Goal: Task Accomplishment & Management: Manage account settings

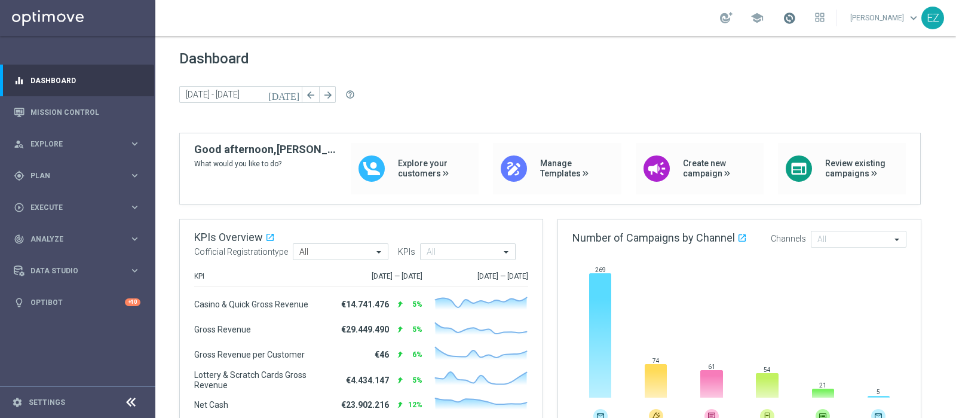
click at [796, 22] on span at bounding box center [789, 17] width 13 height 13
click at [796, 20] on span at bounding box center [789, 17] width 13 height 13
click at [796, 17] on span at bounding box center [789, 17] width 13 height 13
click at [796, 18] on span at bounding box center [789, 17] width 13 height 13
click at [40, 178] on span "Plan" at bounding box center [79, 175] width 99 height 7
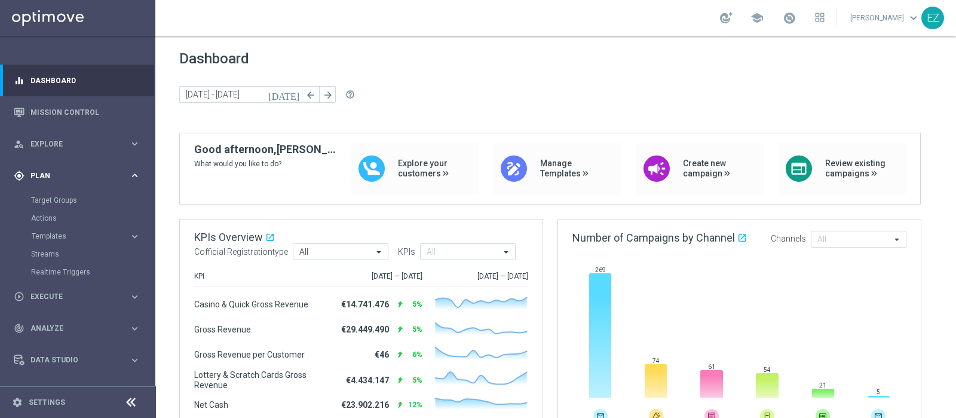
click at [40, 177] on span "Plan" at bounding box center [79, 175] width 99 height 7
click at [796, 22] on span at bounding box center [789, 17] width 13 height 13
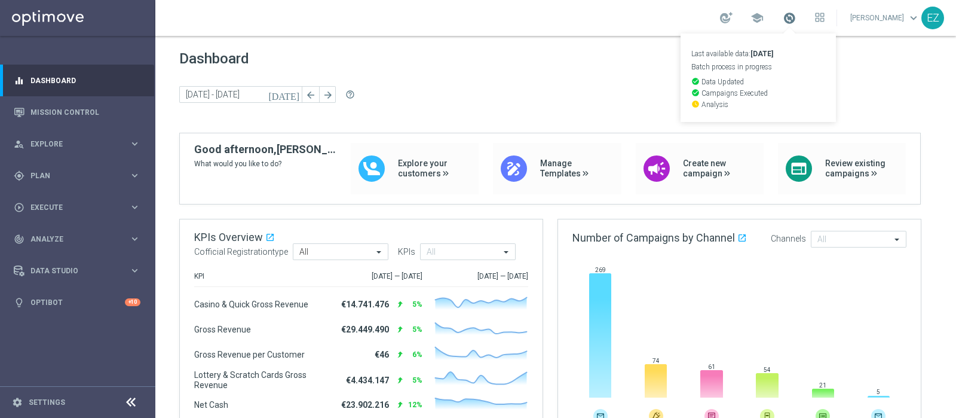
click at [796, 22] on span at bounding box center [789, 17] width 13 height 13
click at [33, 173] on span "Plan" at bounding box center [79, 175] width 99 height 7
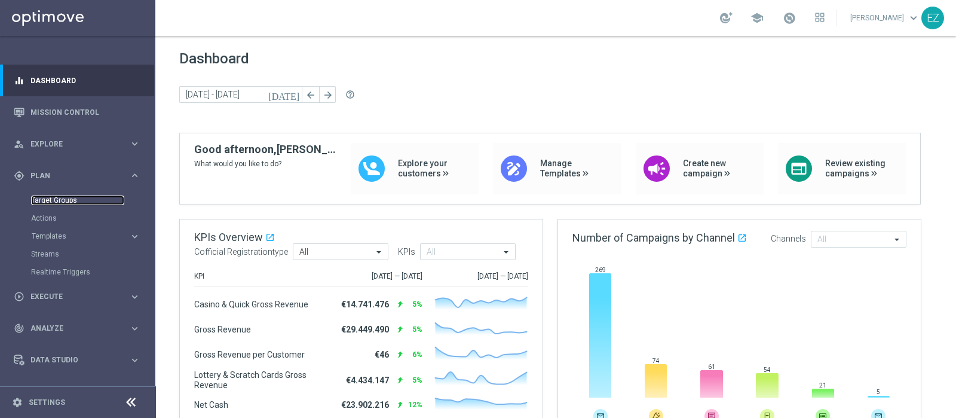
click at [53, 199] on link "Target Groups" at bounding box center [77, 200] width 93 height 10
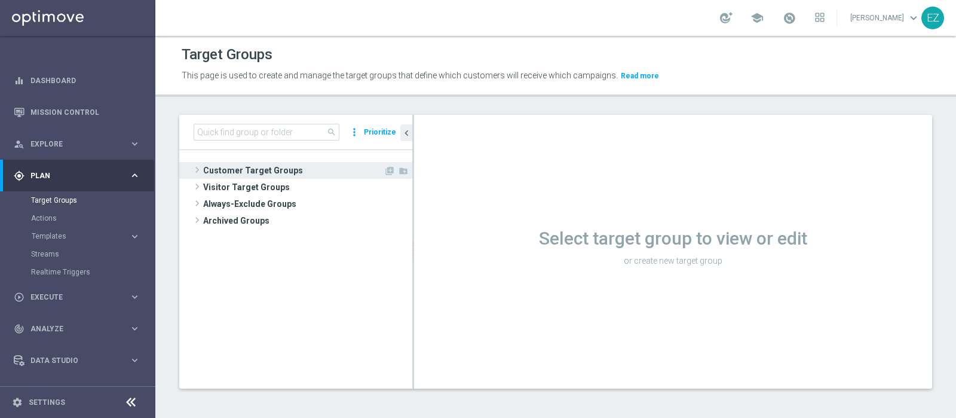
click at [245, 163] on span "Customer Target Groups" at bounding box center [293, 170] width 180 height 17
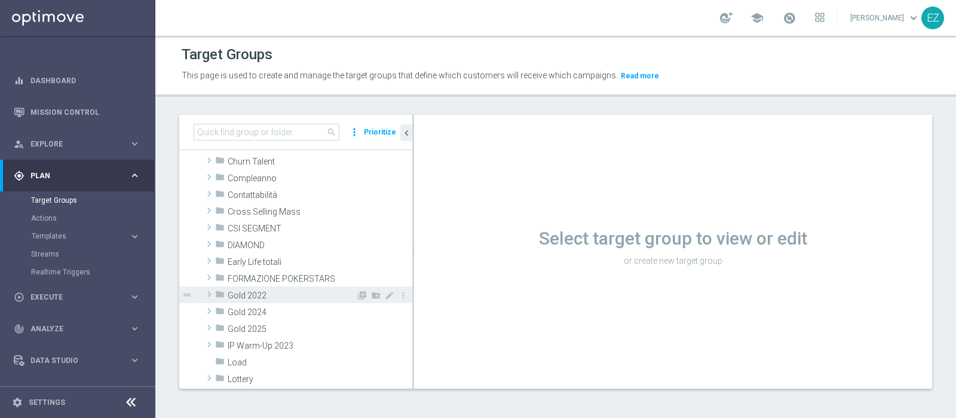
scroll to position [99, 0]
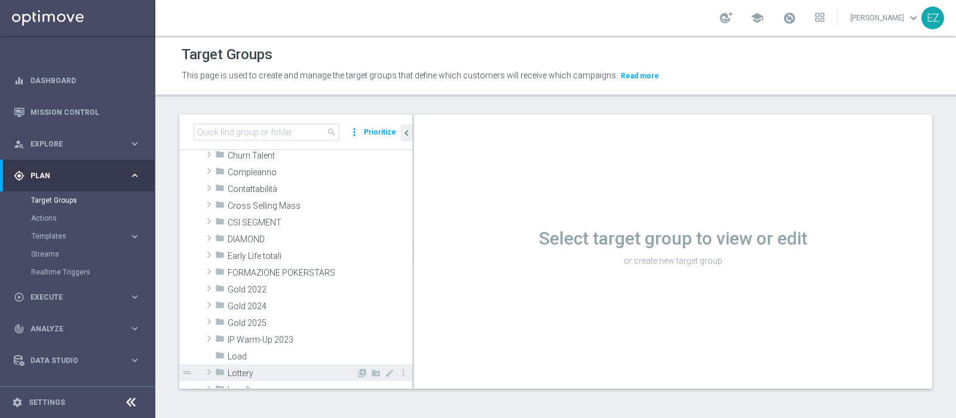
click at [247, 369] on span "Lottery" at bounding box center [292, 373] width 128 height 10
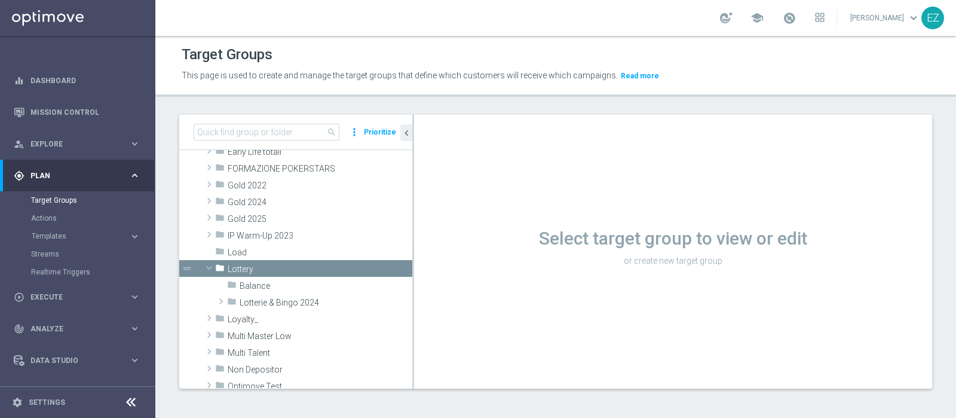
scroll to position [202, 0]
click at [265, 305] on span "Lotterie & Bingo 2024" at bounding box center [298, 304] width 117 height 10
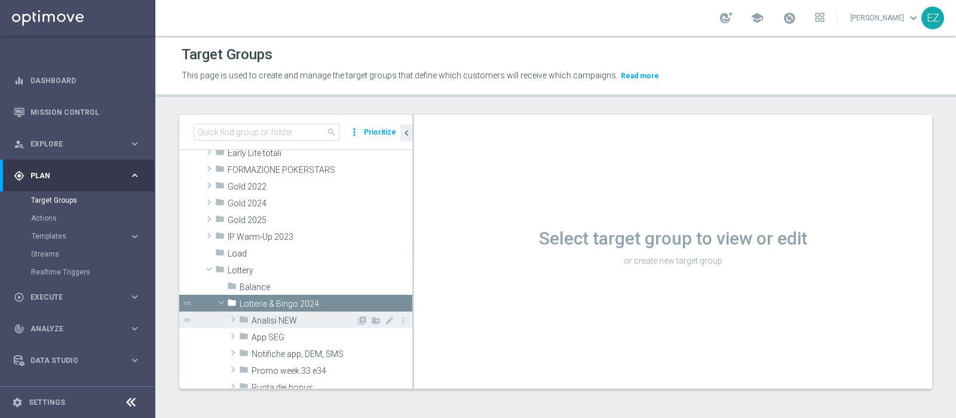
click at [274, 316] on span "Analisi NEW" at bounding box center [304, 321] width 105 height 10
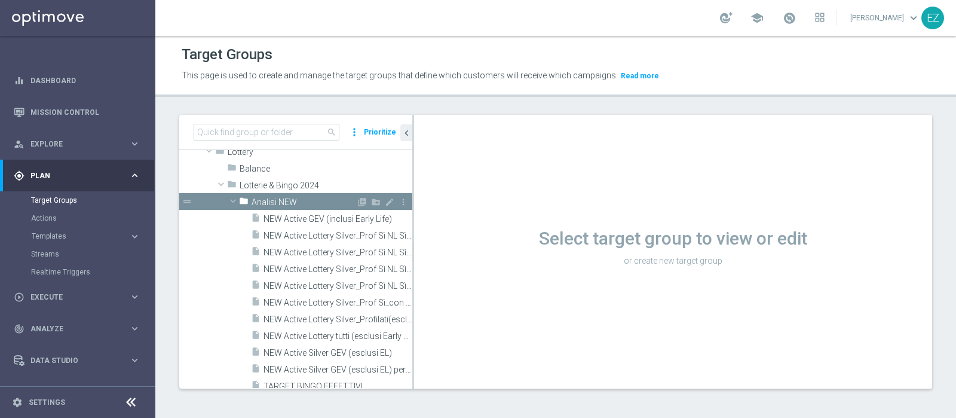
scroll to position [330, 0]
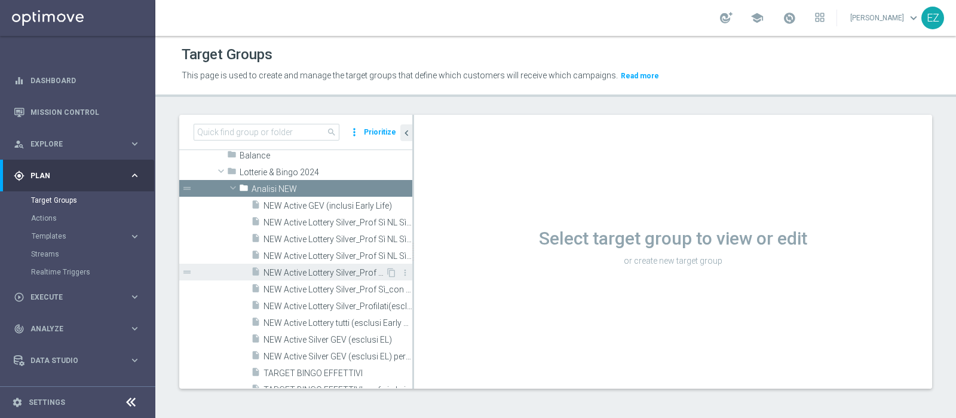
click at [341, 270] on span "NEW Active Lottery Silver_Prof Sì NL Sì_con pausa gioco lotterie (esclusi EL)_m…" at bounding box center [325, 273] width 122 height 10
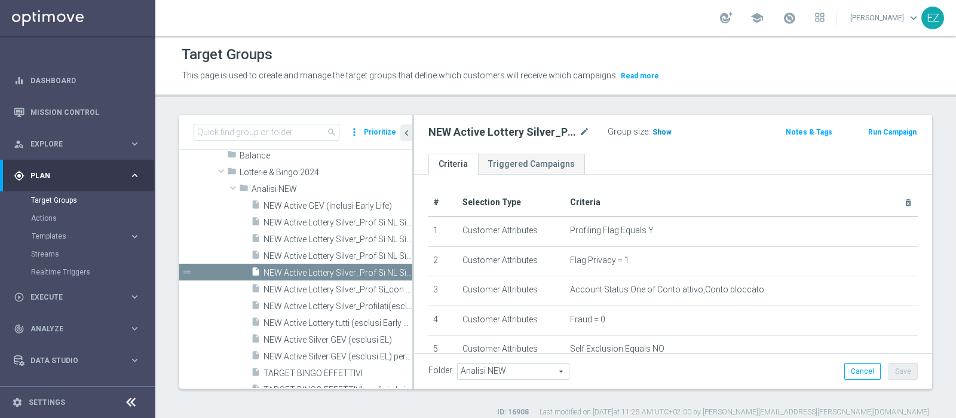
click at [656, 130] on span "Show" at bounding box center [662, 132] width 19 height 8
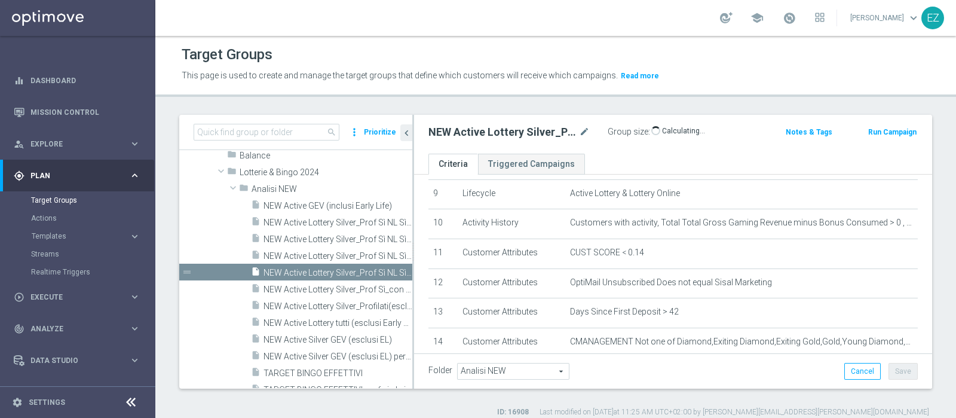
scroll to position [342, 0]
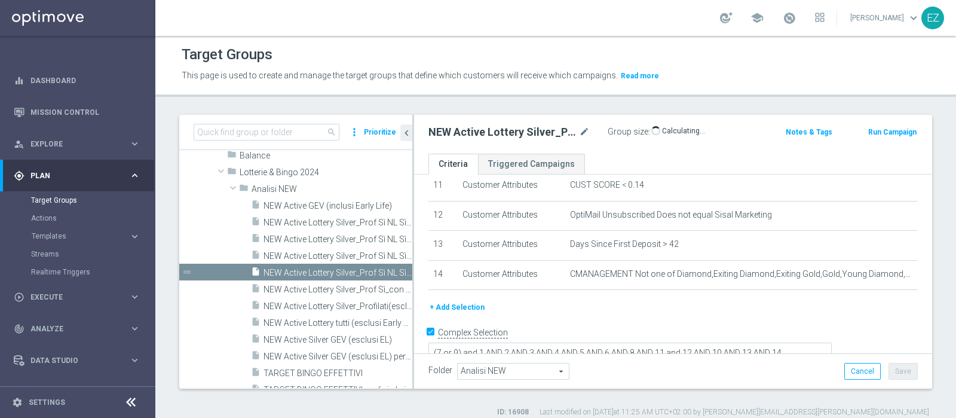
drag, startPoint x: 657, startPoint y: 231, endPoint x: 556, endPoint y: 133, distance: 140.7
click at [556, 133] on h2 "NEW Active Lottery Silver_Prof Sì NL Sì_con pausa gioco lotterie (esclusi EL)_m…" at bounding box center [502, 132] width 148 height 14
click at [796, 16] on span at bounding box center [789, 17] width 13 height 13
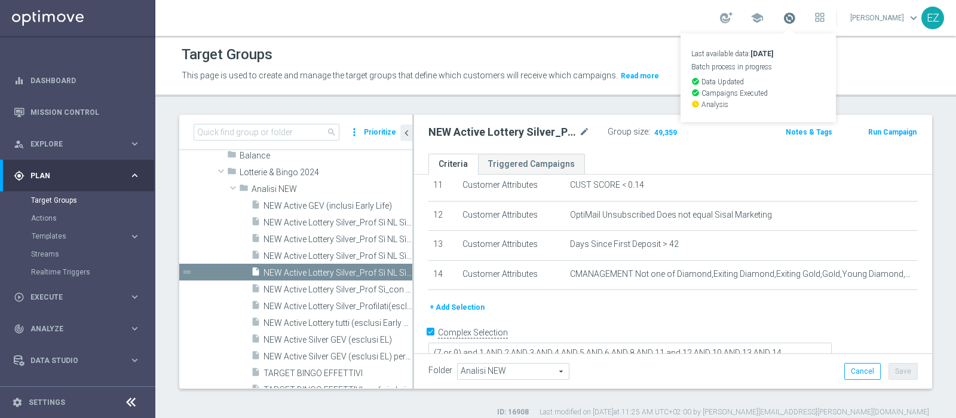
click at [796, 16] on span at bounding box center [789, 17] width 13 height 13
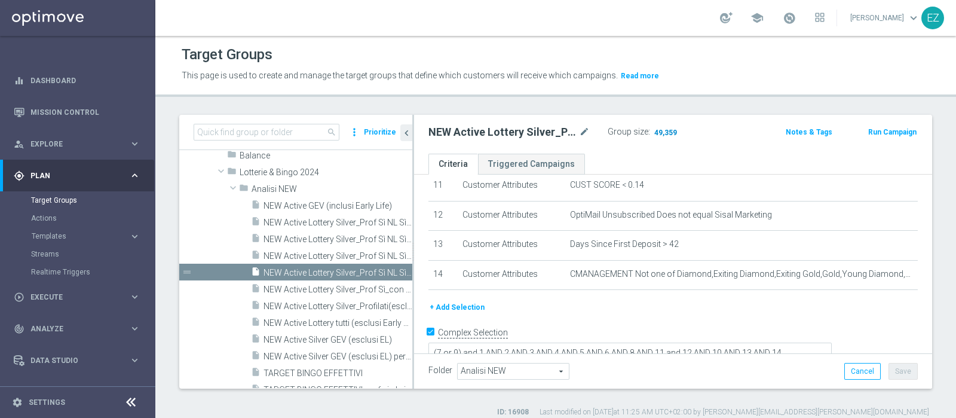
click at [674, 130] on span "49,359" at bounding box center [665, 133] width 25 height 11
click at [387, 268] on icon "content_copy" at bounding box center [392, 273] width 10 height 10
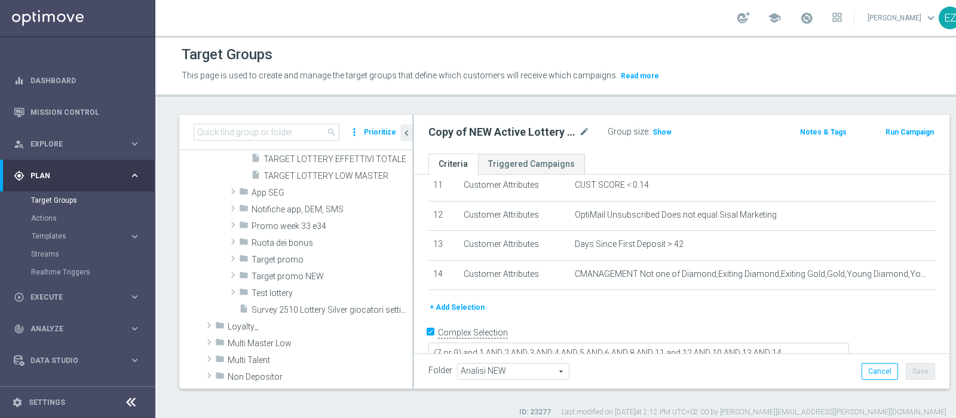
scroll to position [663, 0]
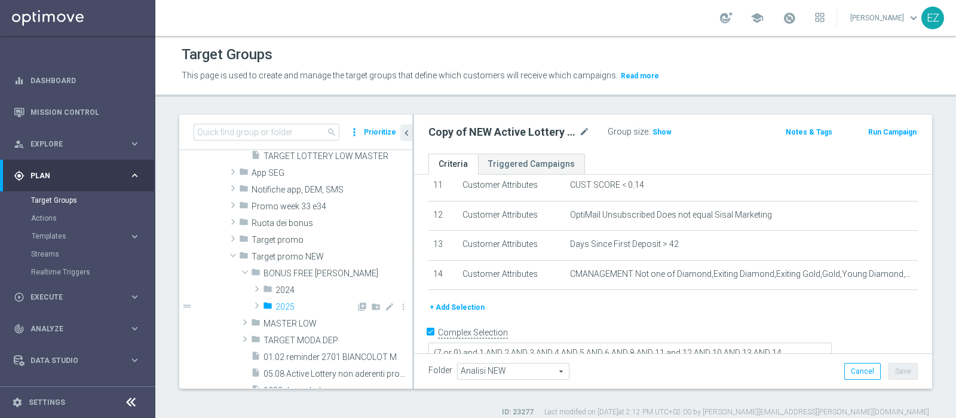
type input "2025"
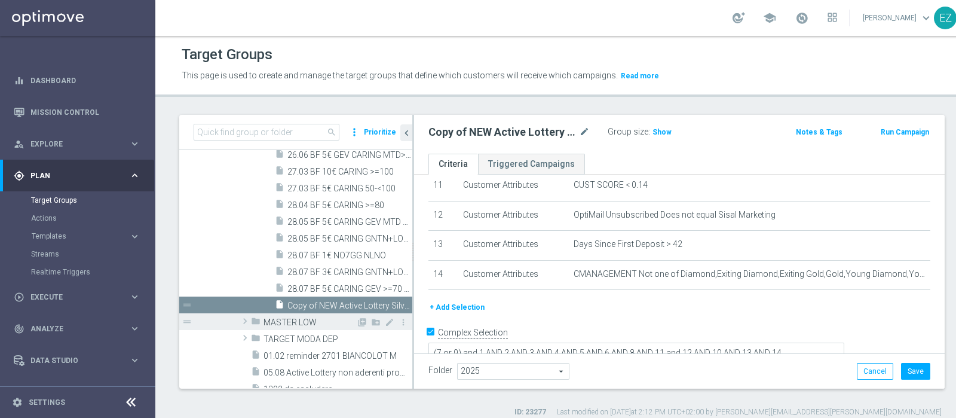
scroll to position [1290, 0]
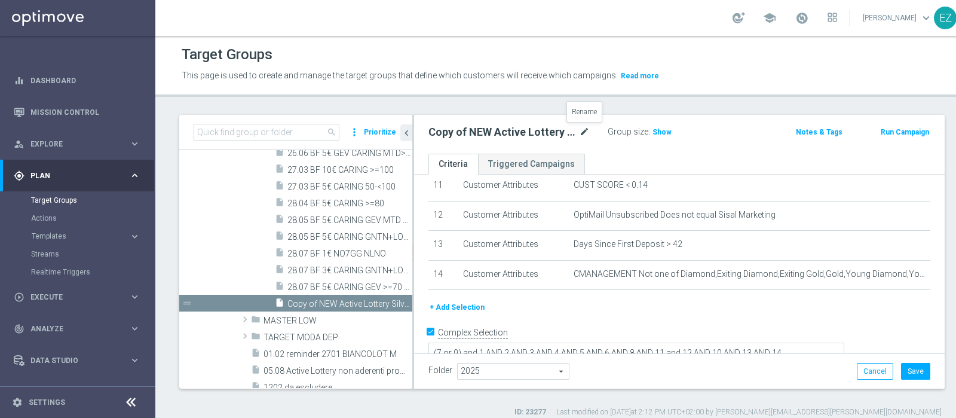
click at [585, 133] on icon "mode_edit" at bounding box center [584, 132] width 11 height 14
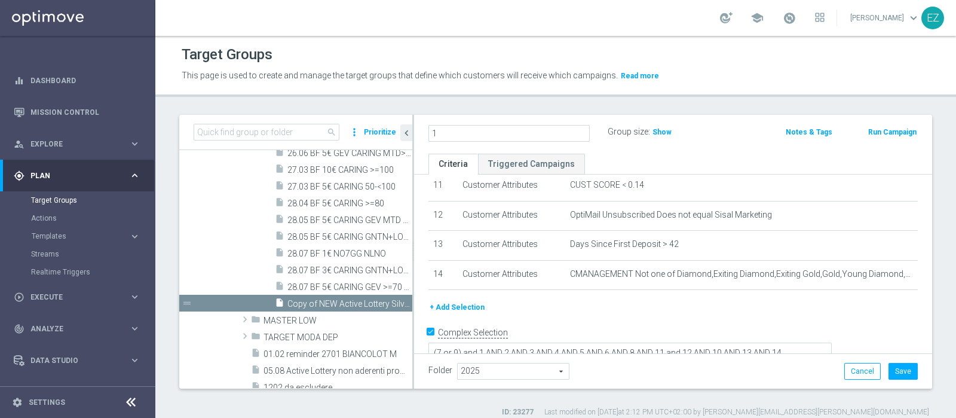
scroll to position [0, 0]
type input "13.08 BF 1€ NO GNTN+LOL 7GG"
click at [515, 301] on div "+ Add Selection" at bounding box center [672, 307] width 507 height 13
click at [472, 302] on button "+ Add Selection" at bounding box center [456, 307] width 57 height 13
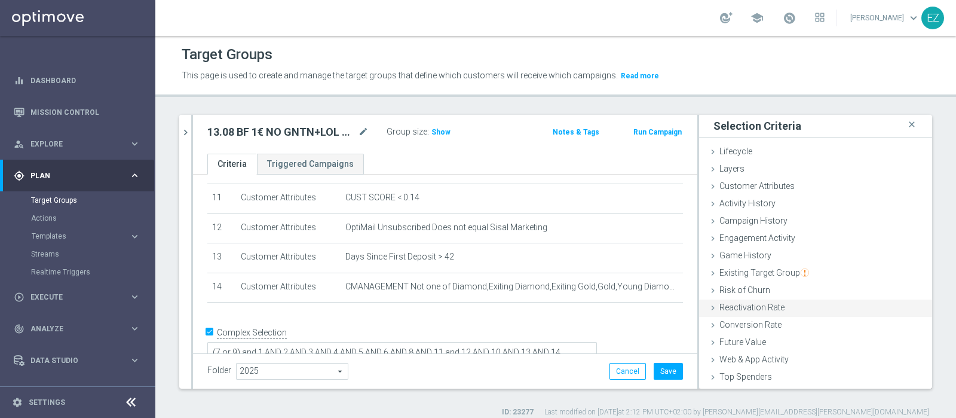
scroll to position [50, 0]
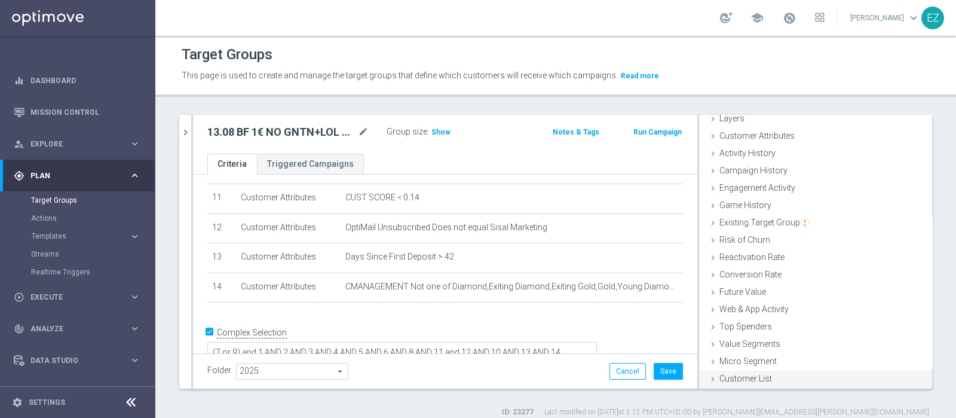
click at [757, 378] on span "Customer List" at bounding box center [745, 378] width 53 height 10
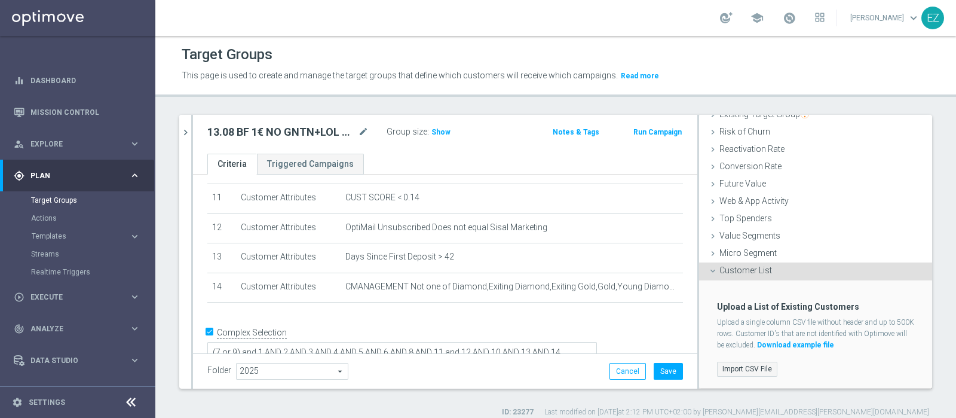
click at [738, 366] on label "Import CSV File" at bounding box center [747, 369] width 60 height 15
click at [0, 0] on input "Import CSV File" at bounding box center [0, 0] width 0 height 0
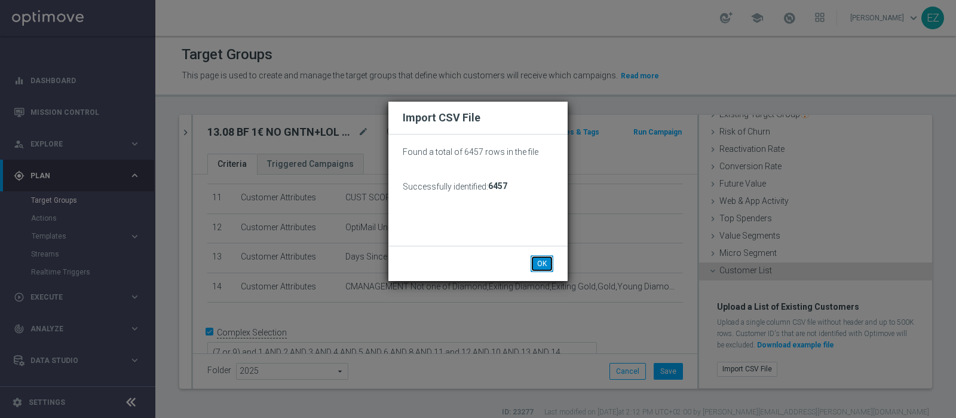
click at [539, 262] on button "OK" at bounding box center [542, 263] width 23 height 17
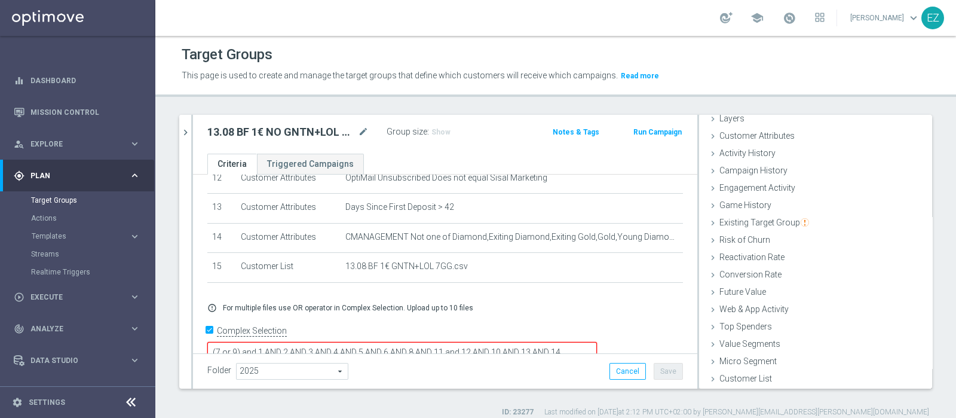
scroll to position [10, 0]
click at [387, 342] on textarea "(7 or 9) and 1 AND 2 AND 3 AND 4 AND 5 AND 6 AND 8 AND 11 and 12 AND 10 AND 13 …" at bounding box center [402, 352] width 390 height 21
type textarea "(7 or 9) and 1 AND 2 AND 3 AND 4 AND 5 AND 6 AND 8 AND 11 and 12 AND 10 AND 13 …"
click at [666, 369] on button "Save" at bounding box center [668, 371] width 29 height 17
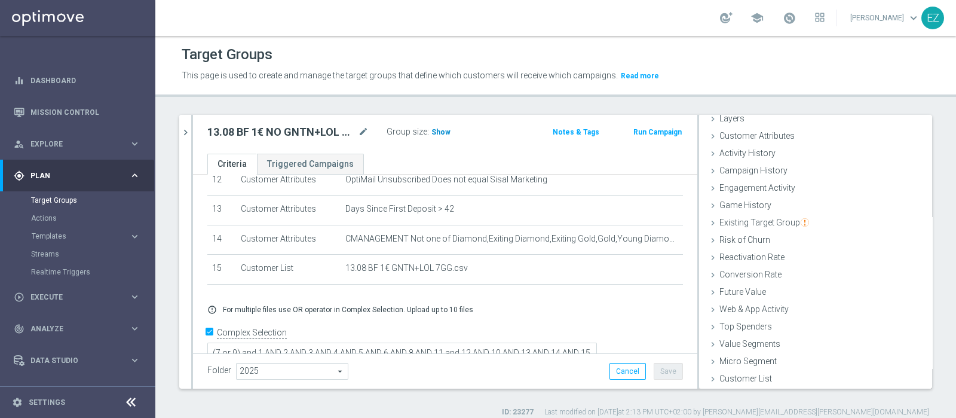
click at [431, 125] on h3 "Show" at bounding box center [441, 131] width 22 height 13
click at [796, 24] on span at bounding box center [789, 17] width 13 height 13
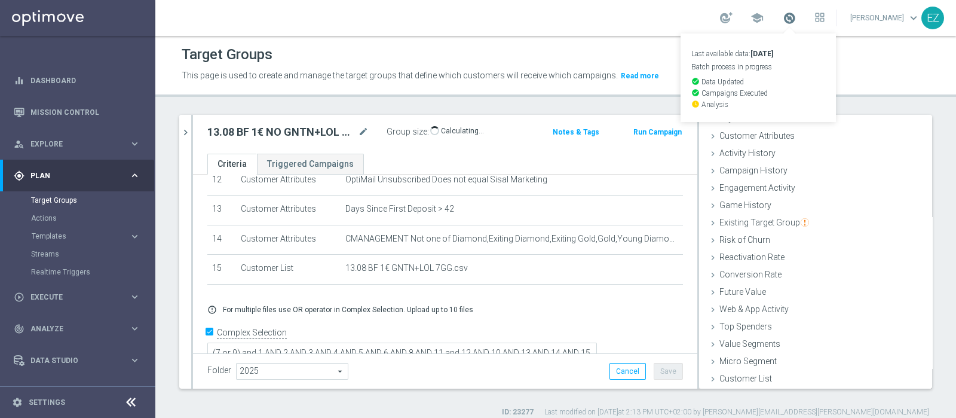
click at [796, 24] on span at bounding box center [789, 17] width 13 height 13
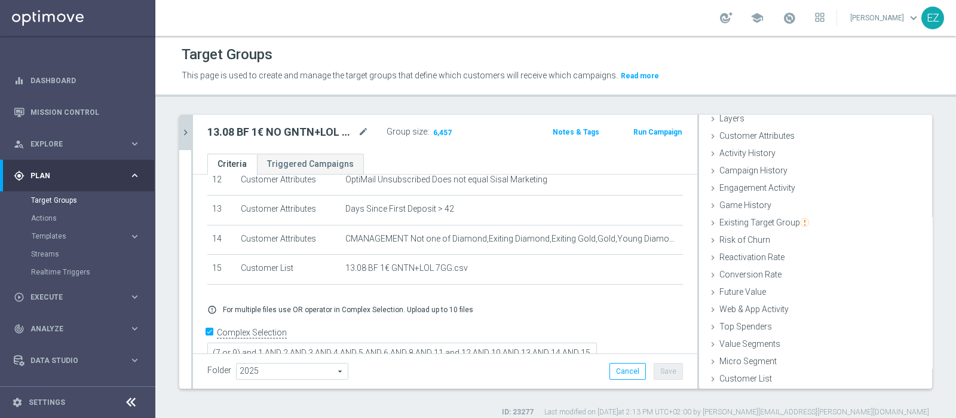
click at [189, 133] on icon "chevron_right" at bounding box center [185, 132] width 11 height 11
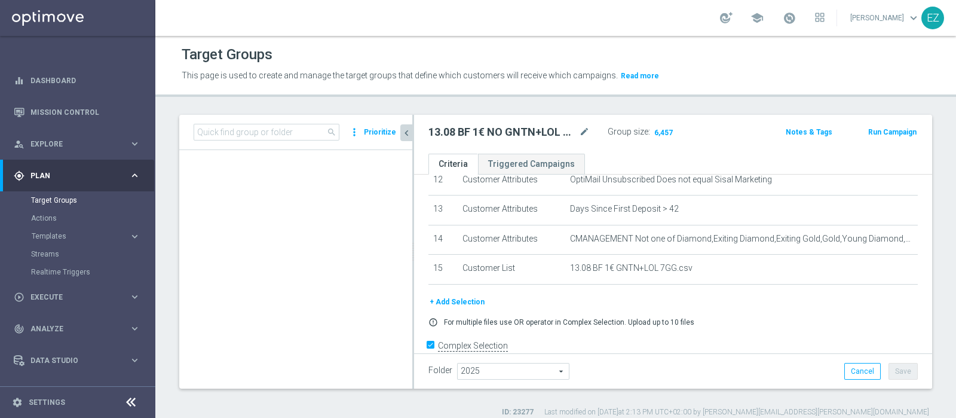
scroll to position [71, 0]
click at [581, 131] on icon "mode_edit" at bounding box center [584, 132] width 11 height 14
click at [796, 16] on span at bounding box center [789, 17] width 13 height 13
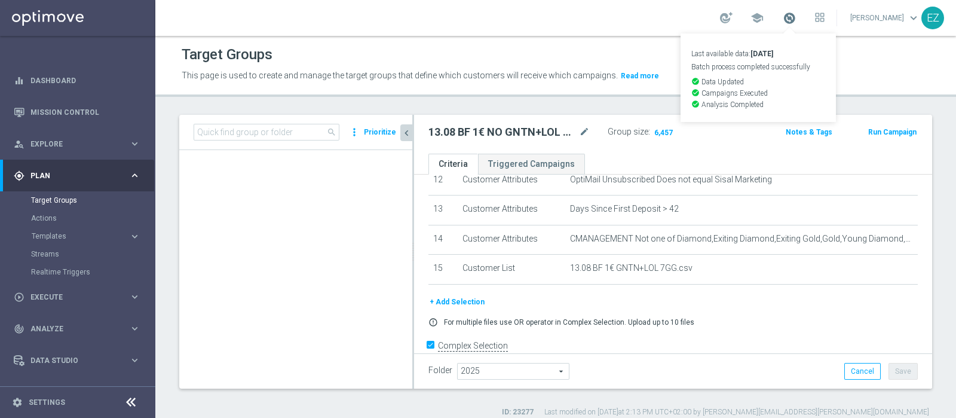
click at [796, 16] on span at bounding box center [789, 17] width 13 height 13
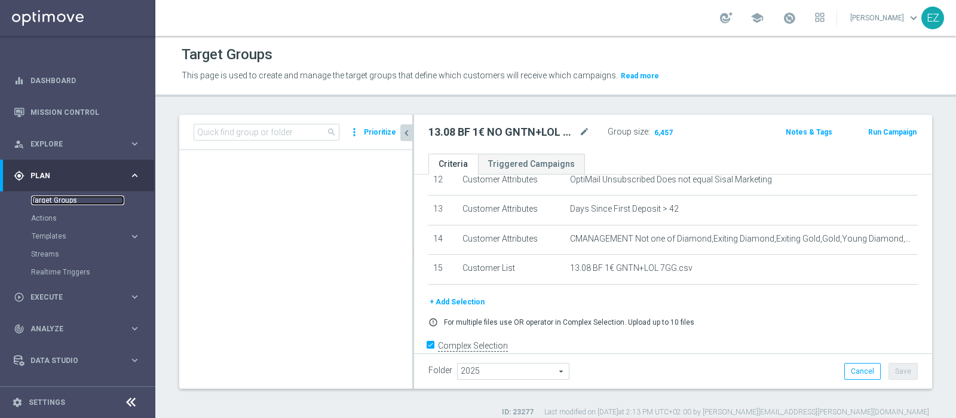
click at [78, 196] on link "Target Groups" at bounding box center [77, 200] width 93 height 10
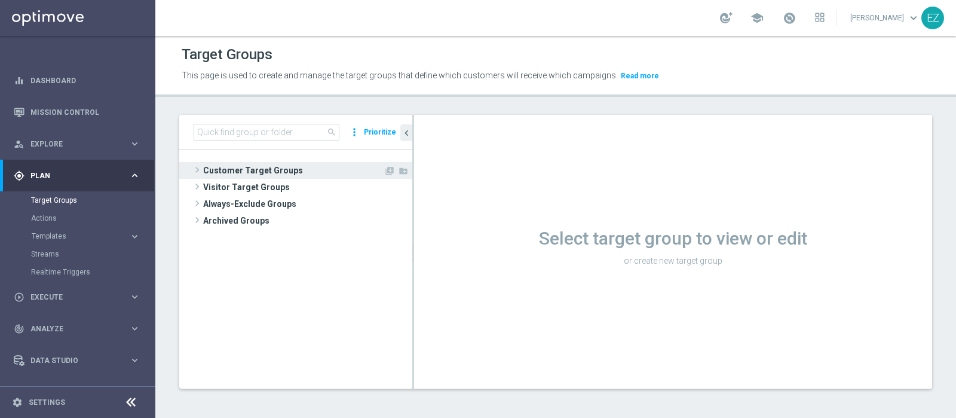
click at [252, 165] on span "Customer Target Groups" at bounding box center [293, 170] width 180 height 17
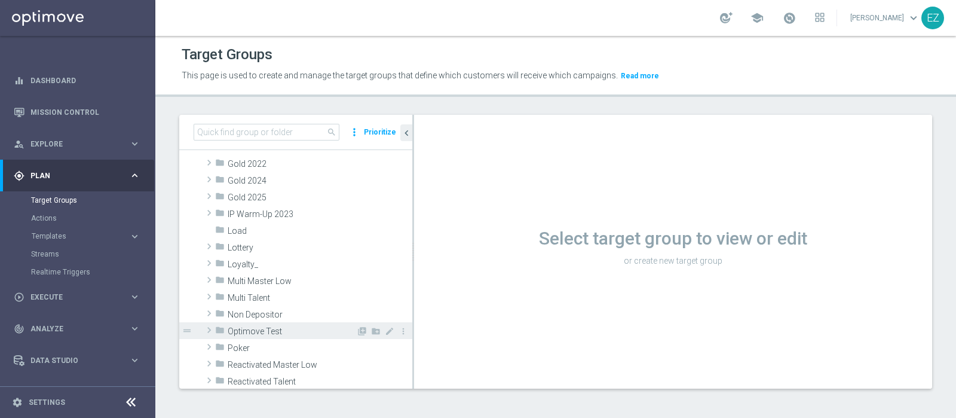
scroll to position [249, 0]
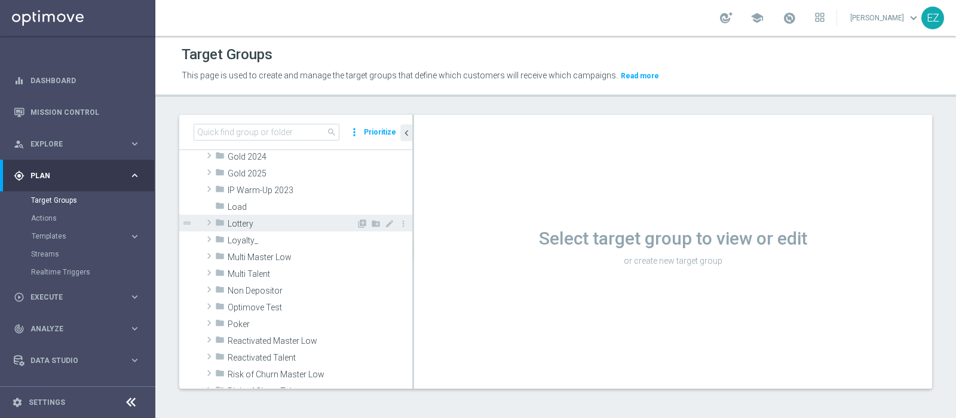
click at [269, 222] on span "Lottery" at bounding box center [292, 224] width 128 height 10
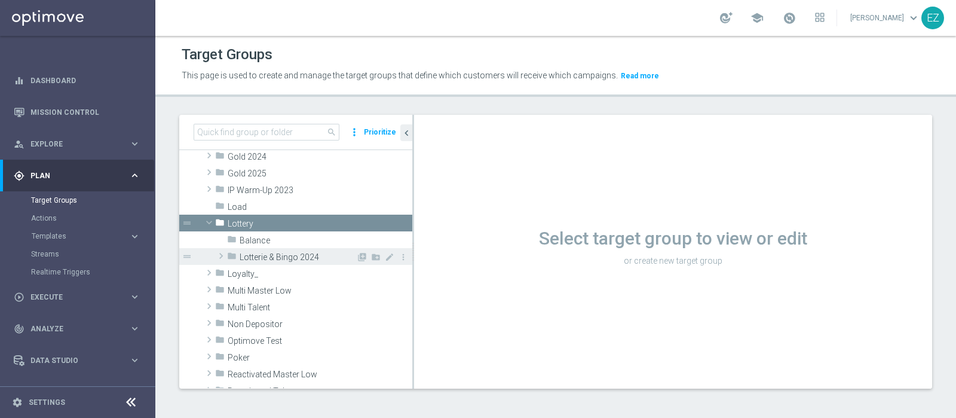
click at [281, 259] on span "Lotterie & Bingo 2024" at bounding box center [298, 257] width 117 height 10
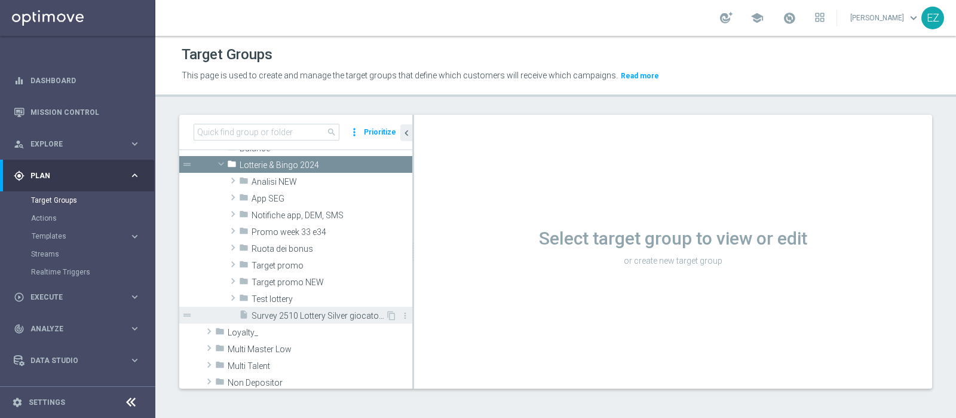
scroll to position [348, 0]
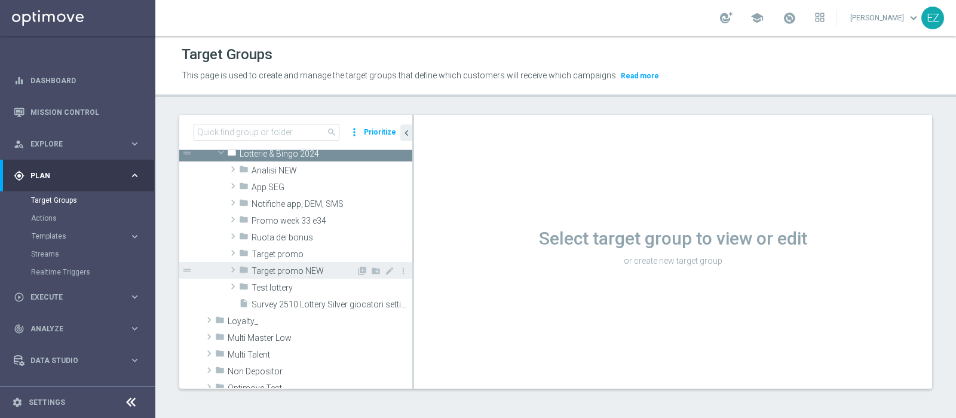
click at [296, 270] on span "Target promo NEW" at bounding box center [304, 271] width 105 height 10
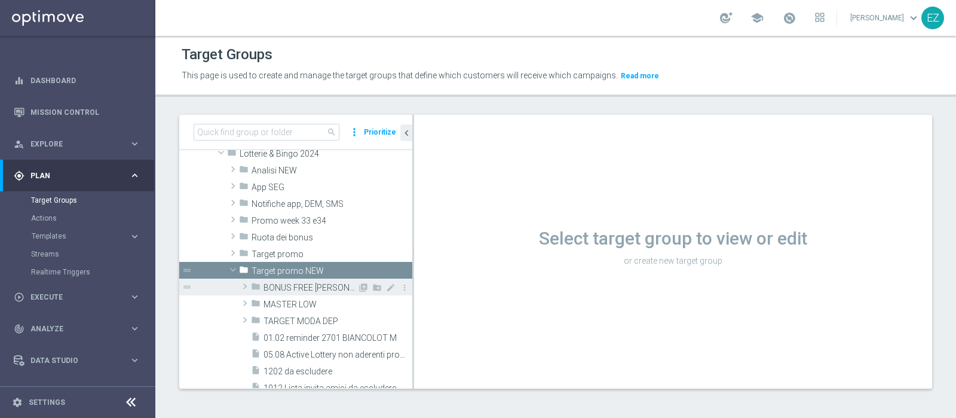
click at [301, 284] on span "BONUS FREE LOTT" at bounding box center [311, 288] width 94 height 10
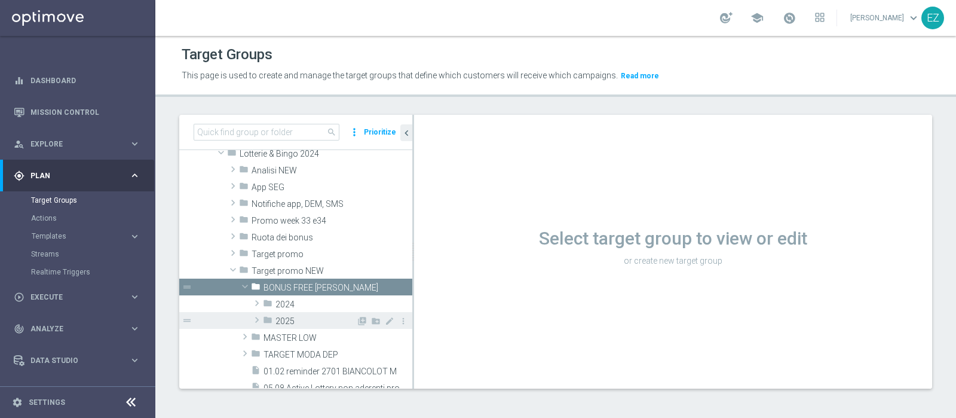
click at [303, 319] on span "2025" at bounding box center [315, 321] width 81 height 10
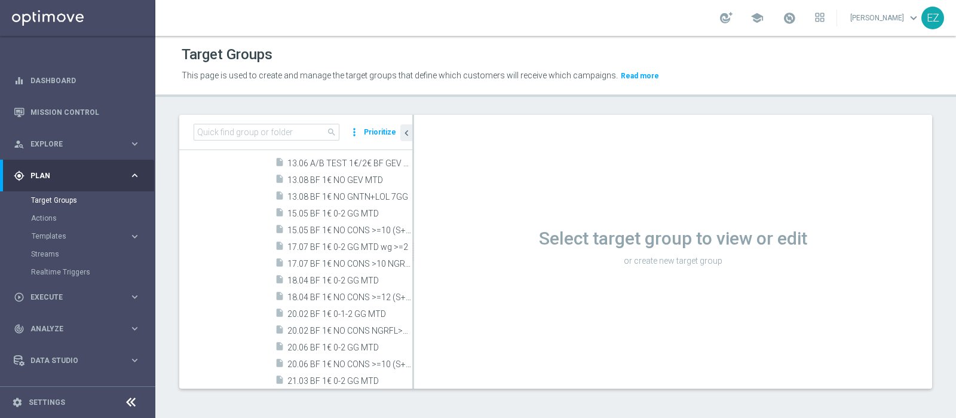
scroll to position [699, 0]
click at [332, 192] on span "13.08 BF 1€ NO GNTN+LOL 7GG" at bounding box center [336, 196] width 98 height 10
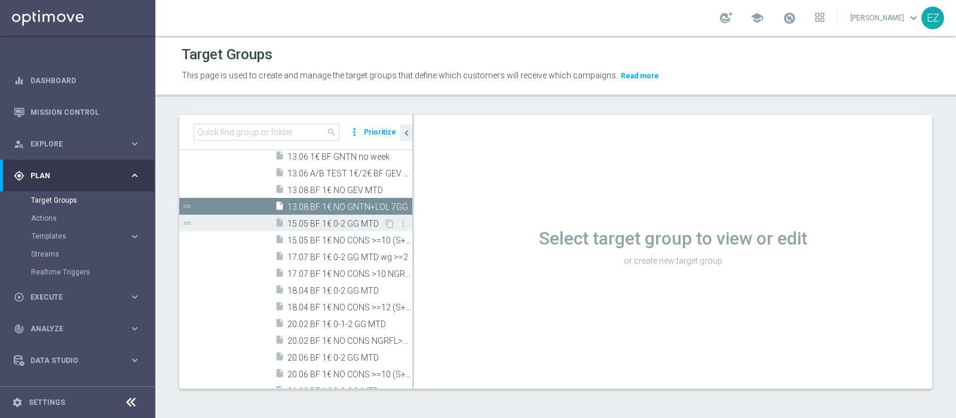
scroll to position [580, 0]
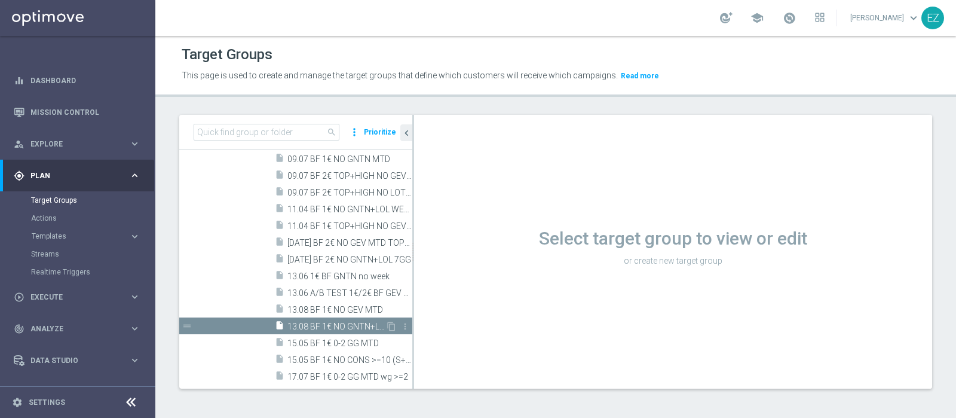
click at [340, 324] on span "13.08 BF 1€ NO GNTN+LOL 7GG" at bounding box center [336, 326] width 98 height 10
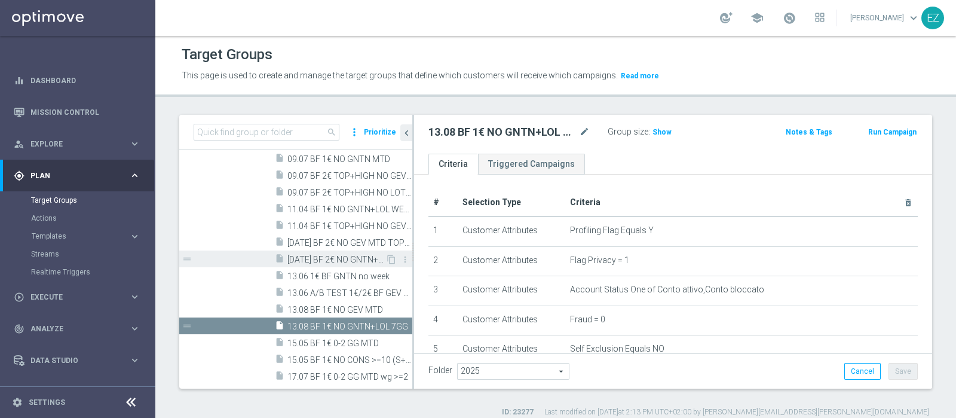
click at [345, 258] on span "13.03.25 BF 2€ NO GNTN+LOL 7GG" at bounding box center [336, 260] width 98 height 10
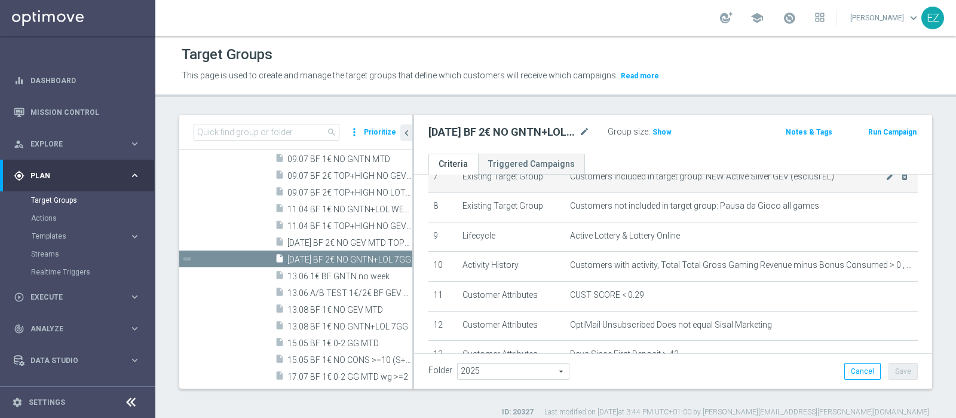
scroll to position [249, 0]
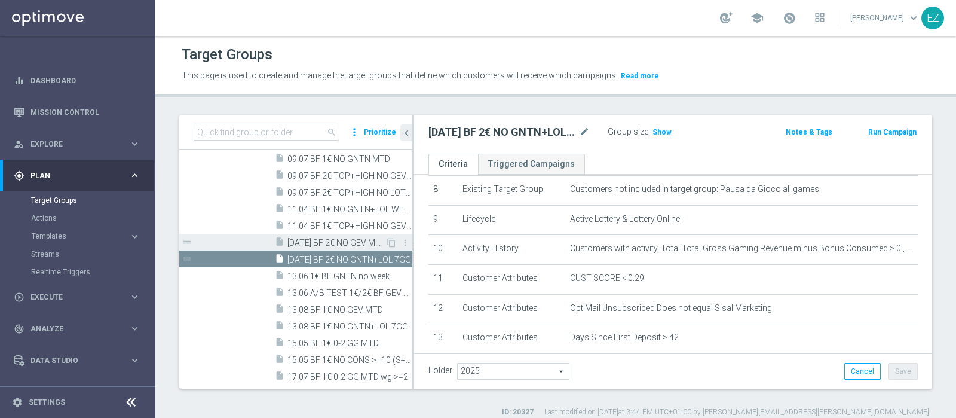
click at [339, 241] on span "13.03.25 BF 2€ NO GEV MTD TOP+HIGH" at bounding box center [336, 243] width 98 height 10
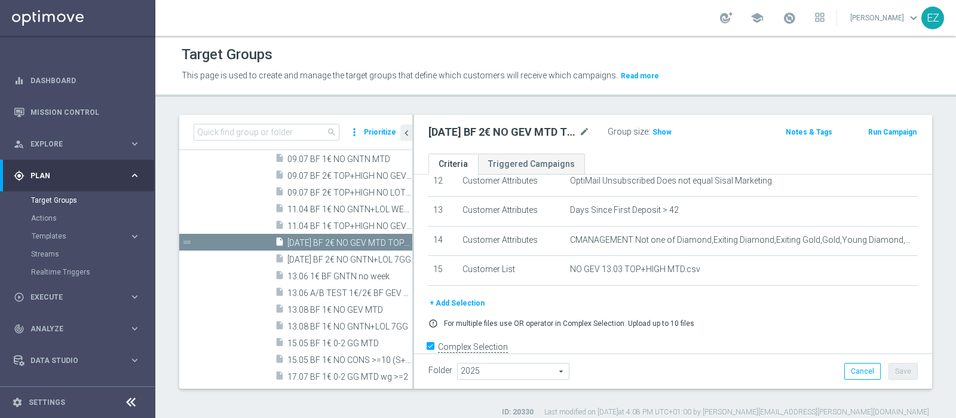
scroll to position [390, 0]
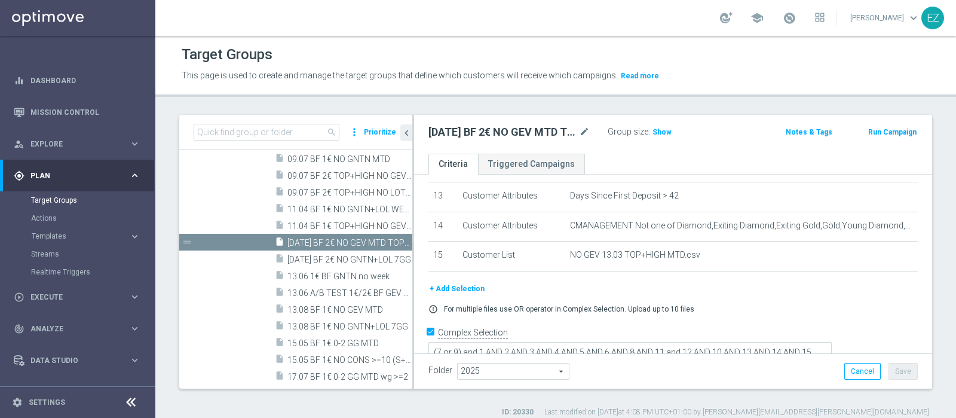
drag, startPoint x: 887, startPoint y: 336, endPoint x: 887, endPoint y: 345, distance: 9.6
click at [832, 345] on textarea "(7 or 9) and 1 AND 2 AND 3 AND 4 AND 5 AND 6 AND 8 AND 11 and 12 AND 10 AND 13 …" at bounding box center [629, 357] width 403 height 30
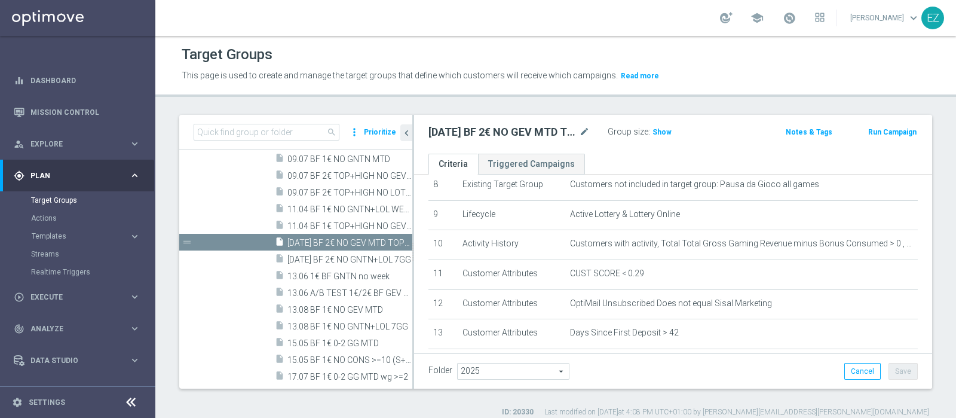
scroll to position [253, 0]
click at [387, 241] on icon "content_copy" at bounding box center [392, 243] width 10 height 10
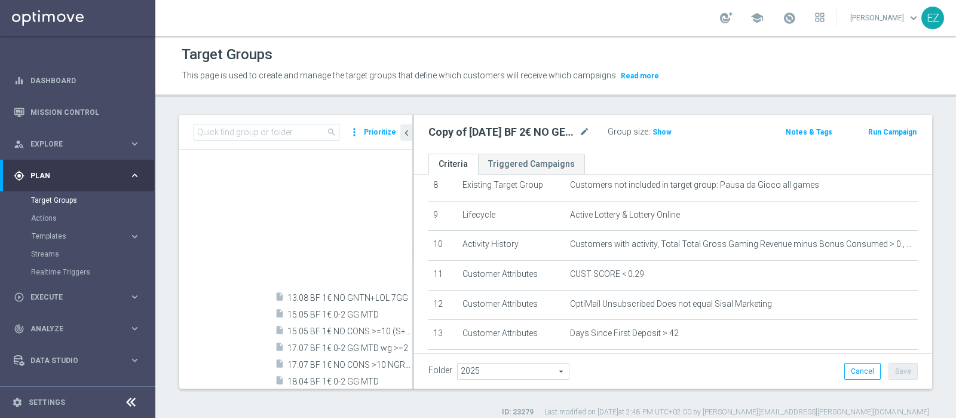
scroll to position [1015, 0]
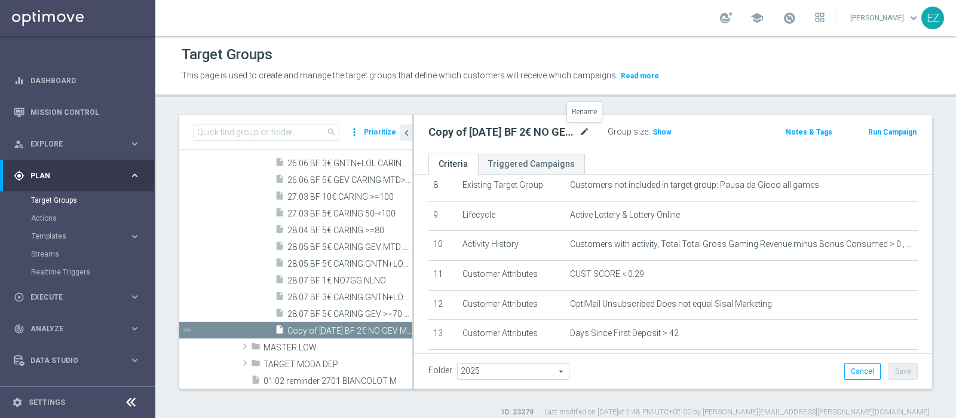
click at [581, 136] on icon "mode_edit" at bounding box center [584, 132] width 11 height 14
click at [440, 132] on input "Copy of 13.03.25 BF 2€ NO GEV MTD TOP+HIGH" at bounding box center [508, 133] width 161 height 17
click at [465, 135] on input "[DATE] BF 2€ NO GEV MTD TOP+HIGH" at bounding box center [508, 133] width 161 height 17
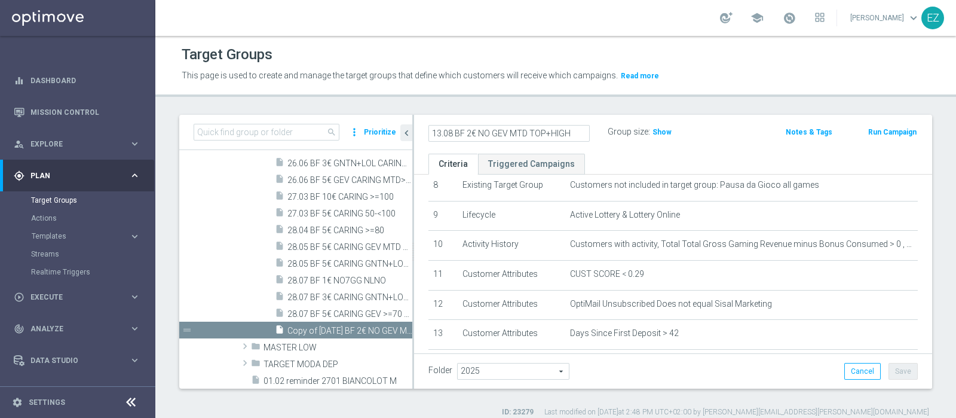
click at [569, 131] on input "13.08 BF 2€ NO GEV MTD TOP+HIGH" at bounding box center [508, 133] width 161 height 17
click at [472, 130] on input "13.08 BF 2€ NO GEV MTD TOP+HIGH" at bounding box center [508, 133] width 161 height 17
type input "13.08 BF 1€ NO GEV MTD TOP+HIGH"
click at [535, 109] on div "Target Groups This page is used to create and manage the target groups that def…" at bounding box center [555, 227] width 801 height 382
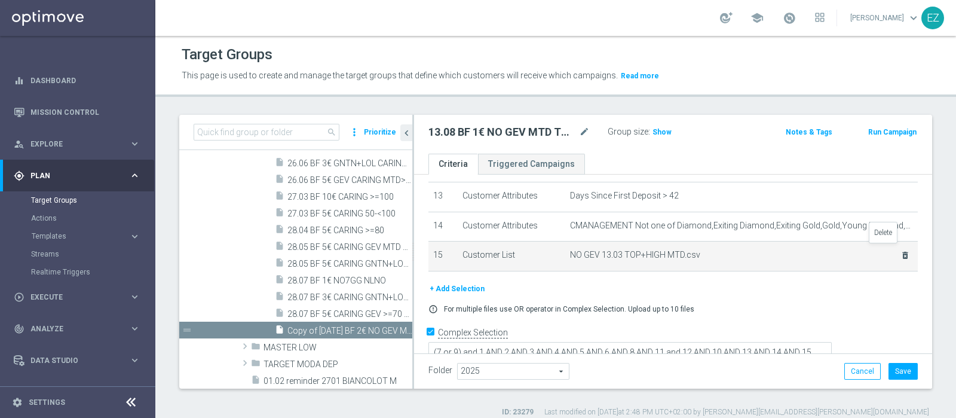
click at [901, 250] on icon "delete_forever" at bounding box center [906, 255] width 10 height 10
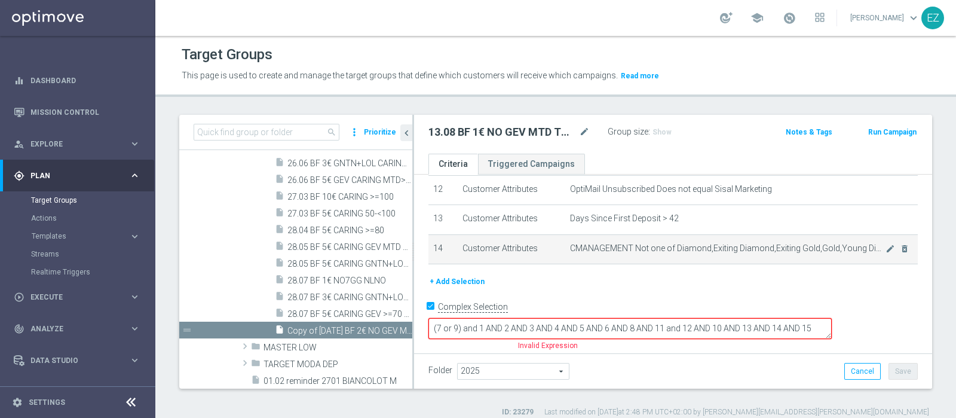
scroll to position [344, 0]
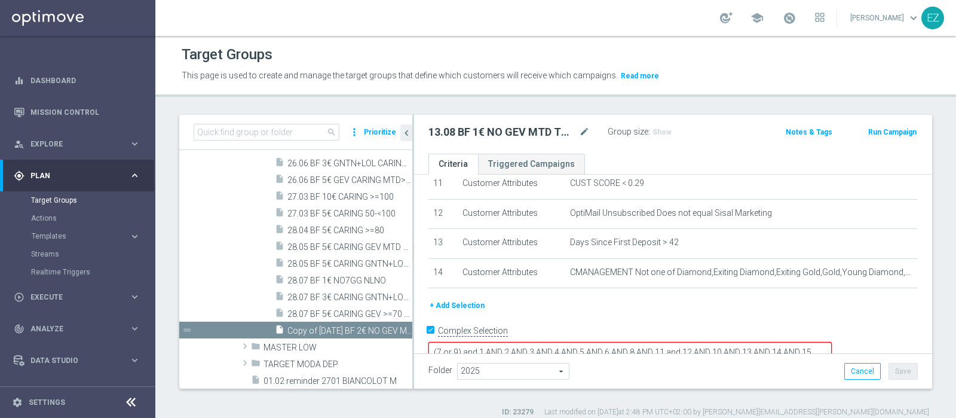
click at [469, 299] on button "+ Add Selection" at bounding box center [456, 305] width 57 height 13
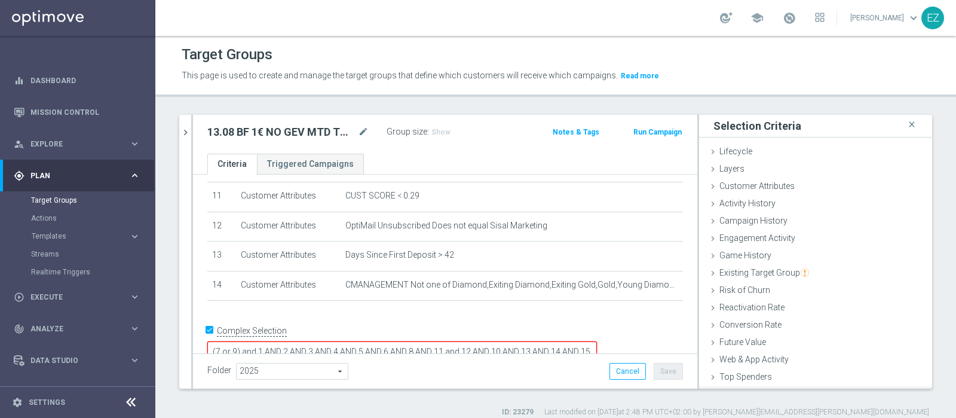
scroll to position [50, 0]
click at [760, 375] on div "Customer List done" at bounding box center [815, 379] width 233 height 18
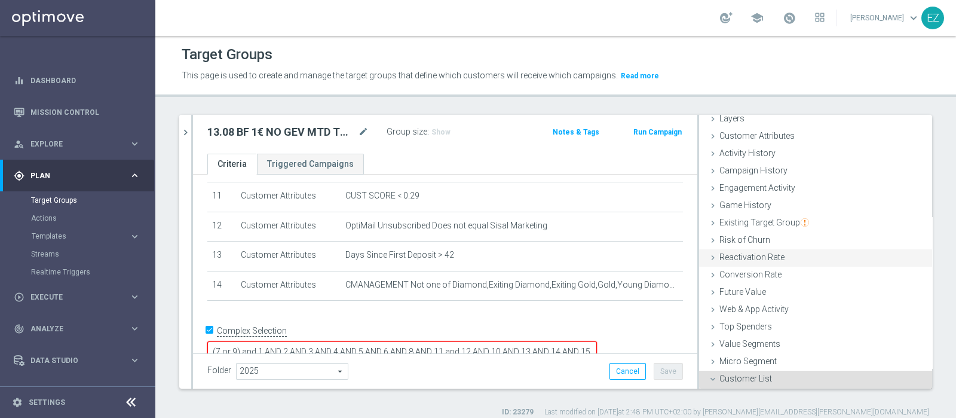
scroll to position [158, 0]
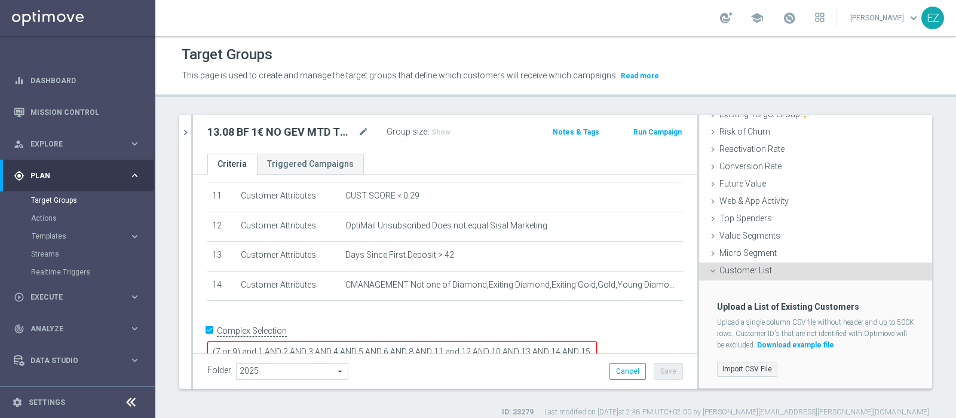
click at [741, 365] on label "Import CSV File" at bounding box center [747, 369] width 60 height 15
click at [0, 0] on input "Import CSV File" at bounding box center [0, 0] width 0 height 0
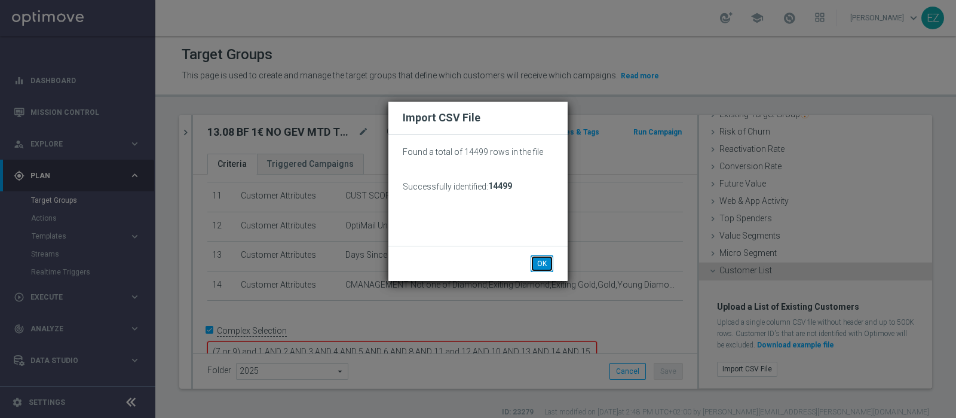
click at [539, 268] on button "OK" at bounding box center [542, 263] width 23 height 17
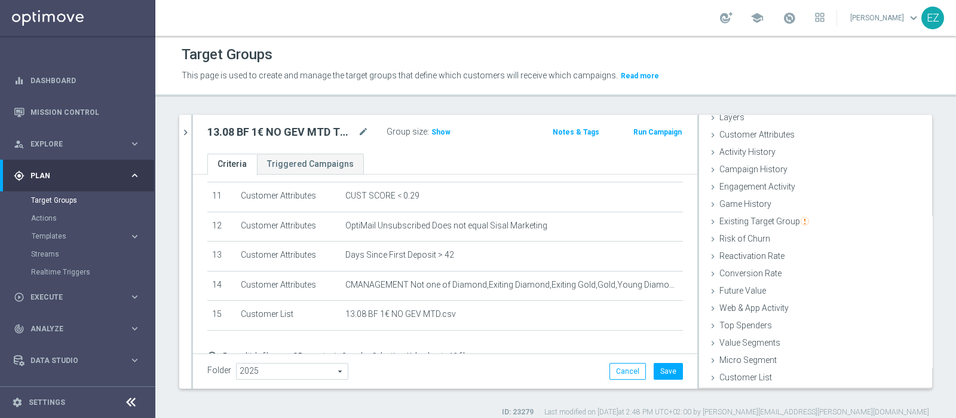
scroll to position [50, 0]
click at [431, 129] on span "Show" at bounding box center [440, 132] width 19 height 8
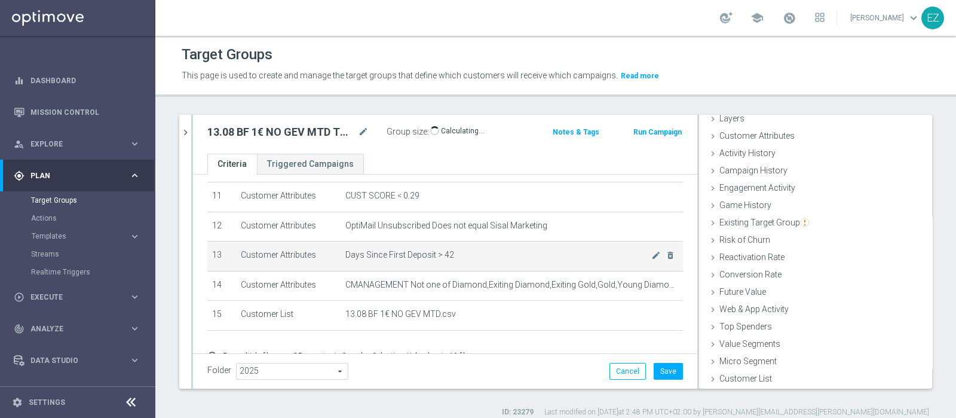
scroll to position [377, 0]
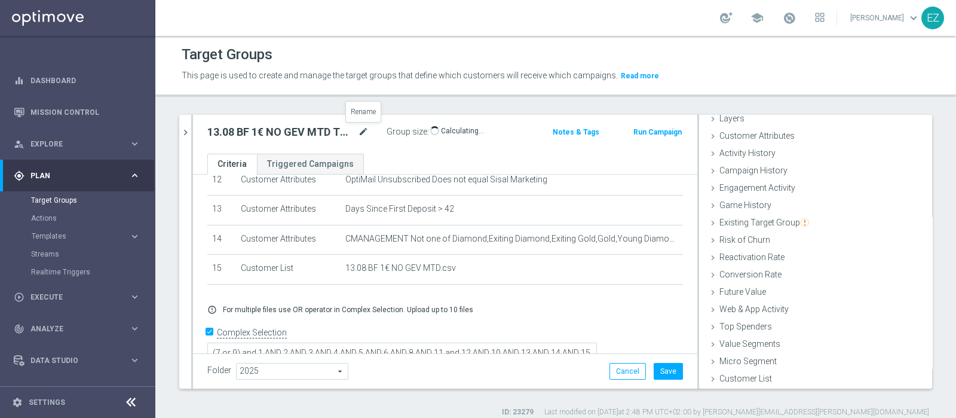
click at [362, 128] on icon "mode_edit" at bounding box center [363, 132] width 11 height 14
click at [654, 373] on button "Save" at bounding box center [668, 371] width 29 height 17
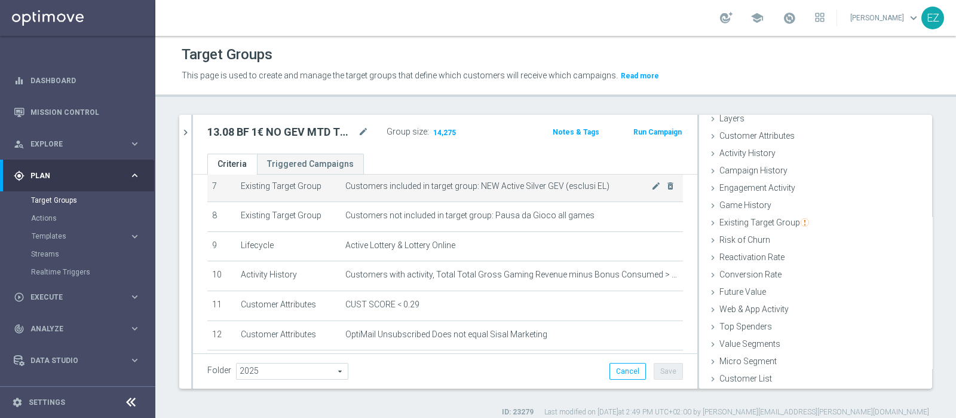
scroll to position [223, 0]
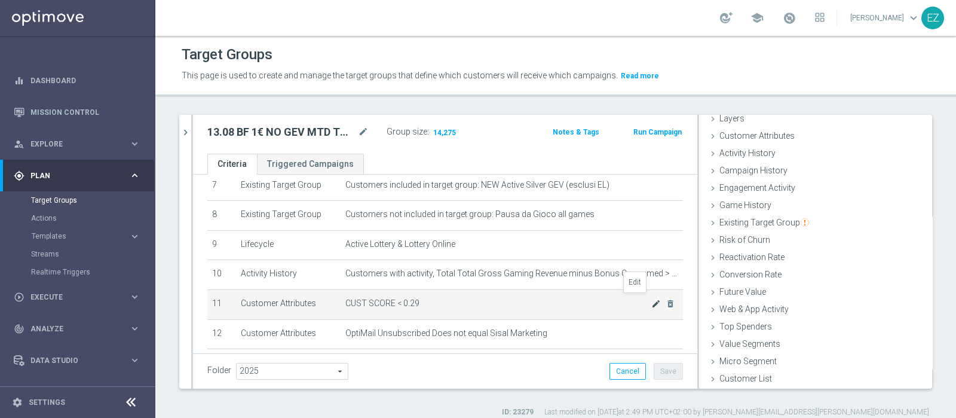
click at [651, 299] on icon "mode_edit" at bounding box center [656, 304] width 10 height 10
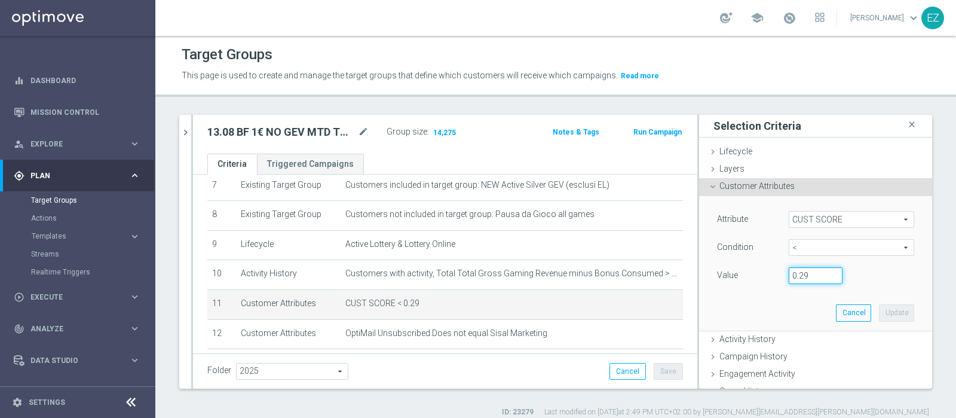
click at [792, 279] on input "0.29" at bounding box center [816, 275] width 54 height 17
type input "0.14"
click at [884, 315] on button "Update" at bounding box center [896, 312] width 35 height 17
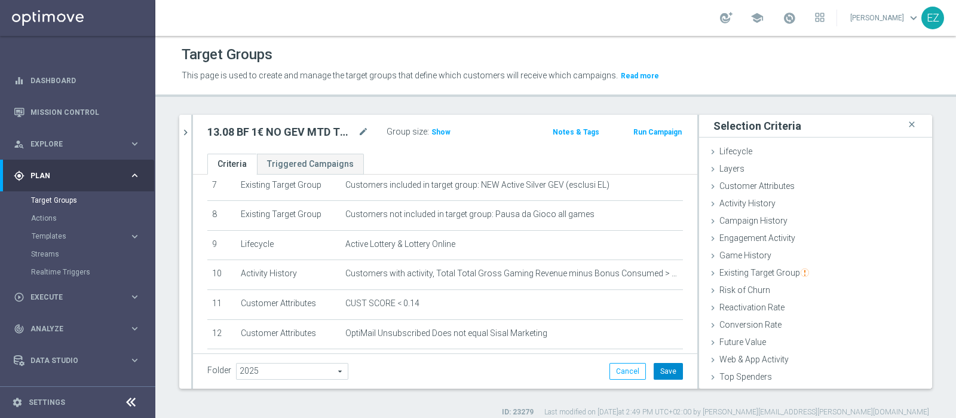
click at [663, 371] on button "Save" at bounding box center [668, 371] width 29 height 17
click at [445, 133] on span "Show" at bounding box center [440, 132] width 19 height 8
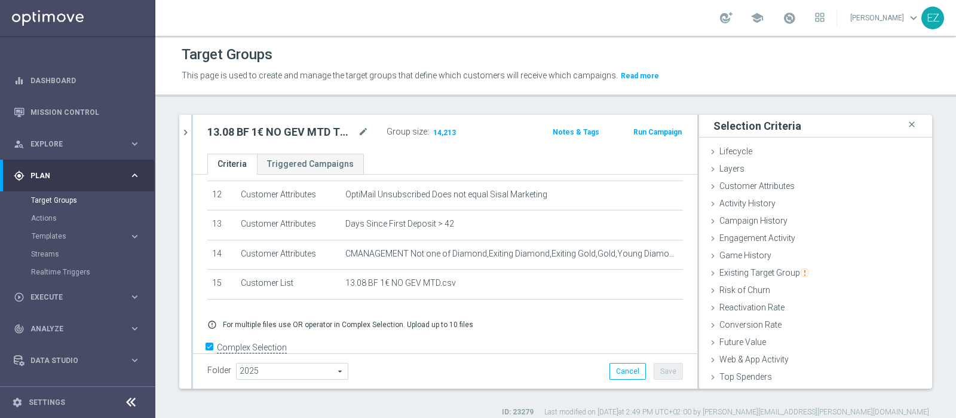
scroll to position [364, 0]
click at [188, 132] on icon "chevron_right" at bounding box center [185, 132] width 11 height 11
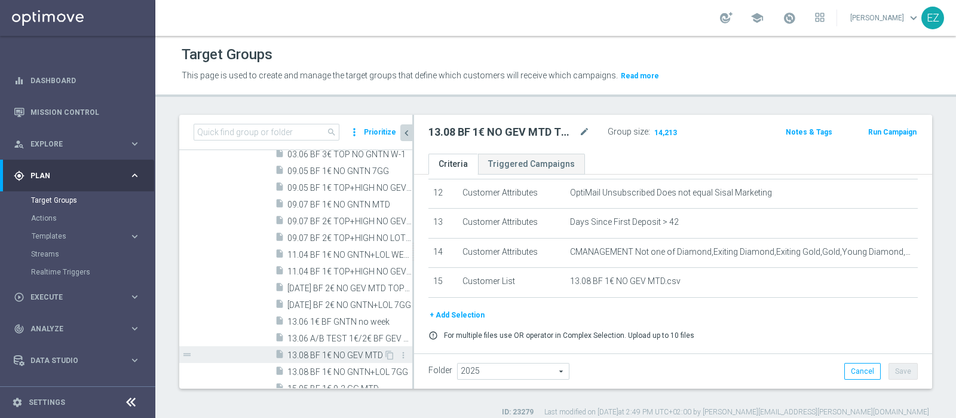
scroll to position [531, 0]
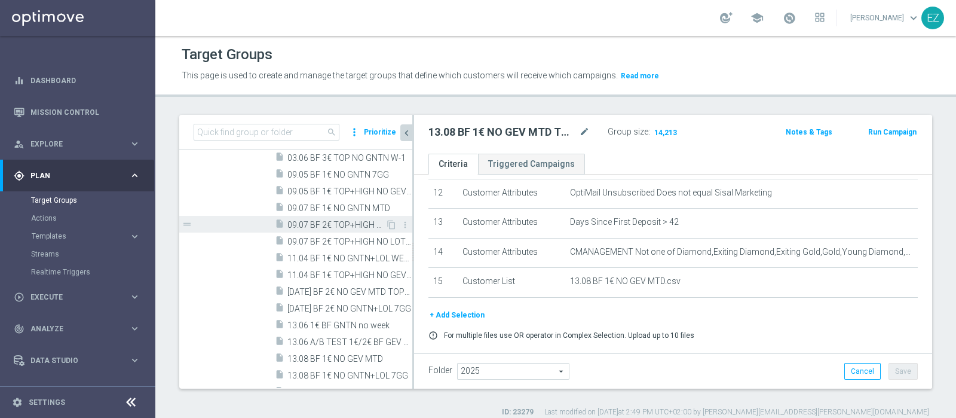
click at [353, 222] on span "09.07 BF 2€ TOP+HIGH NO GEV 14GG" at bounding box center [336, 225] width 98 height 10
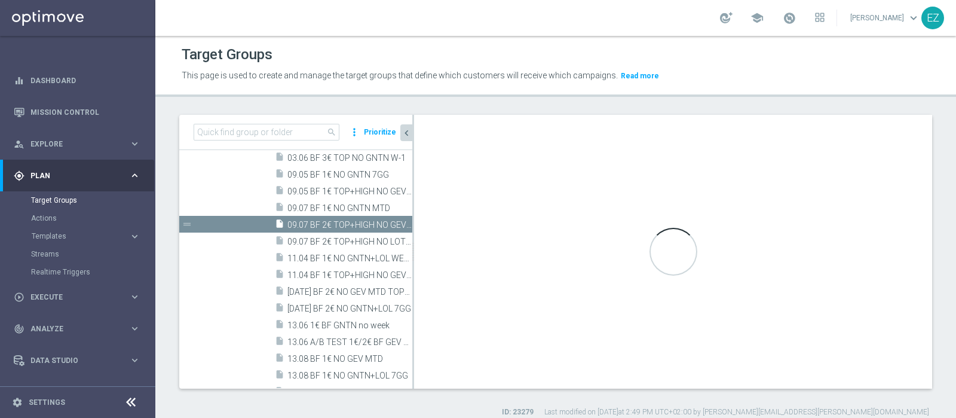
type textarea "((1 and 2 and 3 and 4 and 5 and 6 and 7 and 8 and 9 and 10 and 13 and 14 and 15…"
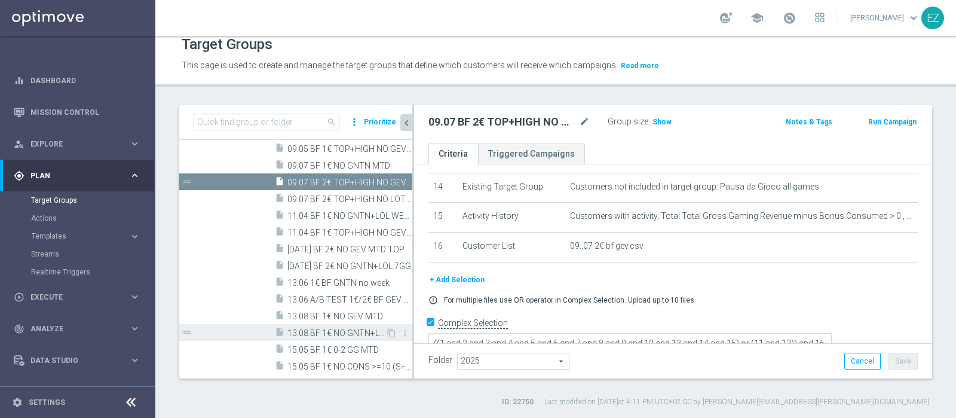
scroll to position [580, 0]
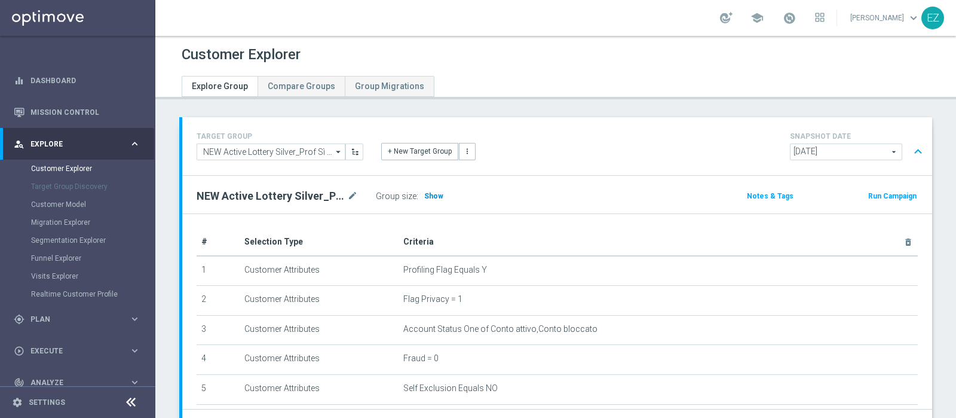
click at [435, 197] on span "Show" at bounding box center [433, 196] width 19 height 8
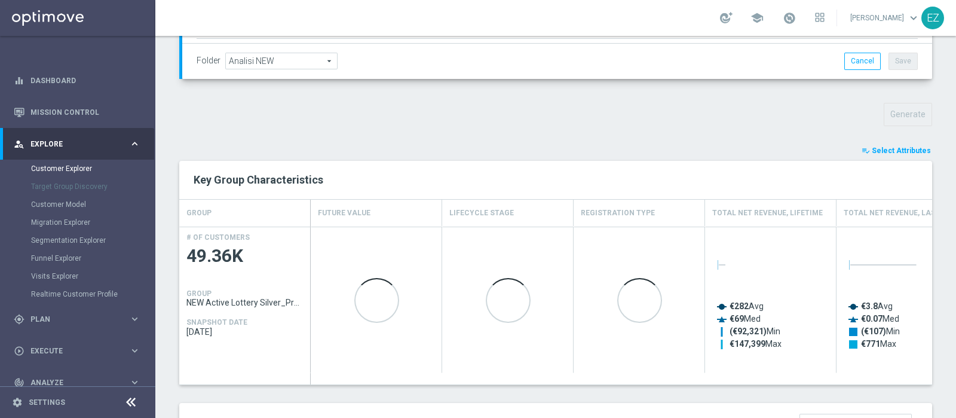
scroll to position [365, 0]
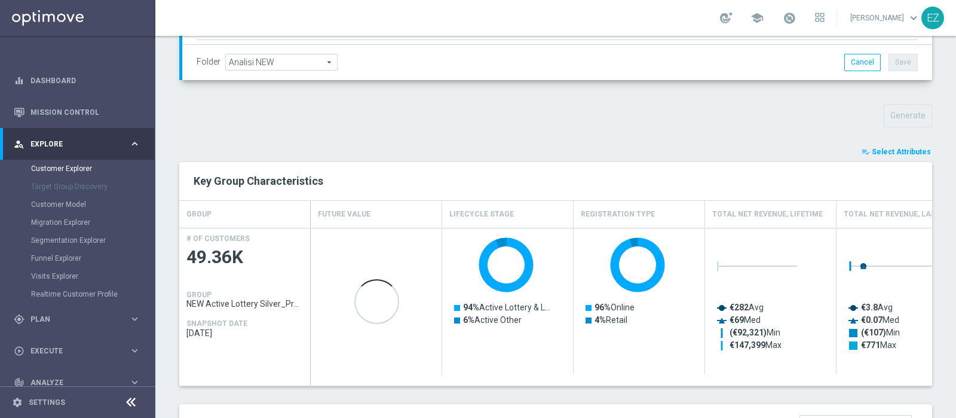
click at [892, 148] on span "Select Attributes" at bounding box center [901, 152] width 59 height 8
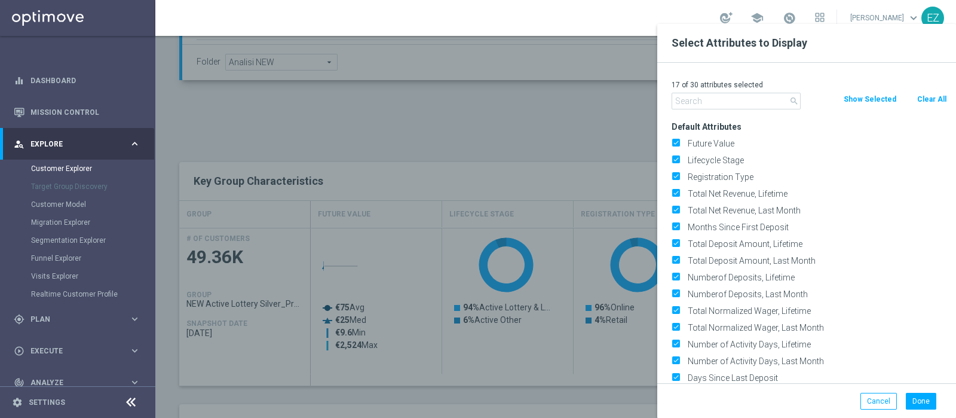
click at [938, 103] on button "Clear All" at bounding box center [932, 99] width 32 height 13
checkbox input "false"
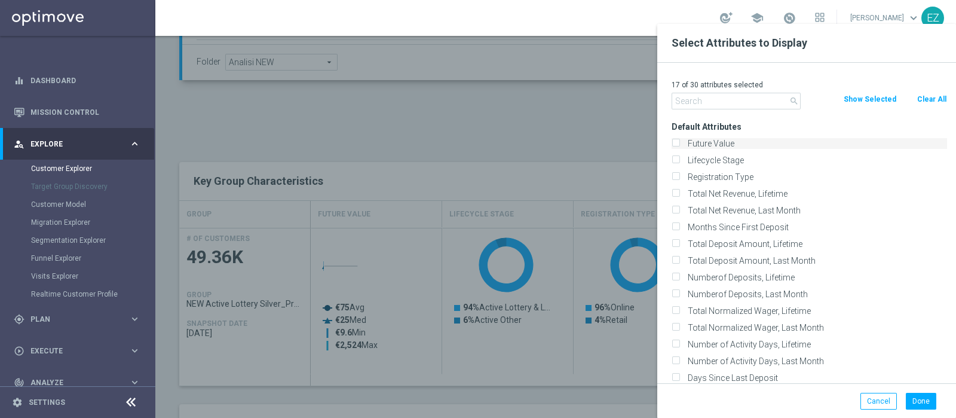
checkbox input "false"
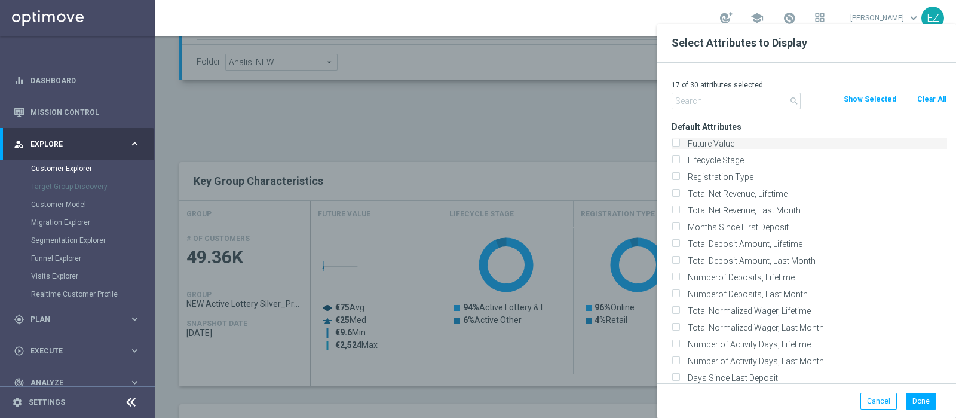
checkbox input "false"
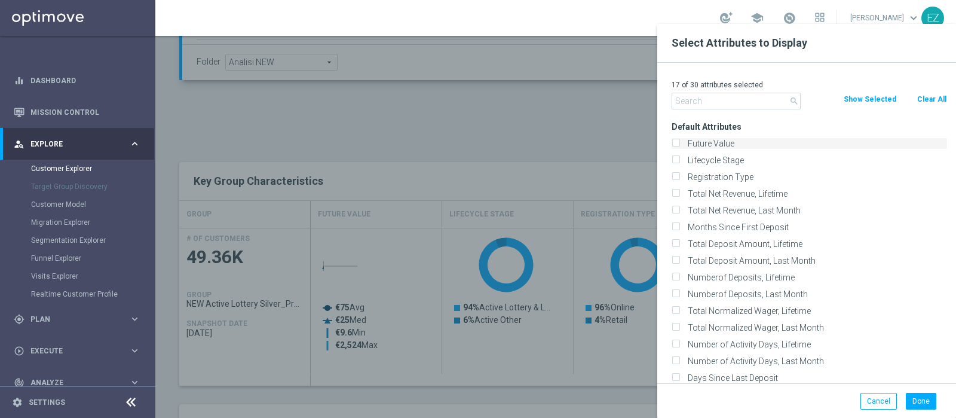
checkbox input "false"
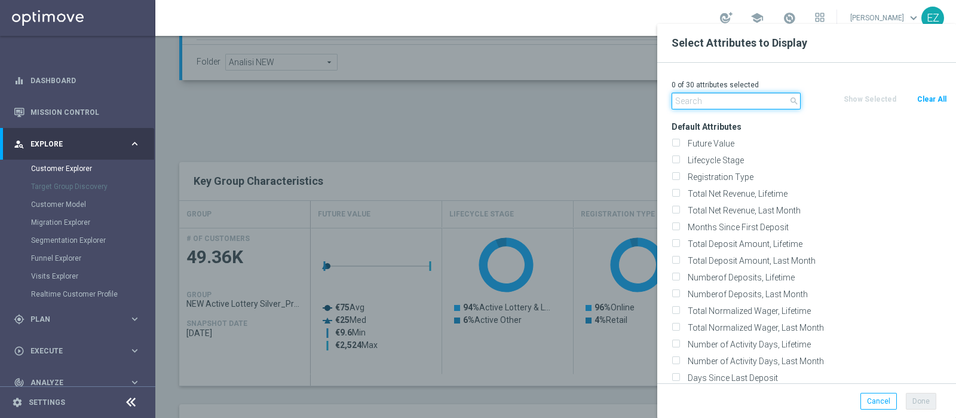
click at [709, 99] on input "text" at bounding box center [736, 101] width 129 height 17
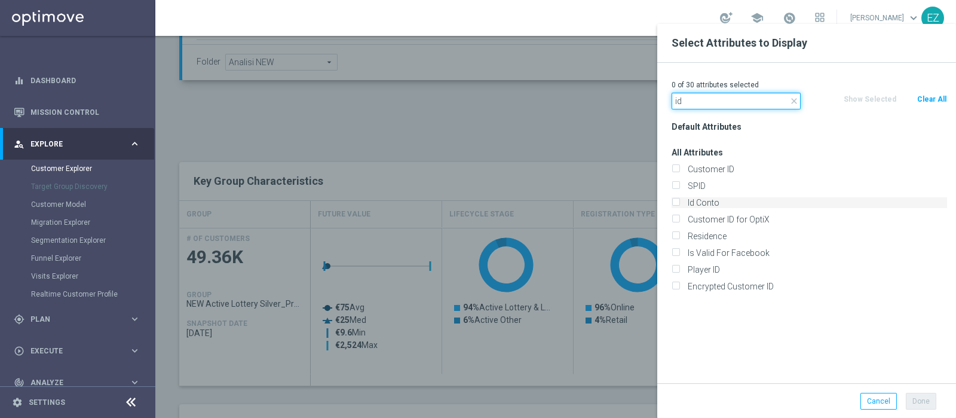
type input "id"
click at [713, 198] on label "Id Conto" at bounding box center [816, 202] width 264 height 11
click at [679, 200] on input "Id Conto" at bounding box center [676, 204] width 8 height 8
checkbox input "true"
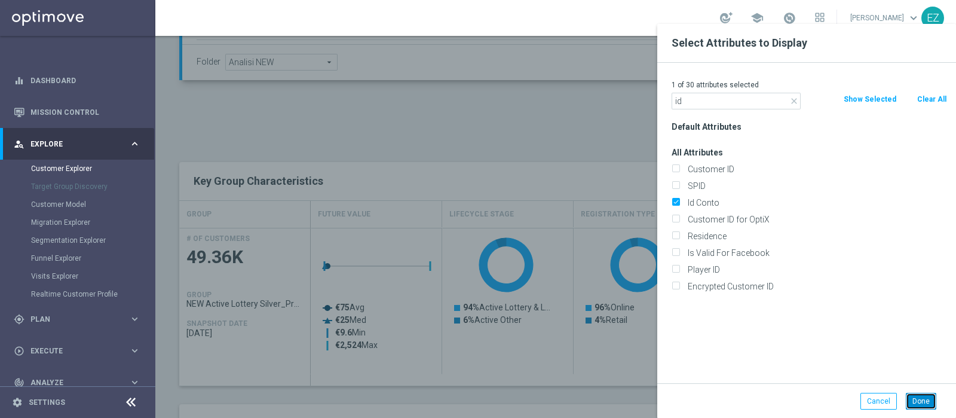
click at [921, 403] on button "Done" at bounding box center [921, 401] width 30 height 17
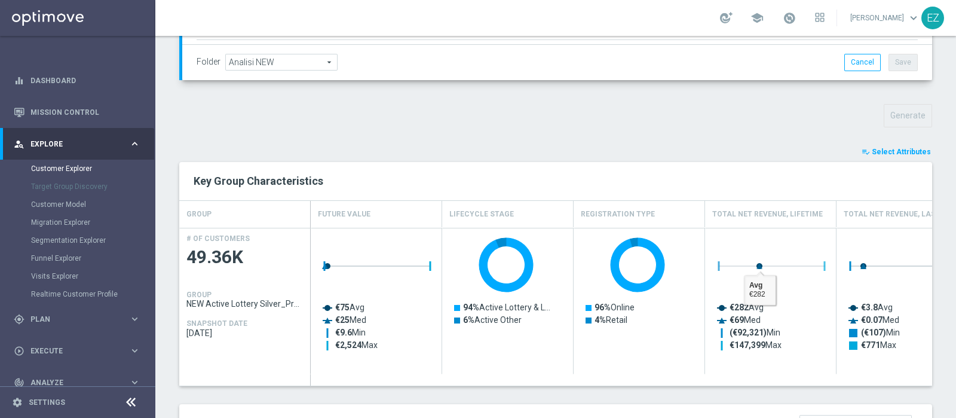
type input "Search"
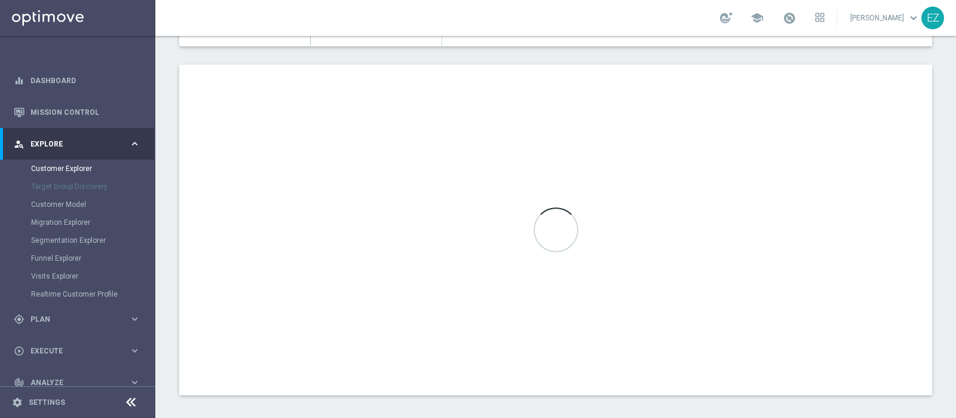
scroll to position [698, 0]
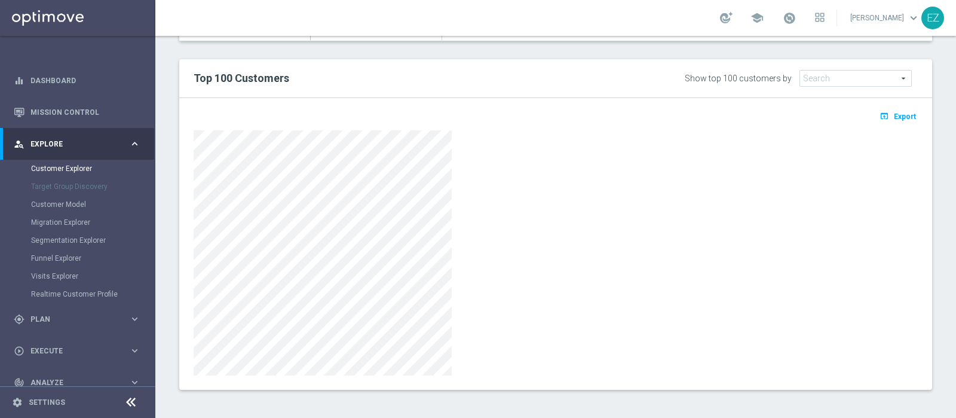
click at [638, 151] on div at bounding box center [556, 252] width 724 height 245
click at [878, 119] on button "open_in_browser Export" at bounding box center [898, 116] width 40 height 16
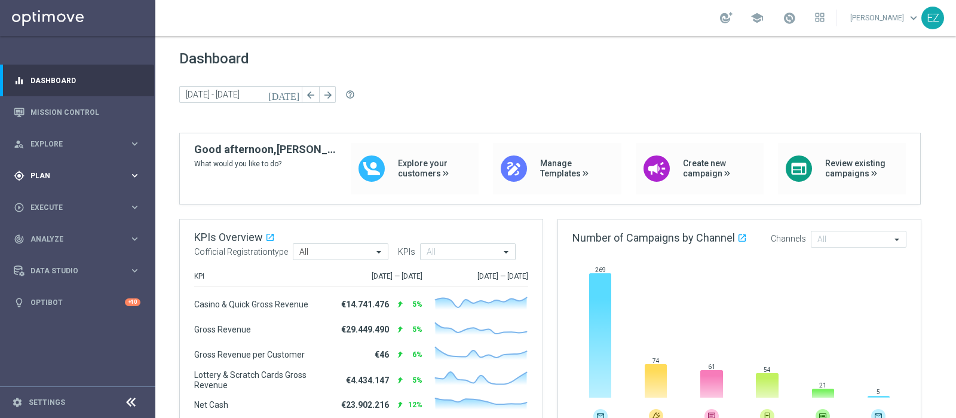
click at [65, 168] on div "gps_fixed Plan keyboard_arrow_right" at bounding box center [77, 176] width 154 height 32
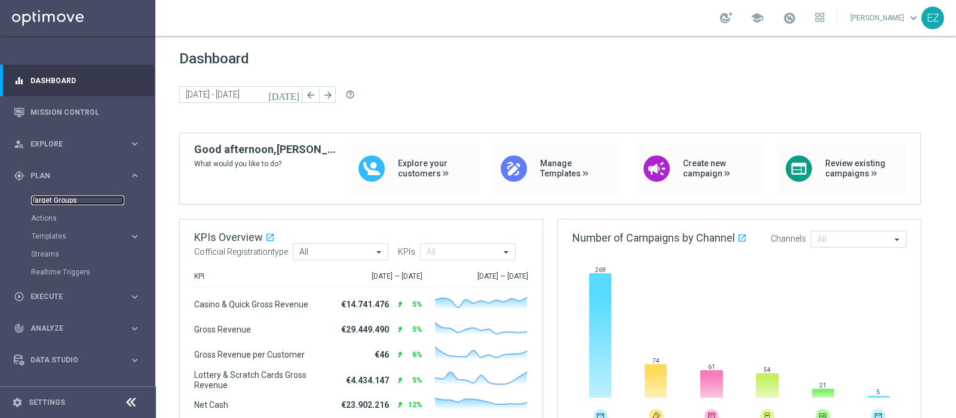
click at [54, 198] on link "Target Groups" at bounding box center [77, 200] width 93 height 10
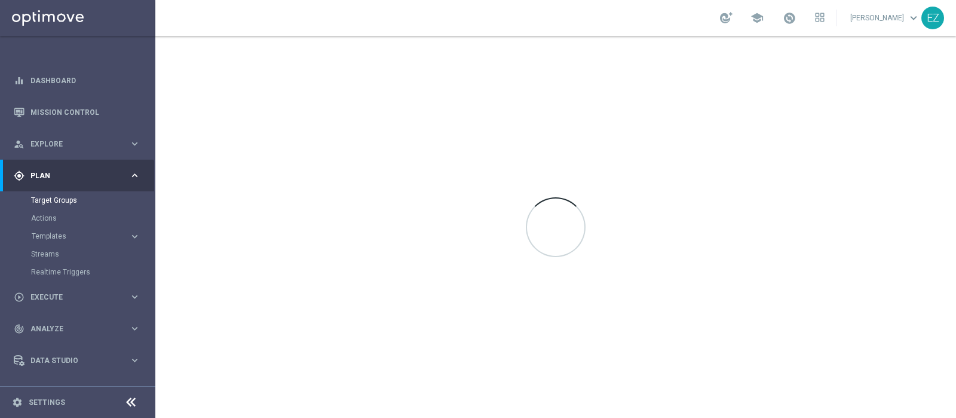
click at [367, 184] on div at bounding box center [555, 227] width 801 height 382
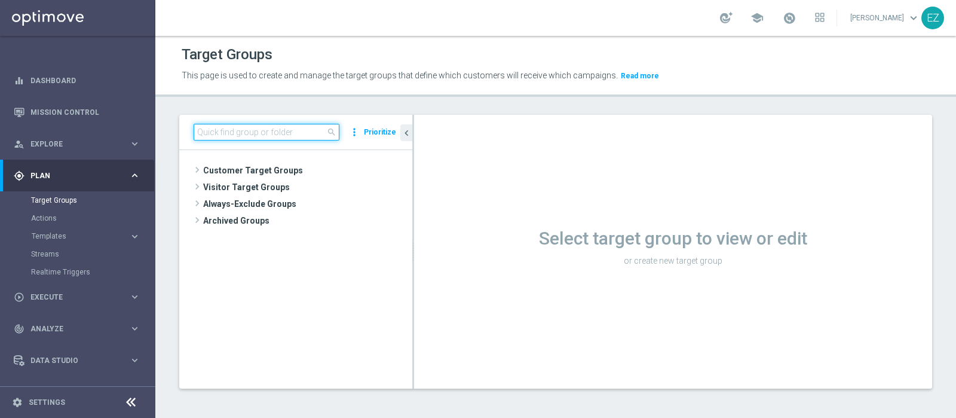
click at [229, 131] on input at bounding box center [267, 132] width 146 height 17
paste input "NEW Active Lottery TOP+HIGH con marginalità>0_flag NL"
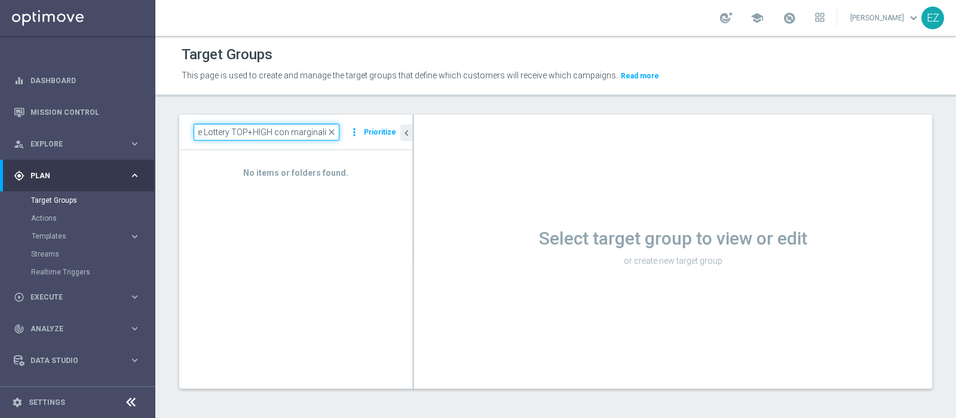
scroll to position [0, 33]
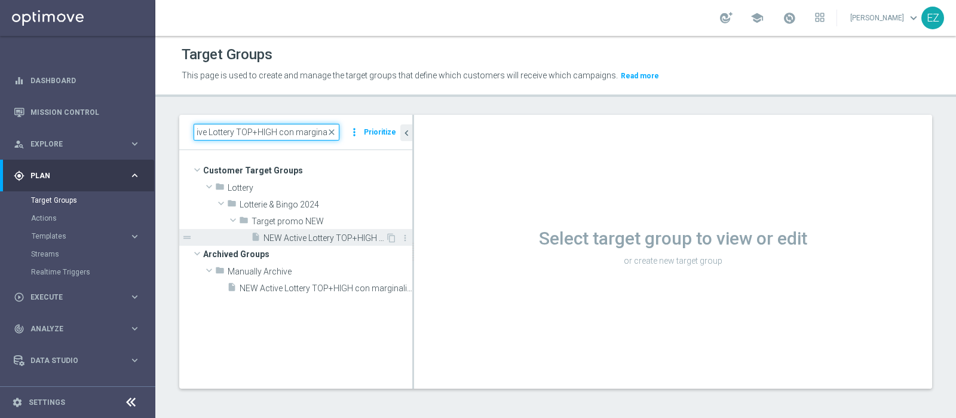
type input "NEW Active Lottery TOP+HIGH con marginalit"
click at [303, 237] on span "NEW Active Lottery TOP+HIGH con marginalità>0_flag NL" at bounding box center [325, 238] width 122 height 10
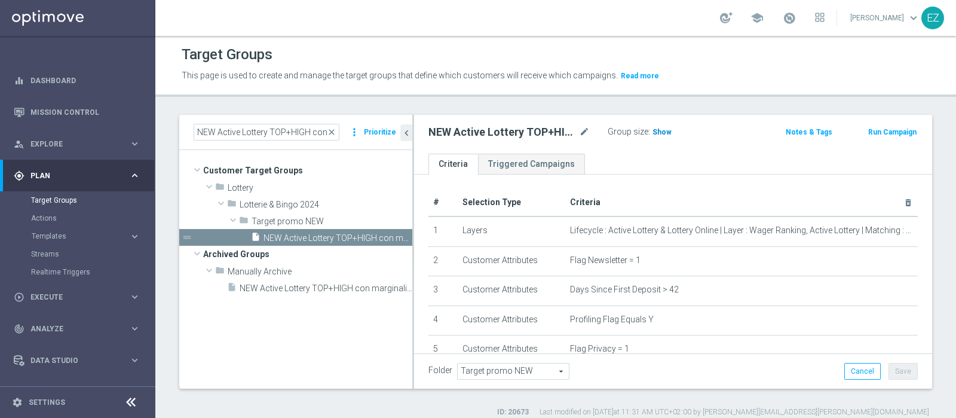
click at [665, 130] on span "Show" at bounding box center [662, 132] width 19 height 8
click at [659, 130] on span "20,557" at bounding box center [665, 133] width 25 height 11
click at [332, 130] on span "close" at bounding box center [332, 132] width 10 height 10
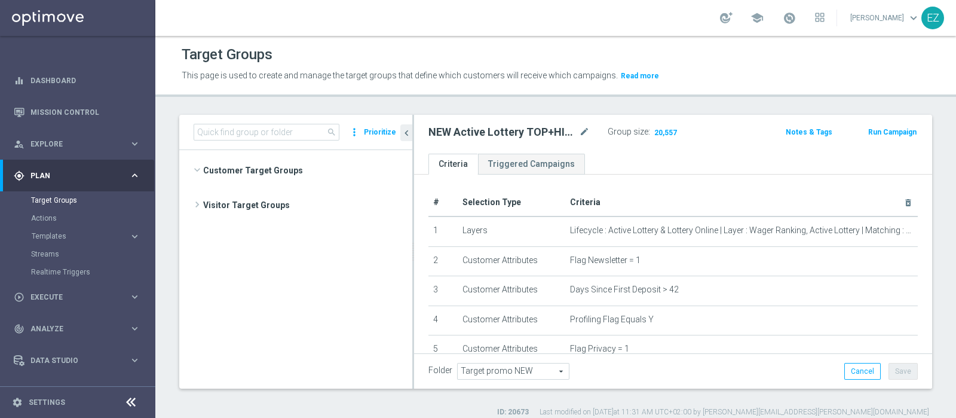
scroll to position [968, 0]
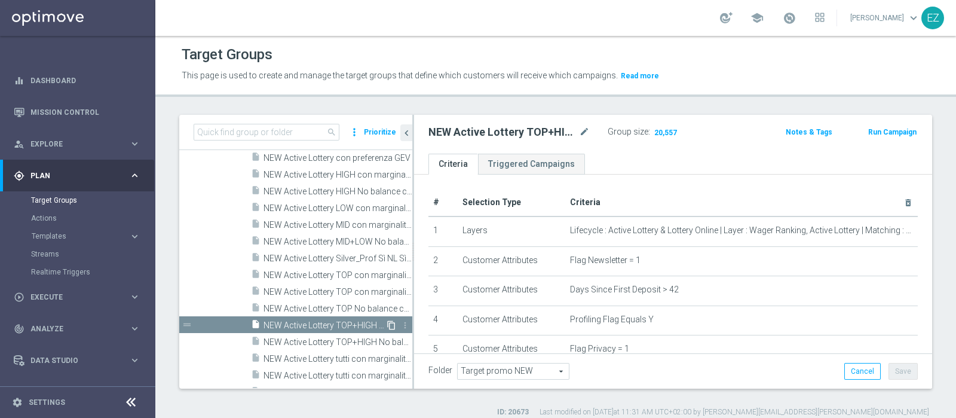
click at [387, 323] on icon "content_copy" at bounding box center [392, 325] width 10 height 10
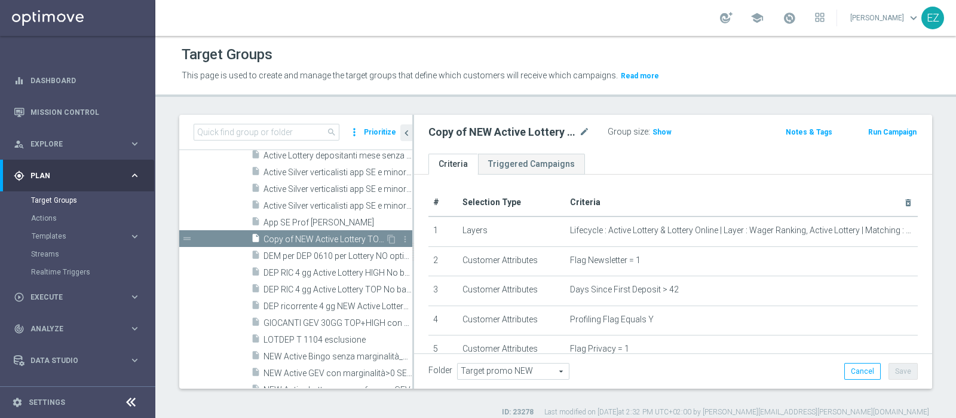
scroll to position [739, 0]
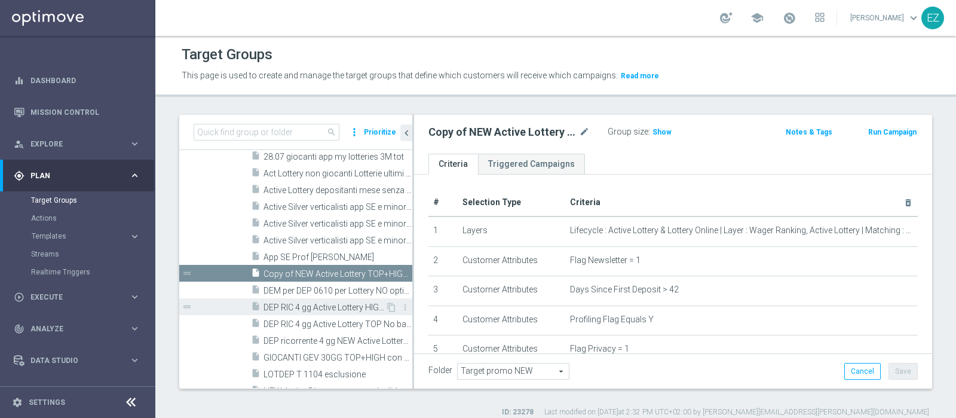
drag, startPoint x: 322, startPoint y: 319, endPoint x: 323, endPoint y: 306, distance: 12.6
click at [322, 318] on div "folder BONUS FREE LOTT library_add create_new_folder mode_edit more_vert drag_h…" at bounding box center [325, 315] width 173 height 904
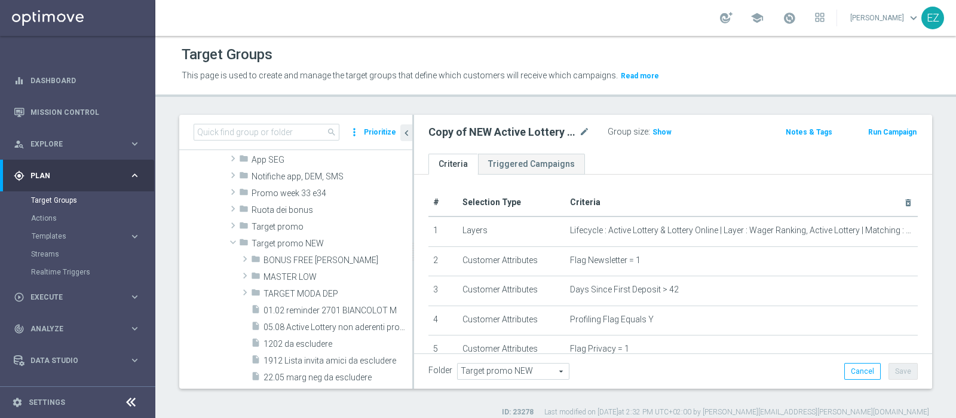
scroll to position [316, 0]
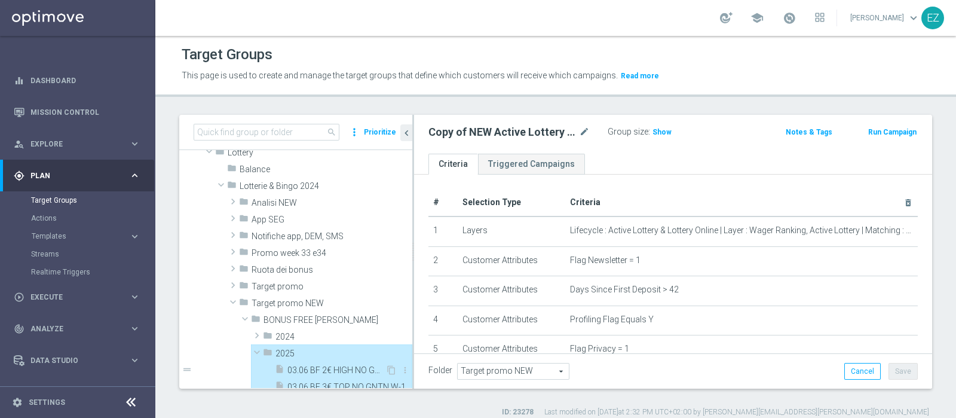
type input "2025"
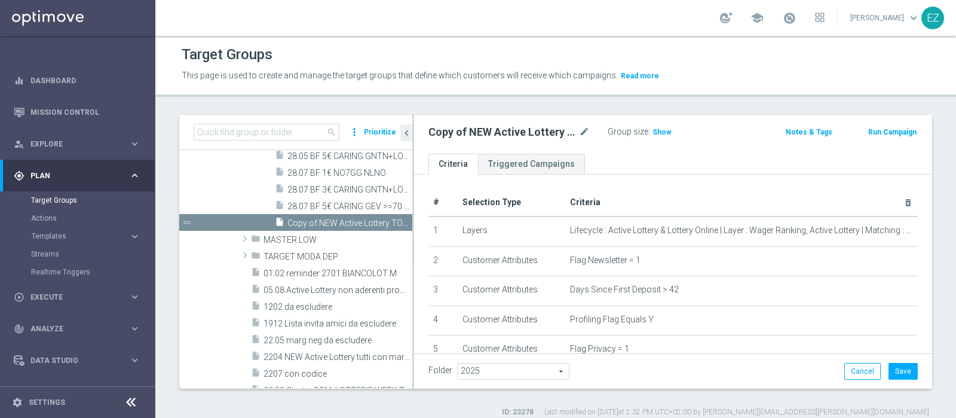
scroll to position [950, 0]
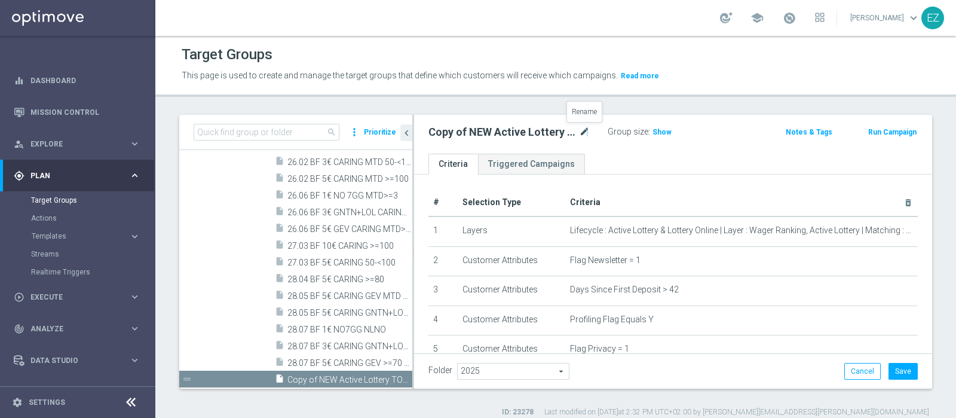
click at [588, 133] on icon "mode_edit" at bounding box center [584, 132] width 11 height 14
type input "13.08 BF 1€ NO GEV MTD"
click at [690, 128] on div "Group size : Show" at bounding box center [668, 131] width 120 height 14
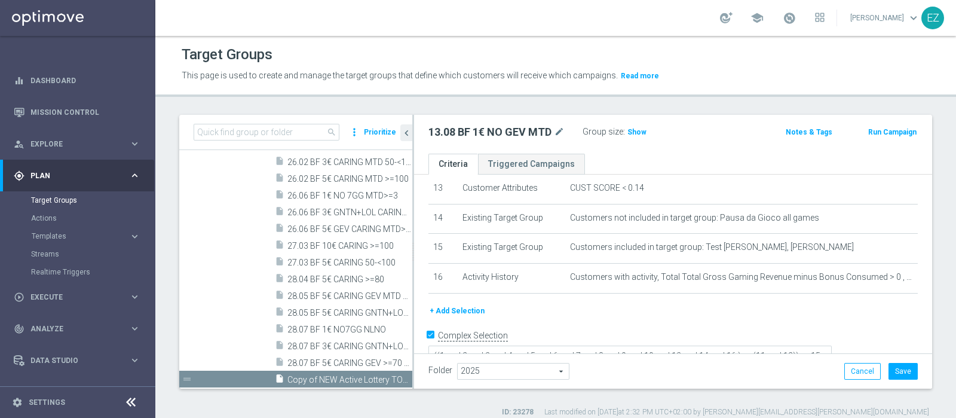
click at [472, 304] on button "+ Add Selection" at bounding box center [456, 310] width 57 height 13
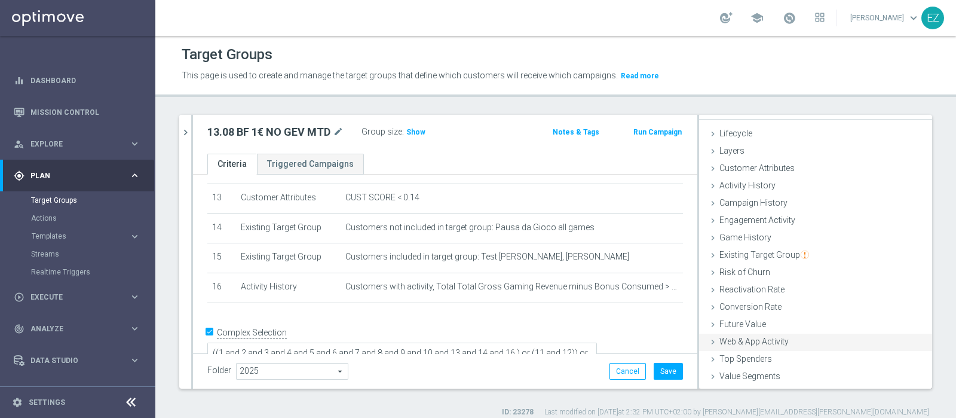
scroll to position [50, 0]
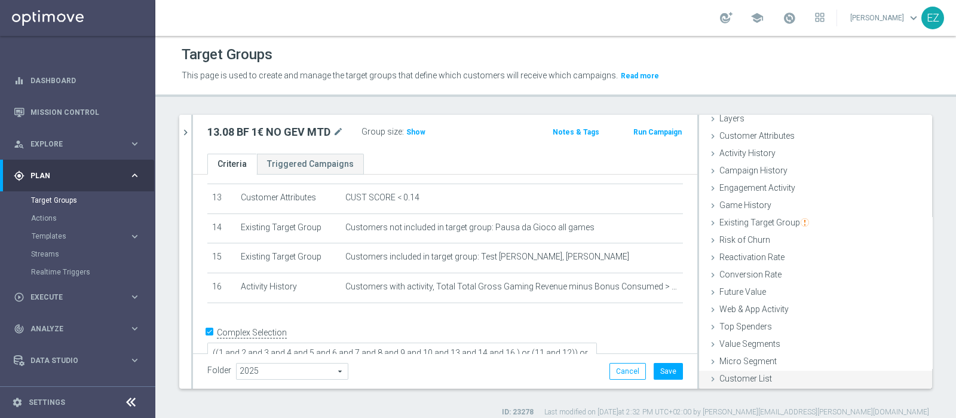
click at [740, 382] on div "Customer List done" at bounding box center [815, 379] width 233 height 18
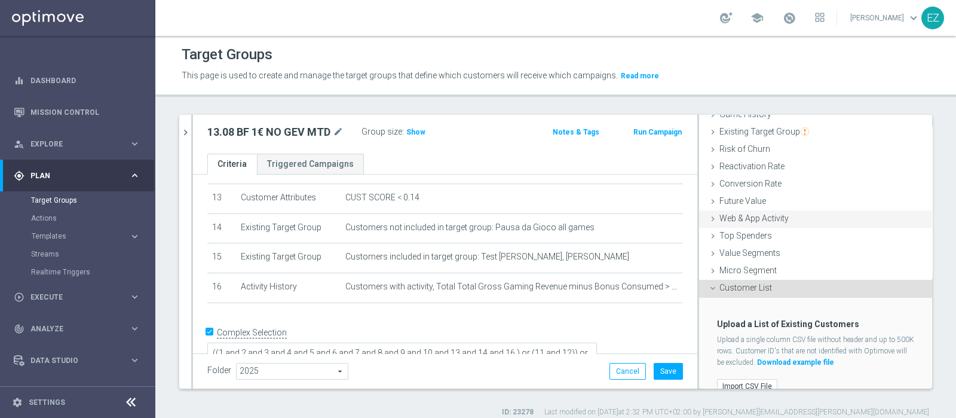
scroll to position [158, 0]
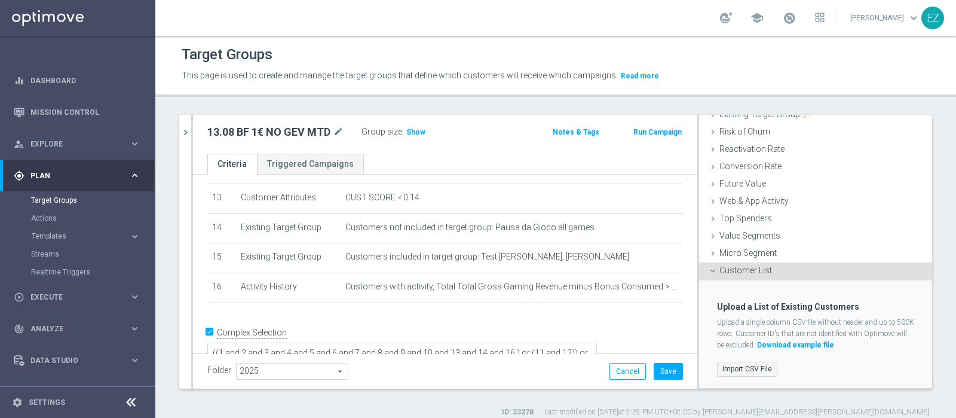
click at [749, 368] on label "Import CSV File" at bounding box center [747, 369] width 60 height 15
click at [0, 0] on input "Import CSV File" at bounding box center [0, 0] width 0 height 0
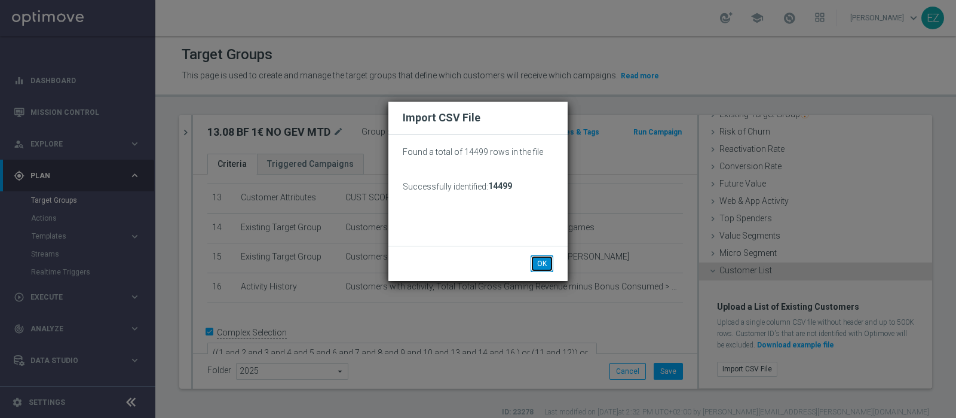
click at [550, 260] on button "OK" at bounding box center [542, 263] width 23 height 17
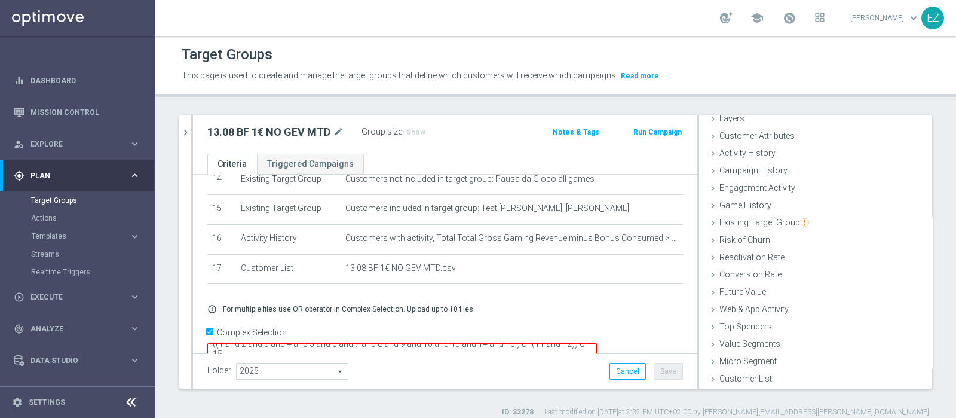
scroll to position [0, 0]
click at [597, 343] on textarea "((1 and 2 and 3 and 4 and 5 and 6 and 7 and 8 and 9 and 10 and 13 and 14 and 16…" at bounding box center [402, 353] width 390 height 21
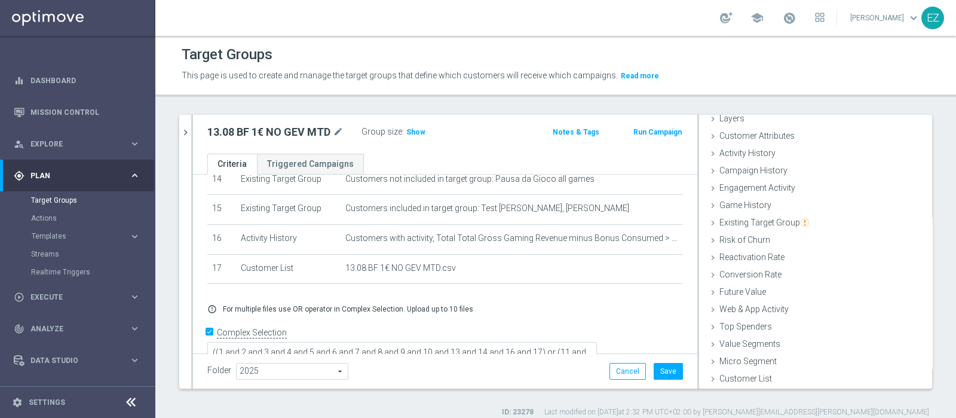
click at [631, 343] on form "Complex Selection ((1 and 2 and 3 and 4 and 5 and 6 and 7 and 8 and 9 and 10 an…" at bounding box center [445, 350] width 476 height 55
click at [659, 369] on button "Save" at bounding box center [668, 371] width 29 height 17
click at [414, 135] on span "Show" at bounding box center [415, 132] width 19 height 8
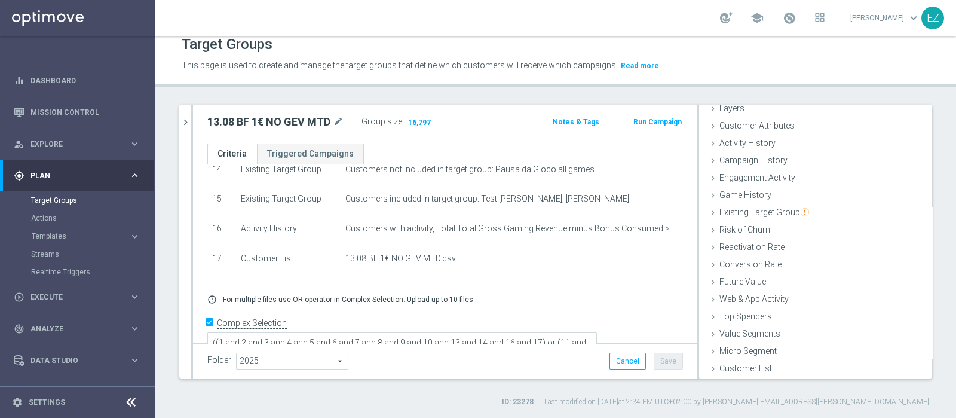
scroll to position [10, 0]
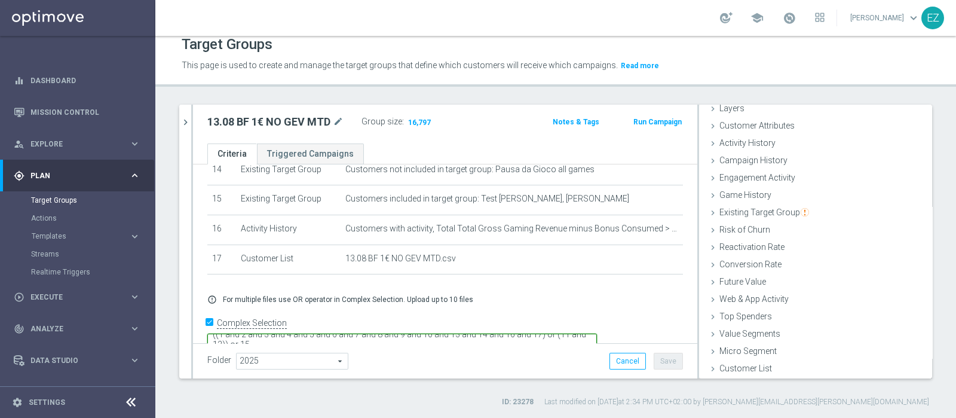
click at [597, 333] on textarea "((1 and 2 and 3 and 4 and 5 and 6 and 7 and 8 and 9 and 10 and 13 and 14 and 16…" at bounding box center [402, 343] width 390 height 21
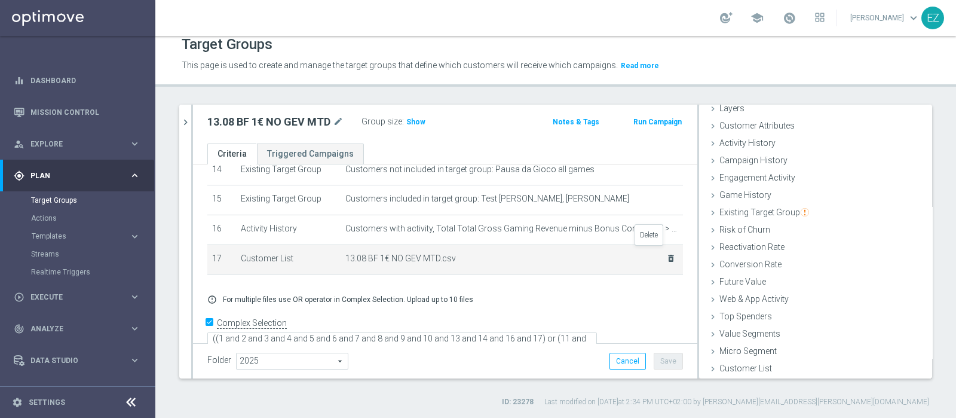
click at [666, 253] on icon "delete_forever" at bounding box center [671, 258] width 10 height 10
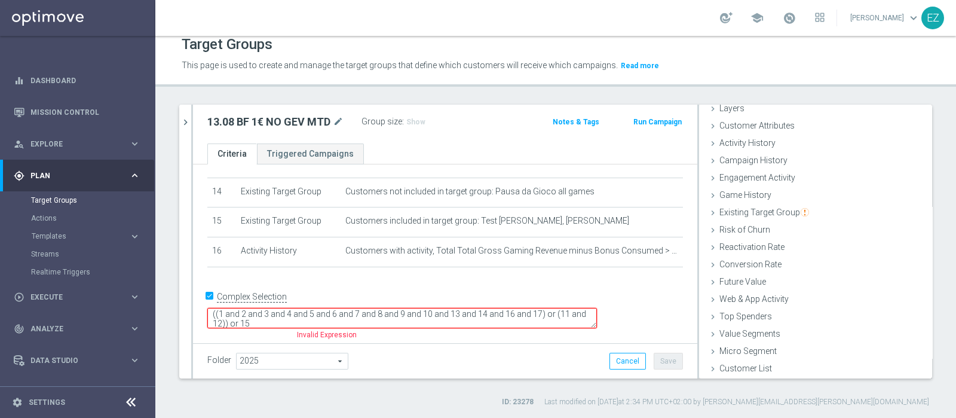
scroll to position [389, 0]
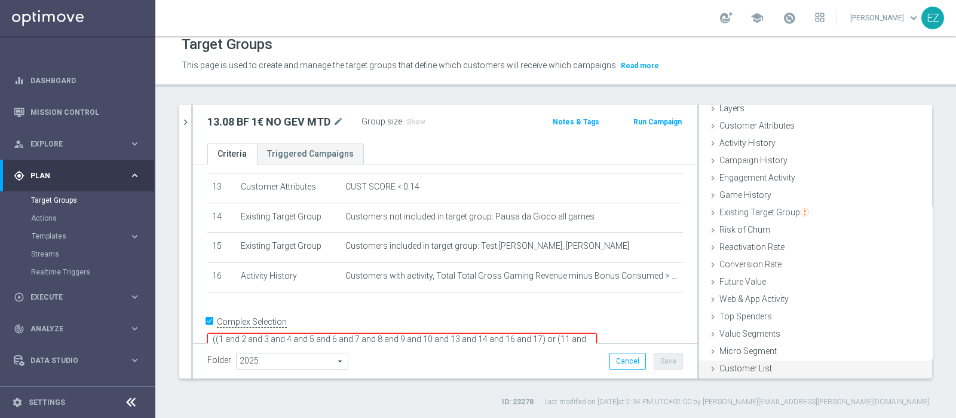
click at [755, 366] on span "Customer List" at bounding box center [745, 368] width 53 height 10
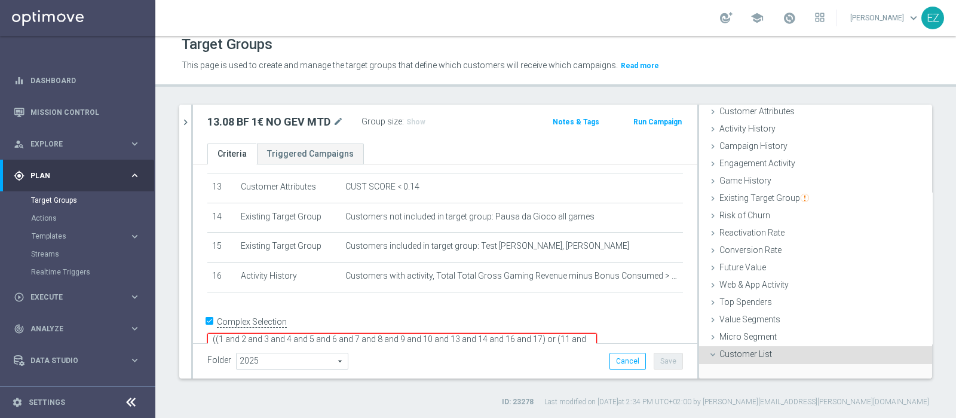
scroll to position [158, 0]
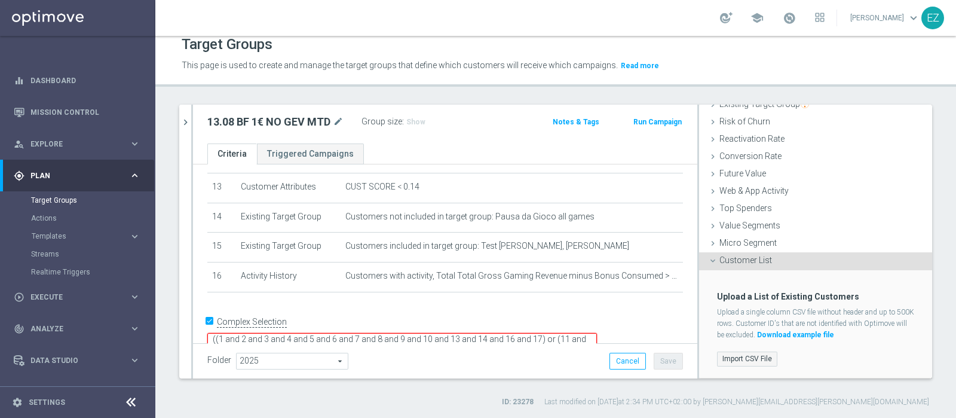
click at [749, 363] on label "Import CSV File" at bounding box center [747, 358] width 60 height 15
click at [0, 0] on input "Import CSV File" at bounding box center [0, 0] width 0 height 0
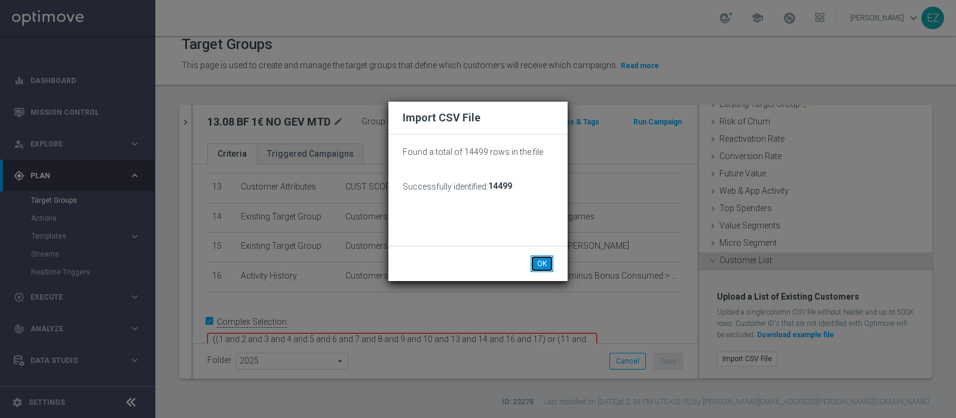
click at [540, 261] on button "OK" at bounding box center [542, 263] width 23 height 17
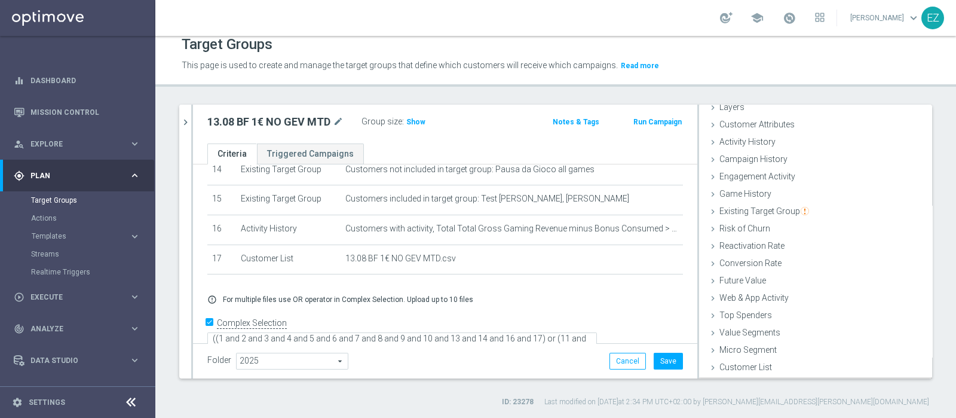
scroll to position [50, 0]
click at [415, 120] on span "Show" at bounding box center [415, 122] width 19 height 8
click at [339, 120] on icon "mode_edit" at bounding box center [338, 122] width 11 height 14
click at [357, 97] on div "Target Groups This page is used to create and manage the target groups that def…" at bounding box center [555, 227] width 801 height 382
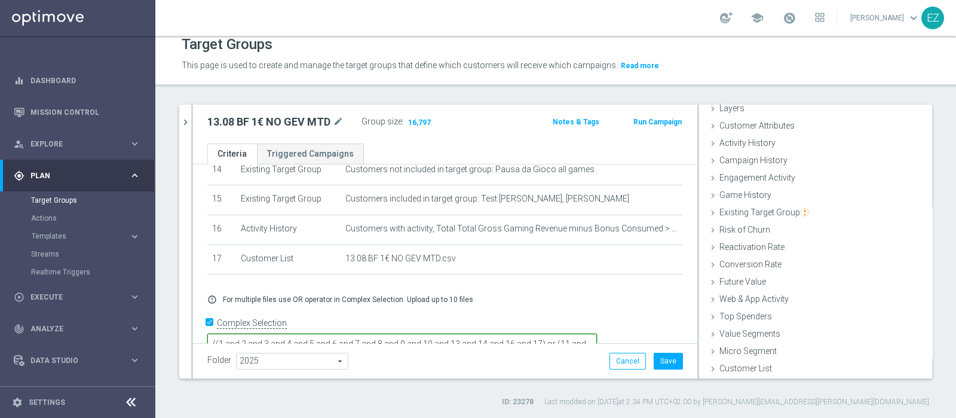
drag, startPoint x: 599, startPoint y: 313, endPoint x: 621, endPoint y: 316, distance: 22.2
click at [597, 333] on textarea "((1 and 2 and 3 and 4 and 5 and 6 and 7 and 8 and 9 and 10 and 13 and 14 and 16…" at bounding box center [402, 343] width 390 height 21
click at [372, 333] on textarea "((1 and 2 and 3 and 4 and 5 and 6 and 7 and 8 and 9 and 10 and 13 and 14 and 16…" at bounding box center [402, 343] width 390 height 21
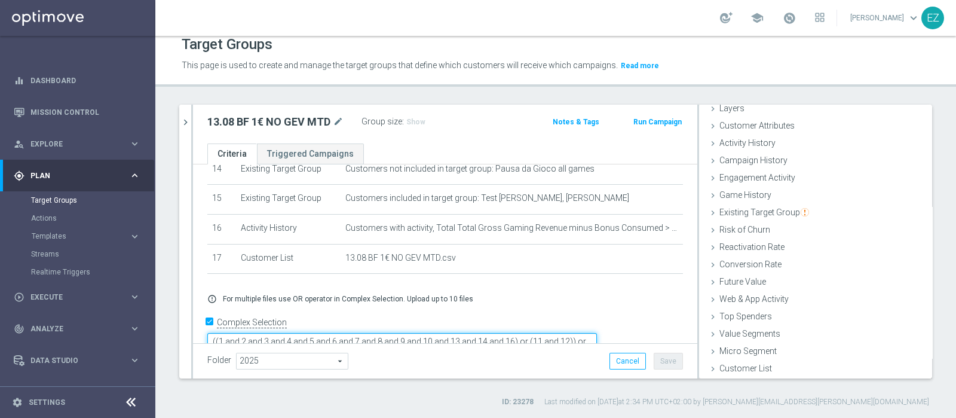
scroll to position [0, 0]
click at [189, 117] on icon "chevron_right" at bounding box center [185, 122] width 11 height 11
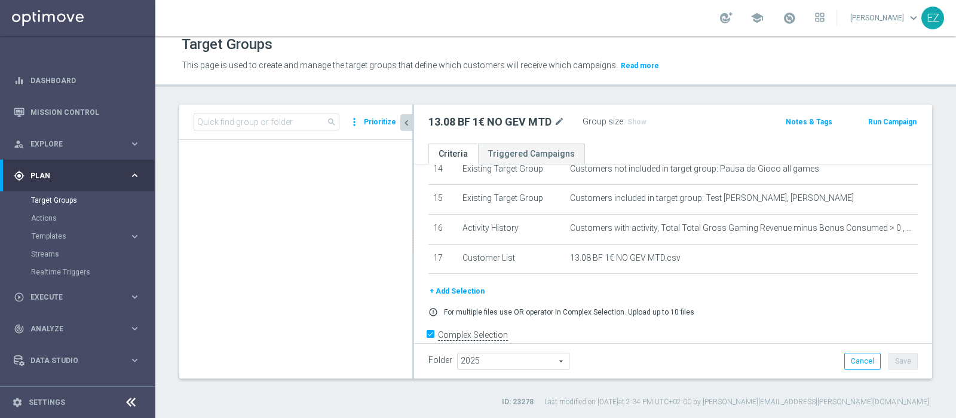
scroll to position [71, 0]
click at [411, 122] on icon "chevron_left" at bounding box center [406, 122] width 11 height 11
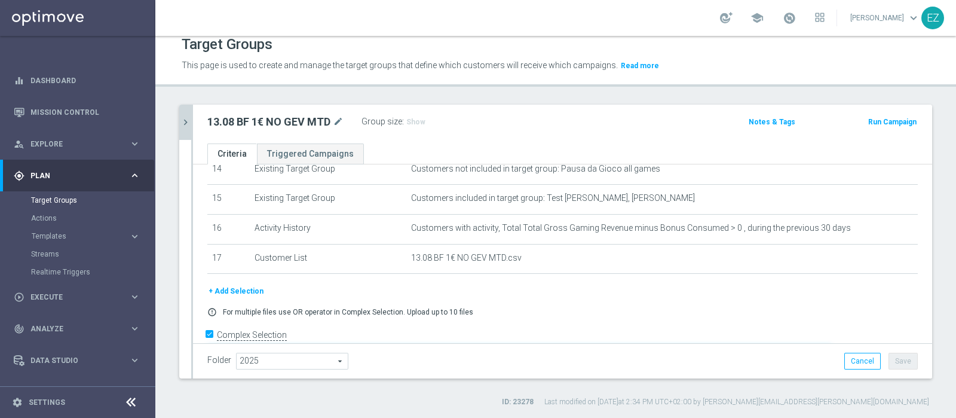
click at [595, 346] on textarea "((1 and 2 and 3 and 4 and 5 and 6 and 7 and 8 and 9 and 10 and 13 and 14 and 16…" at bounding box center [519, 356] width 624 height 21
click at [828, 285] on div "+ Add Selection" at bounding box center [562, 290] width 728 height 13
click at [422, 123] on span "Show" at bounding box center [415, 122] width 19 height 8
click at [896, 360] on button "Save" at bounding box center [903, 361] width 29 height 17
click at [182, 124] on icon "chevron_right" at bounding box center [185, 122] width 11 height 11
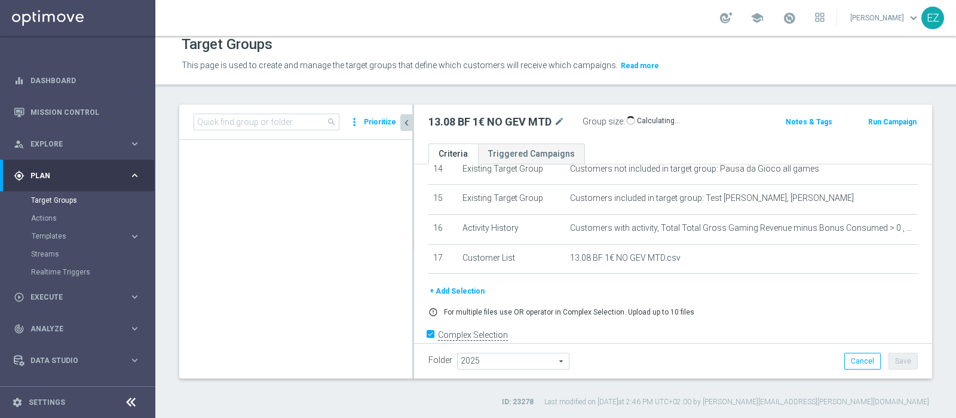
click at [409, 124] on icon "chevron_left" at bounding box center [406, 122] width 11 height 11
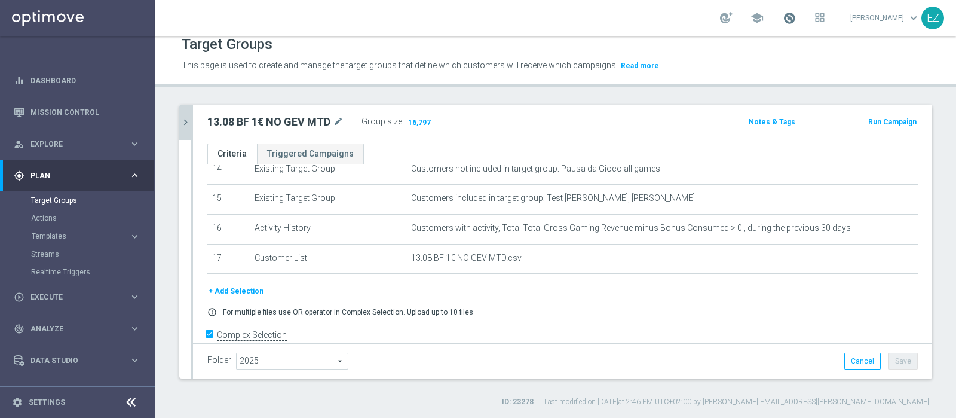
click at [796, 19] on span at bounding box center [789, 17] width 13 height 13
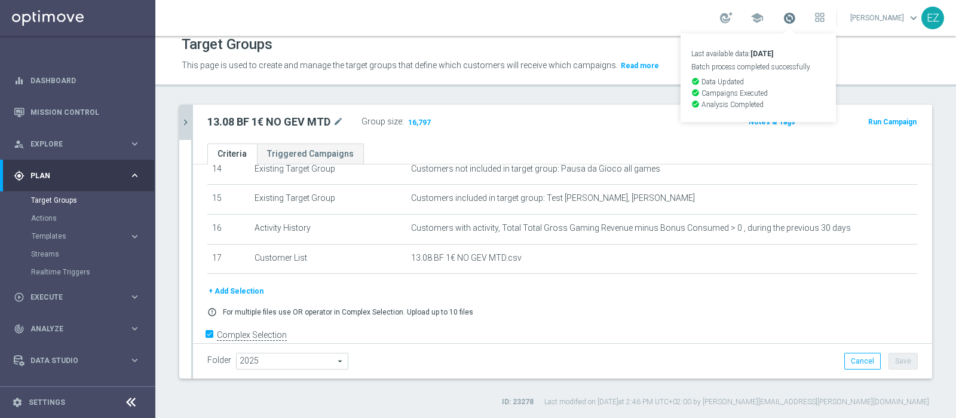
click at [796, 19] on span at bounding box center [789, 17] width 13 height 13
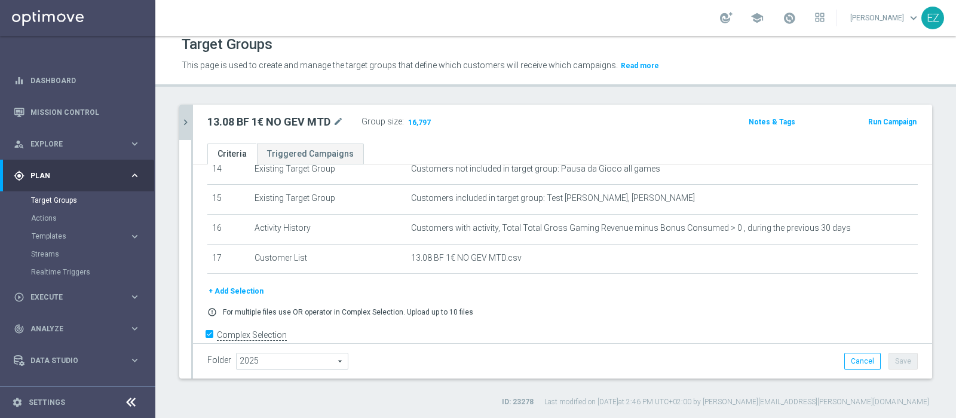
click at [188, 123] on icon "chevron_right" at bounding box center [185, 122] width 11 height 11
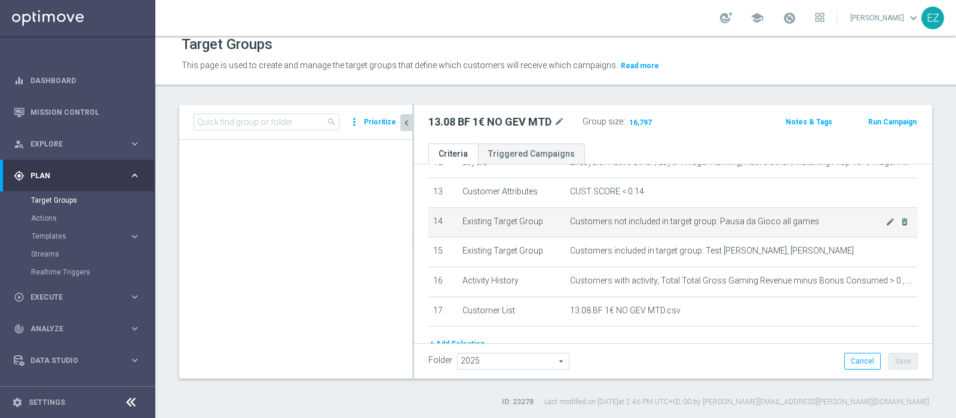
scroll to position [448, 0]
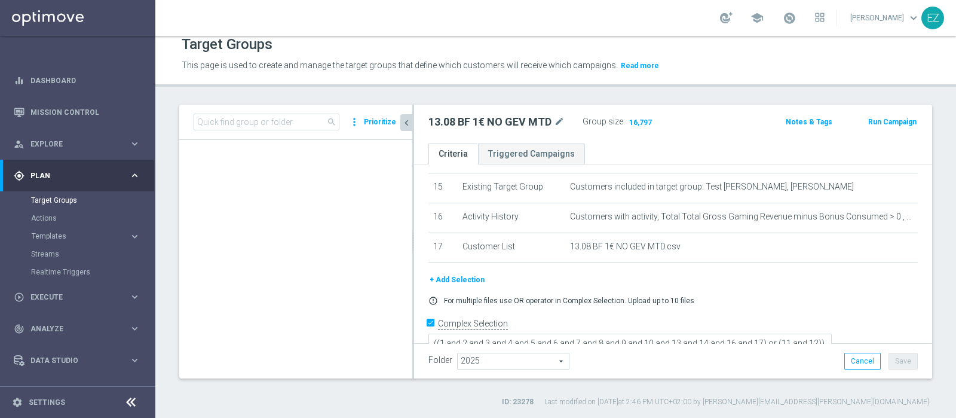
drag, startPoint x: 729, startPoint y: 256, endPoint x: 731, endPoint y: 269, distance: 13.3
click at [731, 269] on div "# Selection Type Criteria delete_forever 1 Layers Lifecycle : Active Lottery & …" at bounding box center [673, 42] width 518 height 653
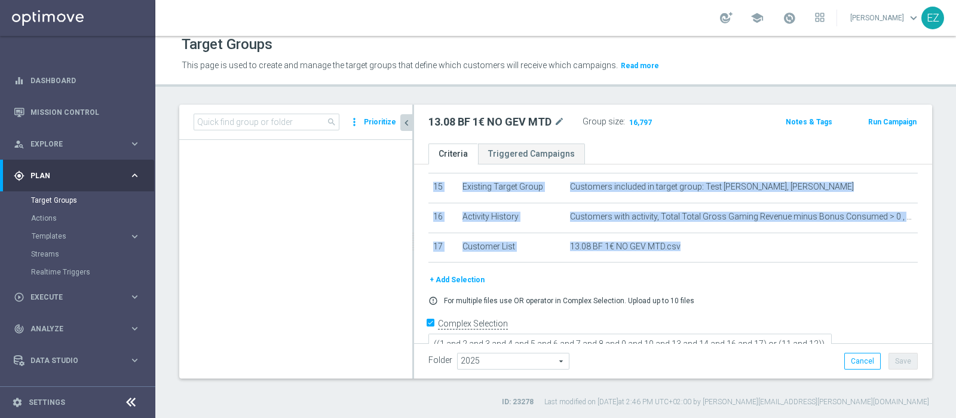
scroll to position [10, 0]
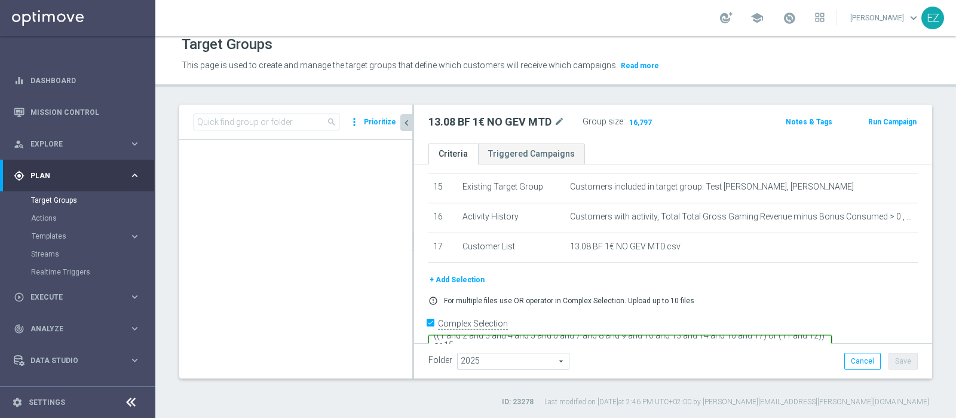
click at [632, 335] on textarea "((1 and 2 and 3 and 4 and 5 and 6 and 7 and 8 and 9 and 10 and 13 and 14 and 16…" at bounding box center [629, 345] width 403 height 21
click at [832, 335] on textarea "((1 and 2 and 3 and 4 and 5 and 6 and 7 and 8 and 9 and 10 and 13 and 14 and 16…" at bounding box center [629, 345] width 403 height 21
click at [717, 273] on div "+ Add Selection" at bounding box center [672, 279] width 507 height 13
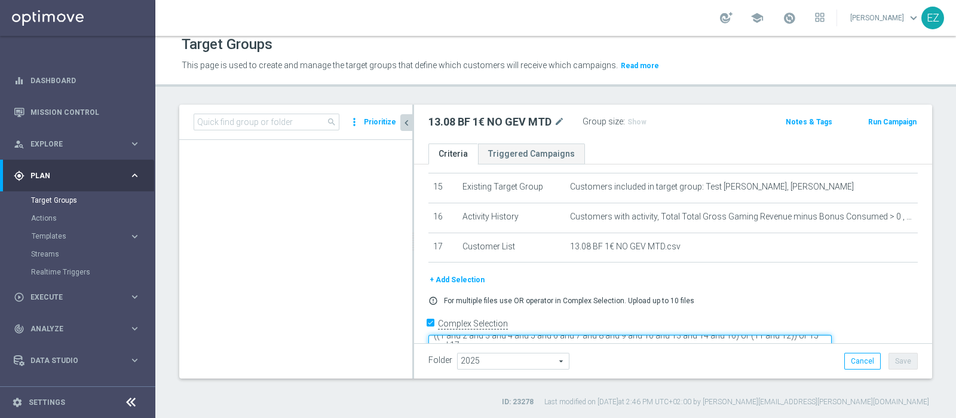
click at [576, 335] on textarea "((1 and 2 and 3 and 4 and 5 and 6 and 7 and 8 and 9 and 10 and 13 and 14 and 16…" at bounding box center [629, 345] width 403 height 21
click at [540, 335] on textarea "((1 and 2 and 3 and 4 and 5 and 6 and 7 and 8 and 9 and 10 and 13 and 14 and 16…" at bounding box center [629, 345] width 403 height 21
click at [538, 335] on textarea "((1 and 2 and 3 and 4 and 5 and 6 and 7 and 8 and 9 and 10 and 13 and 14 and 16…" at bounding box center [629, 345] width 403 height 21
click at [595, 335] on textarea "((1 and 2 and 3 and 4 and 5 and 6 and 7 and 8 and 9 and 10 and 13 and 14 and 16…" at bounding box center [629, 345] width 403 height 21
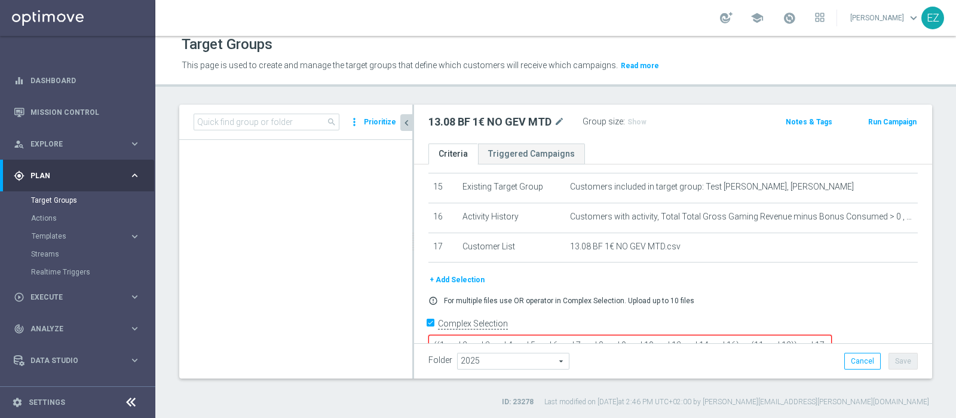
click at [620, 273] on div "+ Add Selection" at bounding box center [672, 279] width 507 height 13
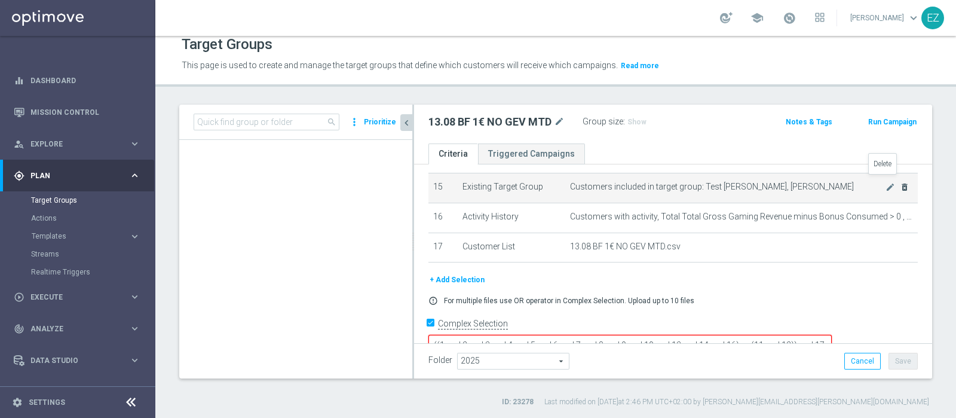
click at [900, 182] on icon "delete_forever" at bounding box center [905, 187] width 10 height 10
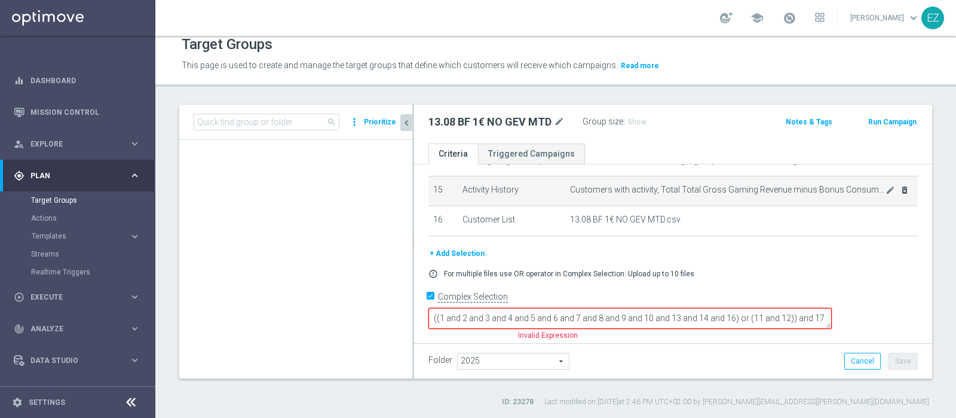
scroll to position [421, 0]
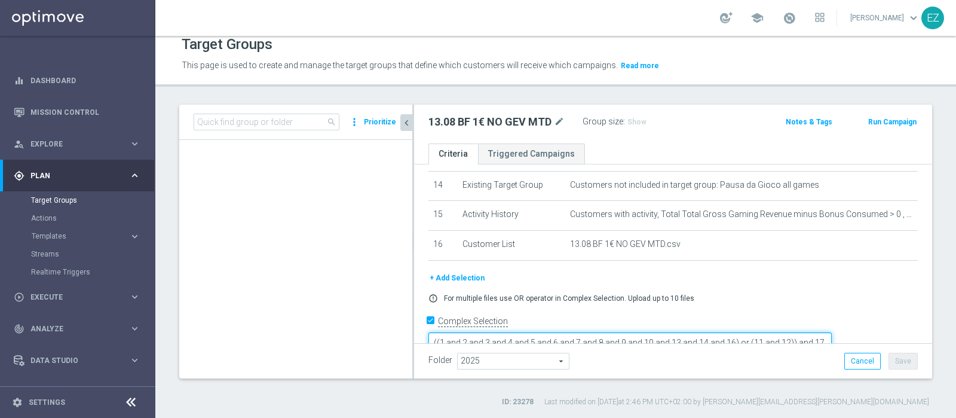
click at [549, 332] on textarea "((1 and 2 and 3 and 4 and 5 and 6 and 7 and 8 and 9 and 10 and 13 and 14 and 16…" at bounding box center [629, 342] width 403 height 21
click at [818, 332] on textarea "((1 and 2 and 3 and 4 and 5 and 6 and 7 and 8 and 9 and 10 and 13 and 14 and 16…" at bounding box center [629, 342] width 403 height 21
type textarea "((1 and 2 and 3 and 4 and 5 and 6 and 7 and 8 and 9 and 10 and 13 and 14 and 15…"
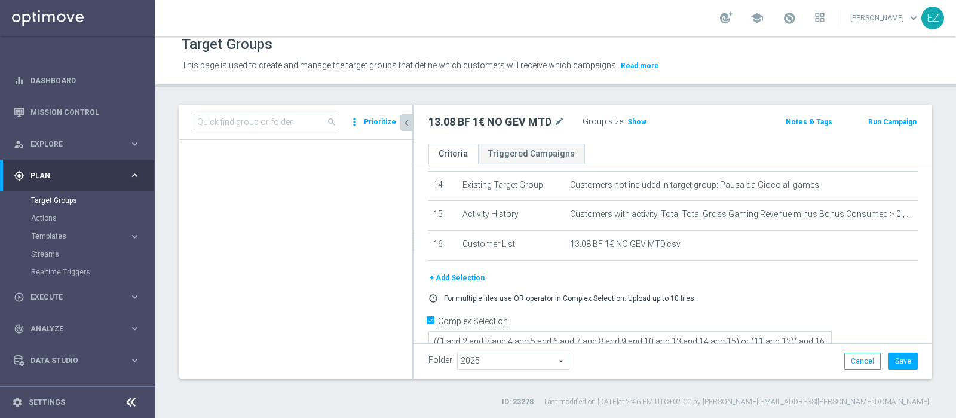
click at [784, 336] on form "Complex Selection ((1 and 2 and 3 and 4 and 5 and 6 and 7 and 8 and 9 and 10 an…" at bounding box center [672, 339] width 489 height 55
click at [889, 356] on button "Save" at bounding box center [903, 361] width 29 height 17
click at [638, 120] on span "Show" at bounding box center [636, 122] width 19 height 8
click at [558, 119] on icon "mode_edit" at bounding box center [559, 122] width 11 height 14
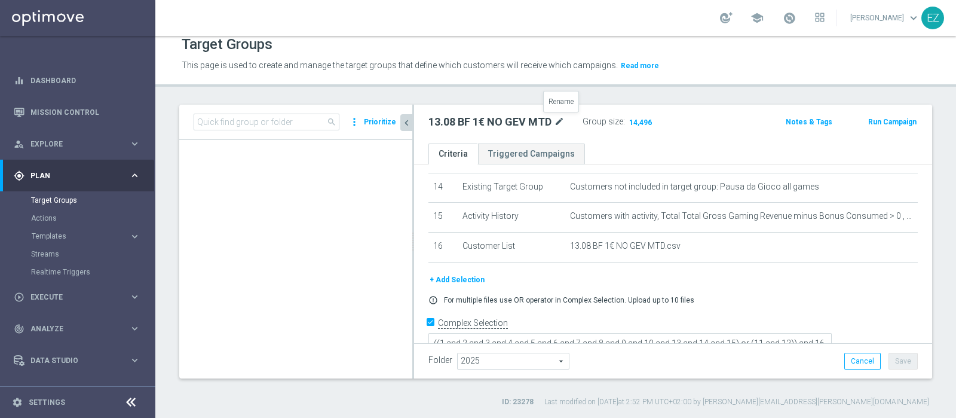
click at [556, 121] on icon "mode_edit" at bounding box center [559, 122] width 11 height 14
click at [551, 120] on input "13.08 BF 1€ NO GEV MTD" at bounding box center [508, 123] width 161 height 17
type input "13.08 BF 1€ NO GEV MTD TOP+HIGH"
click at [597, 137] on div "13.08 BF 1€ NO GEV MTD TOP+HIGH Group size : 14,496 Notes & Tags Run Campaign" at bounding box center [673, 124] width 518 height 39
click at [896, 360] on button "Save" at bounding box center [903, 361] width 29 height 17
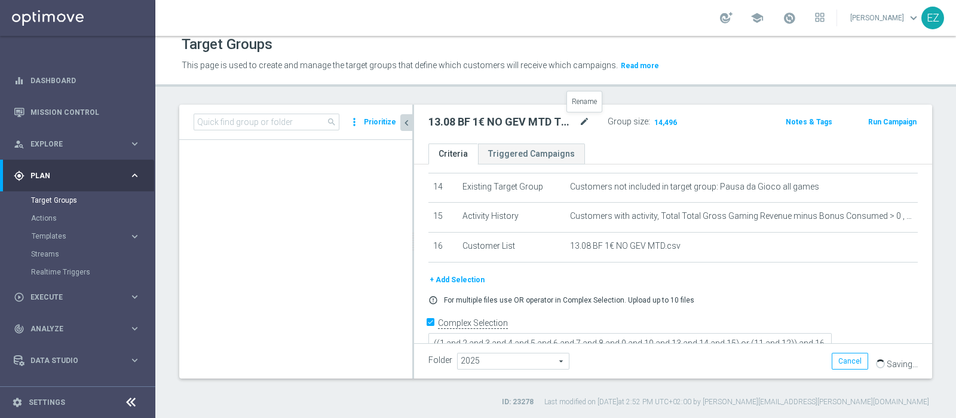
click at [582, 121] on icon "mode_edit" at bounding box center [584, 122] width 11 height 14
click at [573, 125] on input "13.08 BF 1€ NO GEV MTD TOP+HIGH" at bounding box center [508, 123] width 161 height 17
click at [575, 123] on input "13.08 BF 1€ NO GEV MTD TOP+HIGH" at bounding box center [508, 123] width 161 height 17
click at [898, 380] on div "search more_vert Prioritize Customer Target Groups library_add create_new_folder" at bounding box center [555, 256] width 801 height 302
click at [886, 351] on div "Folder 2025 2025 arrow_drop_down search Cancel Save Saving..." at bounding box center [673, 360] width 518 height 35
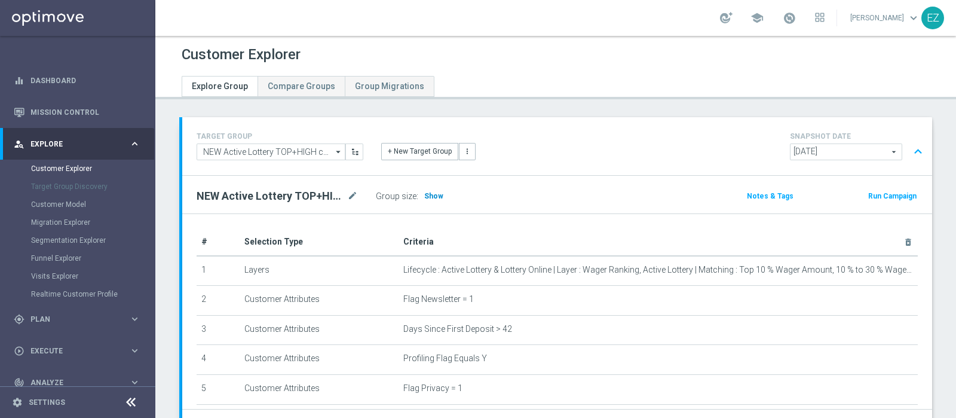
click at [436, 197] on span "Show" at bounding box center [433, 196] width 19 height 8
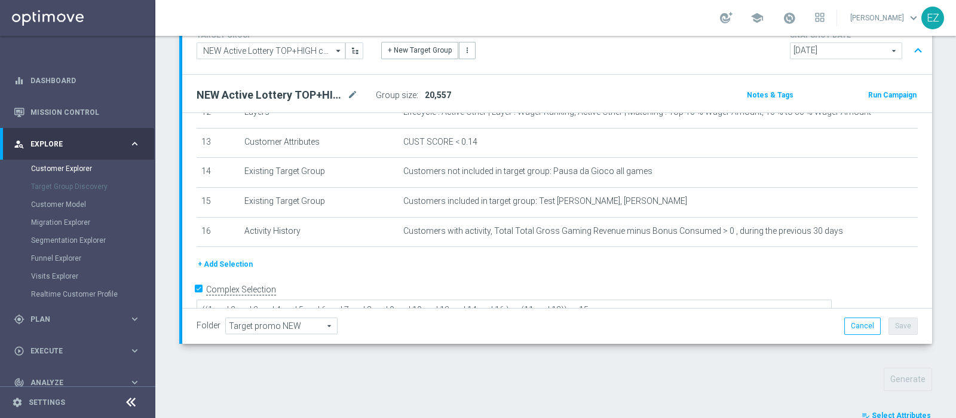
scroll to position [250, 0]
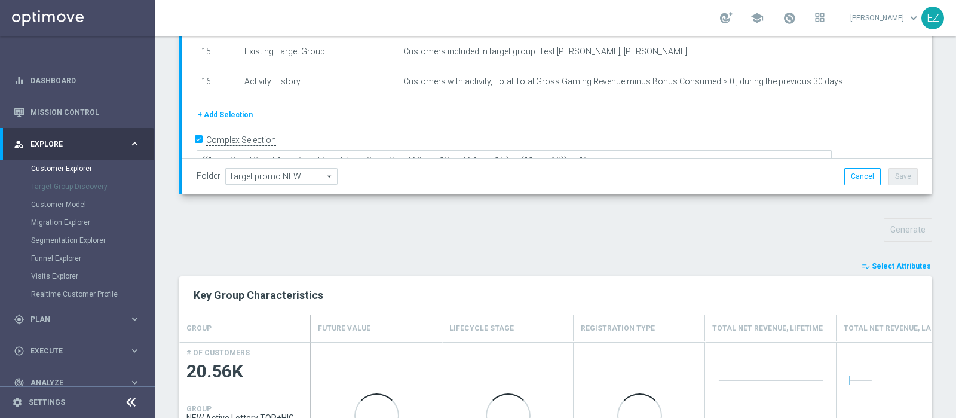
click at [894, 270] on button "playlist_add_check Select Attributes" at bounding box center [897, 265] width 72 height 13
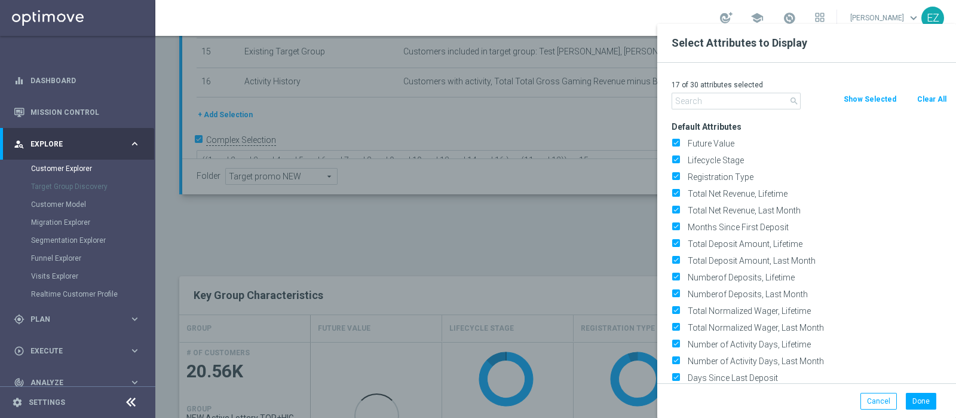
click at [932, 97] on button "Clear All" at bounding box center [932, 99] width 32 height 13
checkbox input "false"
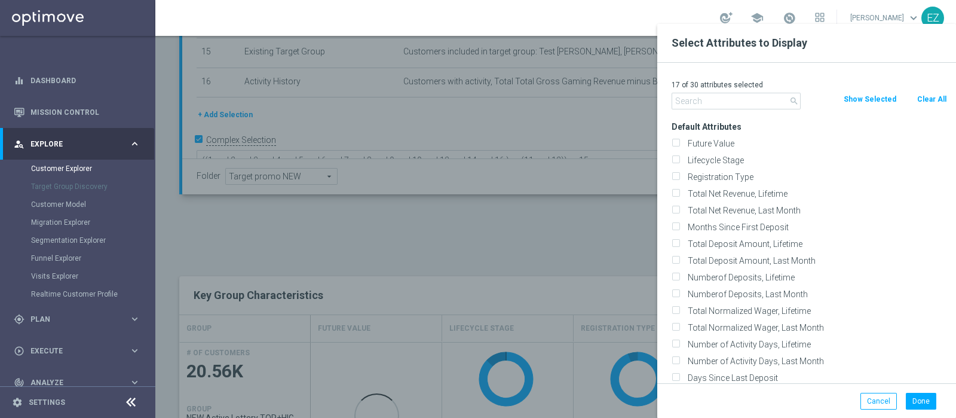
checkbox input "false"
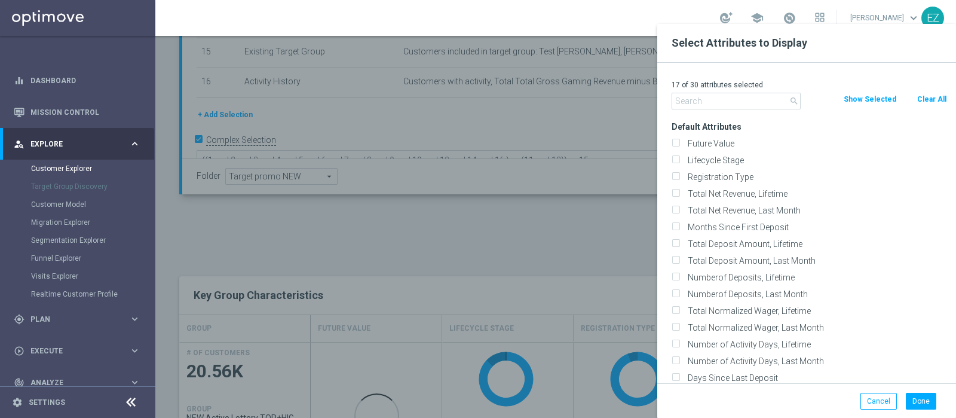
checkbox input "false"
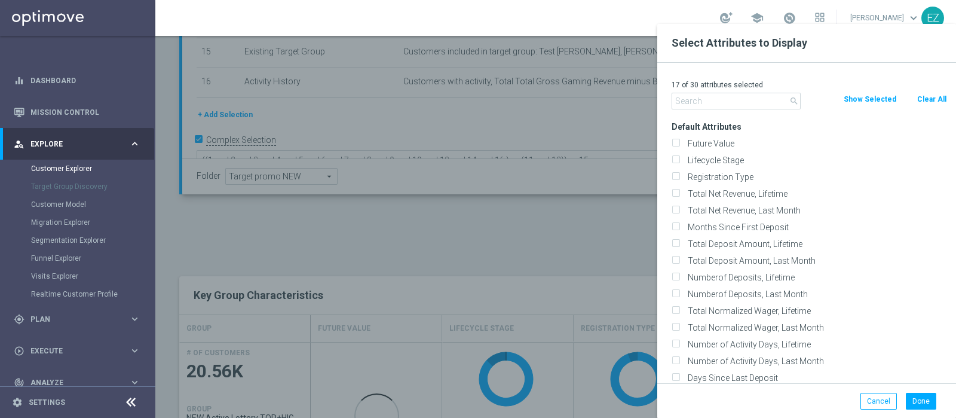
checkbox input "false"
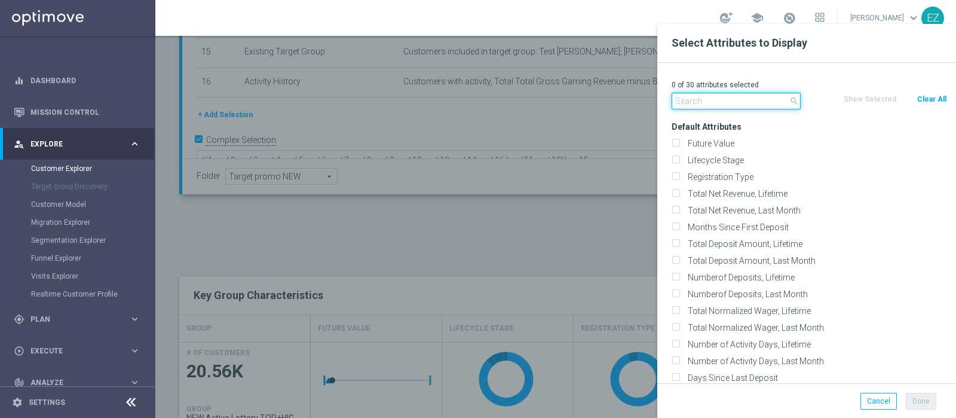
click at [705, 102] on input "text" at bounding box center [736, 101] width 129 height 17
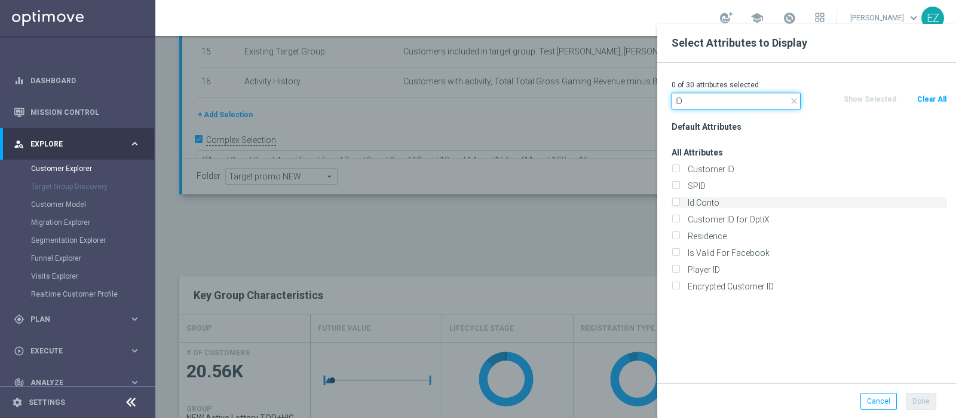
type input "ID"
click at [739, 204] on label "Id Conto" at bounding box center [816, 202] width 264 height 11
click at [679, 204] on input "Id Conto" at bounding box center [676, 204] width 8 height 8
checkbox input "true"
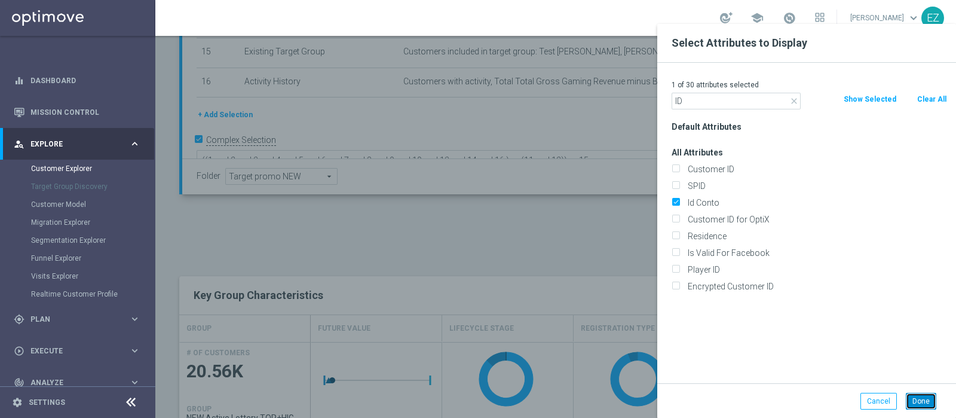
click at [918, 400] on button "Done" at bounding box center [921, 401] width 30 height 17
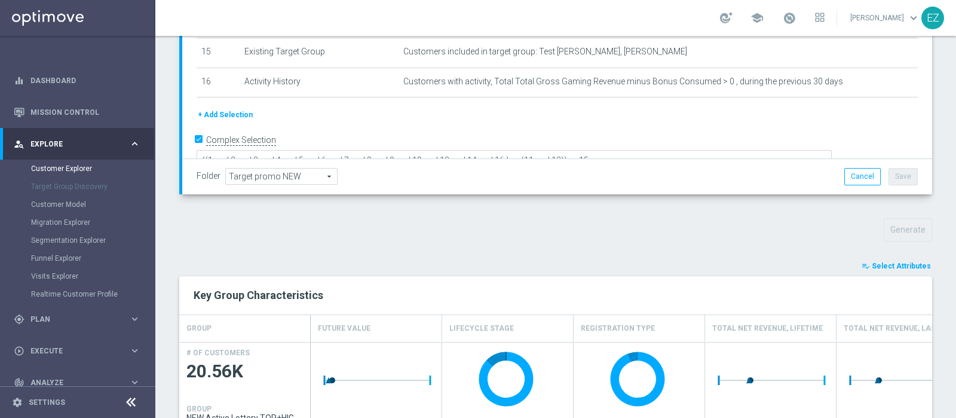
type input "Search"
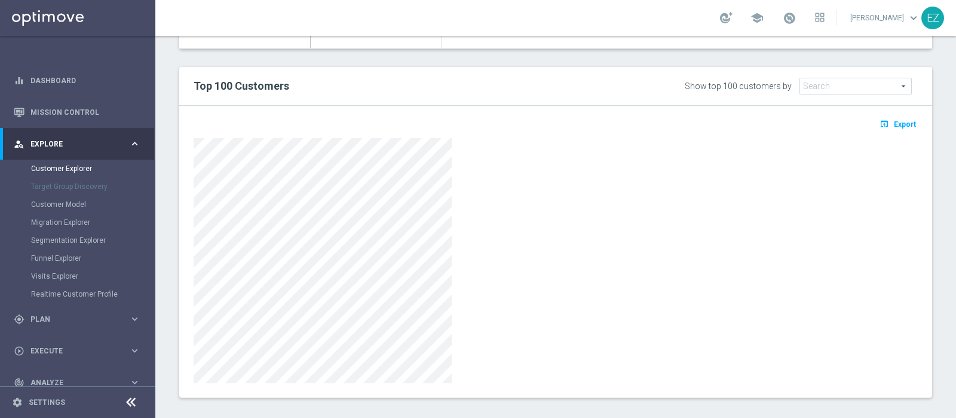
scroll to position [698, 0]
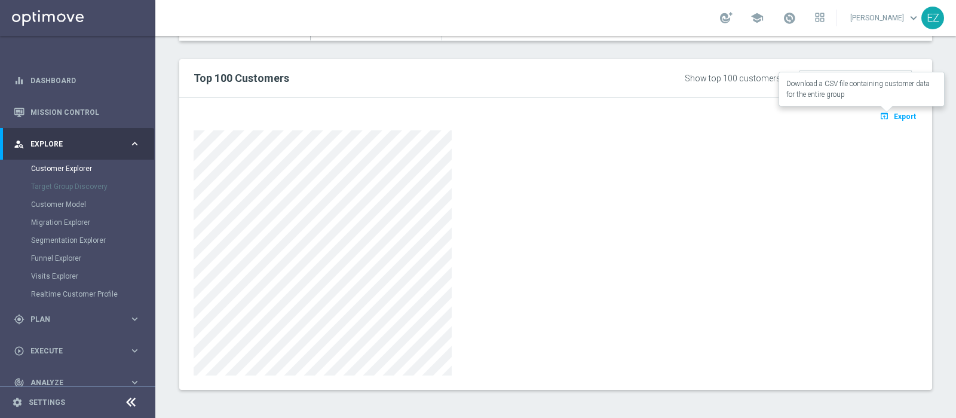
click at [894, 112] on span "Export" at bounding box center [905, 116] width 22 height 8
click at [559, 188] on div at bounding box center [556, 252] width 724 height 245
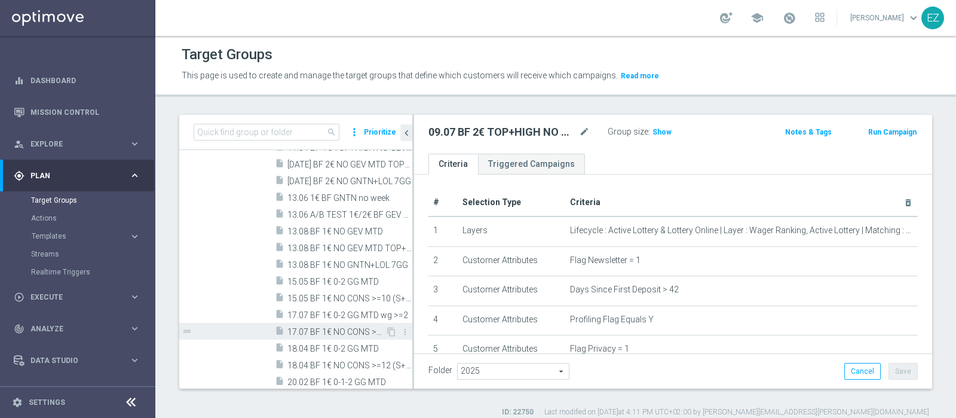
scroll to position [652, 0]
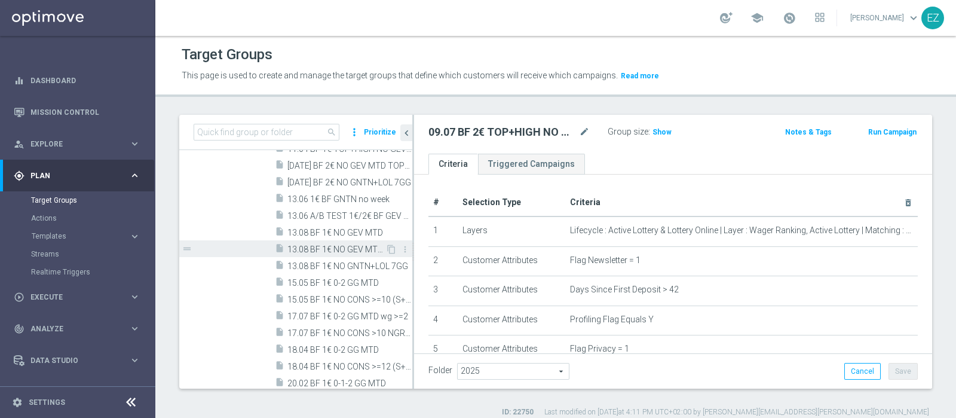
click at [359, 249] on span "13.08 BF 1€ NO GEV MTD TOP+HIGH" at bounding box center [336, 249] width 98 height 10
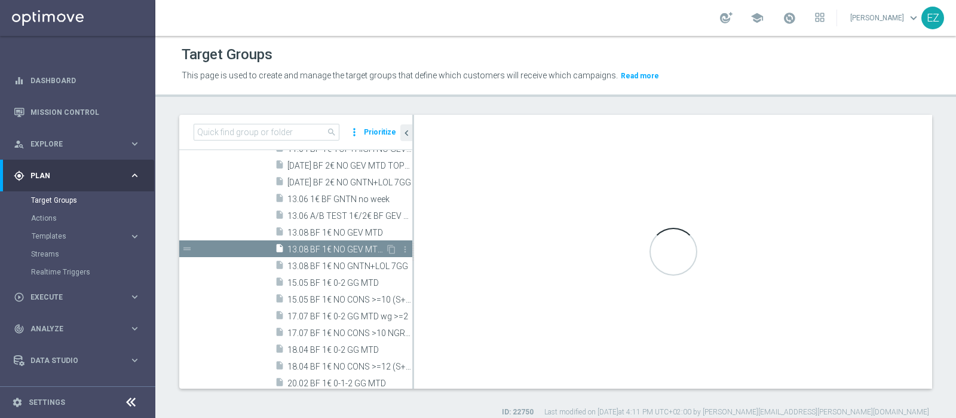
type textarea "(7 or 9) and 1 AND 2 AND 3 AND 4 AND 5 AND 6 AND 8 AND 11 and 12 AND 10 AND 13 …"
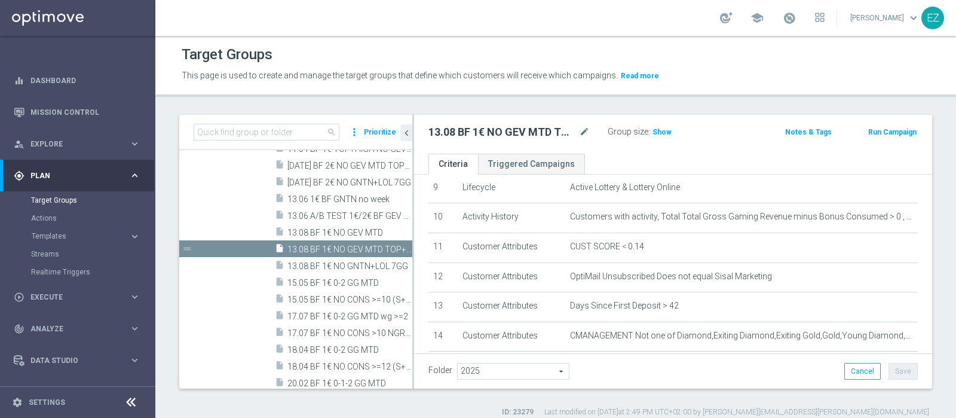
scroll to position [390, 0]
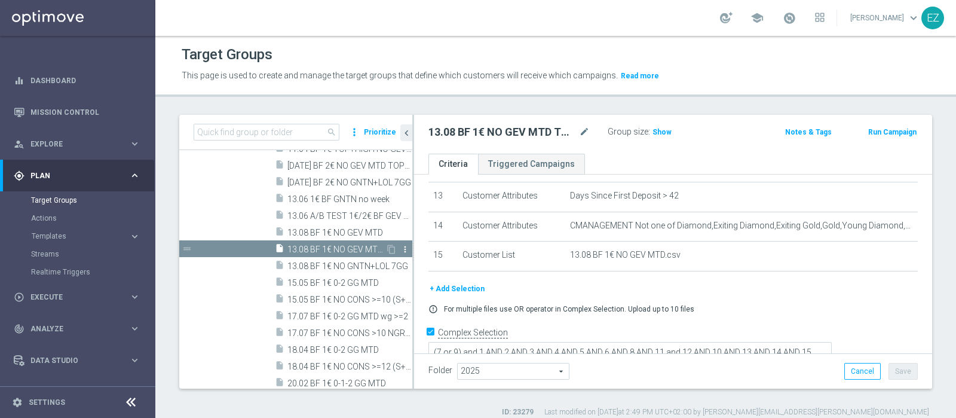
click at [400, 249] on icon "more_vert" at bounding box center [405, 249] width 10 height 10
click at [419, 287] on span "Delete" at bounding box center [425, 284] width 26 height 8
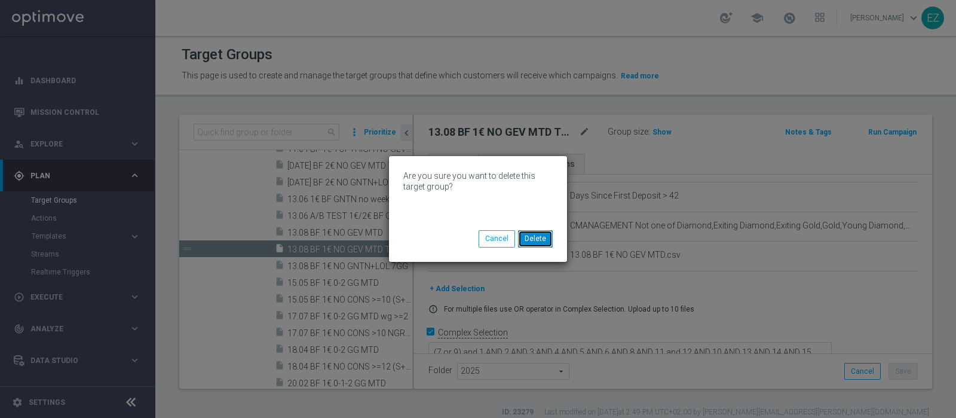
click at [542, 238] on button "Delete" at bounding box center [535, 238] width 35 height 17
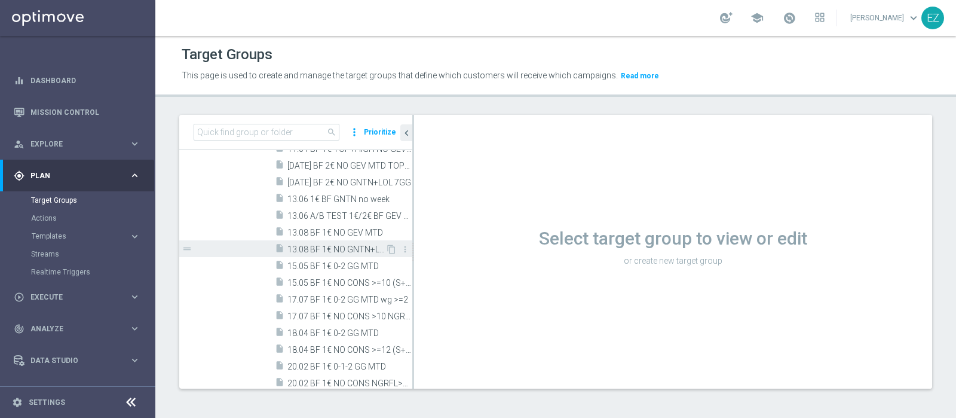
click at [347, 249] on span "13.08 BF 1€ NO GNTN+LOL 7GG" at bounding box center [336, 249] width 98 height 10
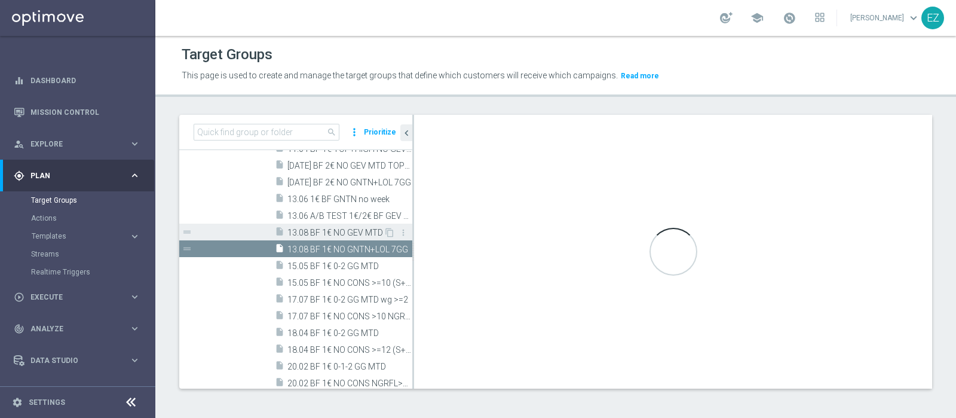
click at [348, 231] on span "13.08 BF 1€ NO GEV MTD" at bounding box center [335, 233] width 96 height 10
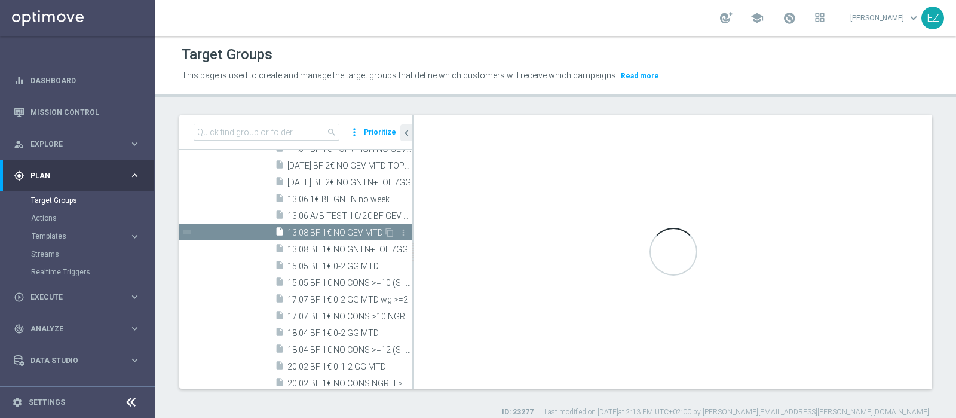
type textarea "((1 and 2 and 3 and 4 and 5 and 6 and 7 and 8 and 9 and 10 and 13 and 14 and 15…"
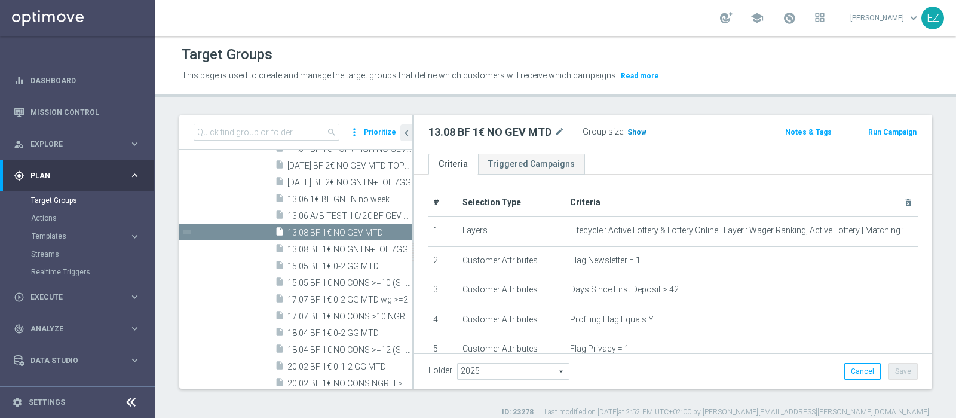
click at [639, 133] on span "Show" at bounding box center [636, 132] width 19 height 8
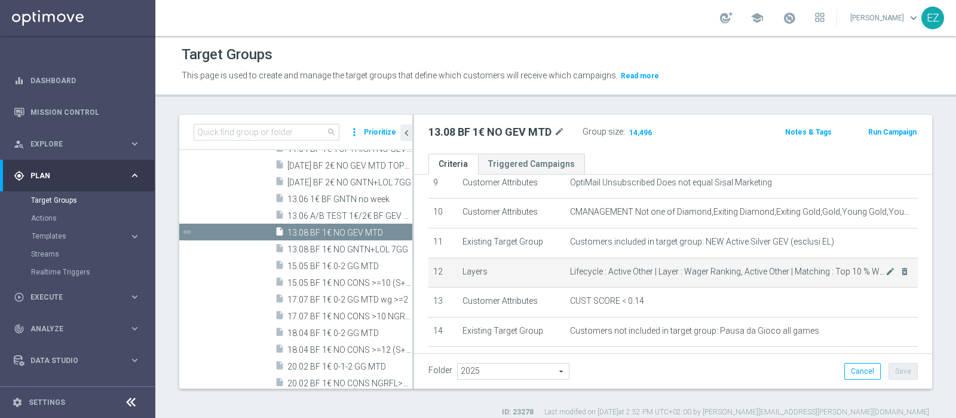
scroll to position [270, 0]
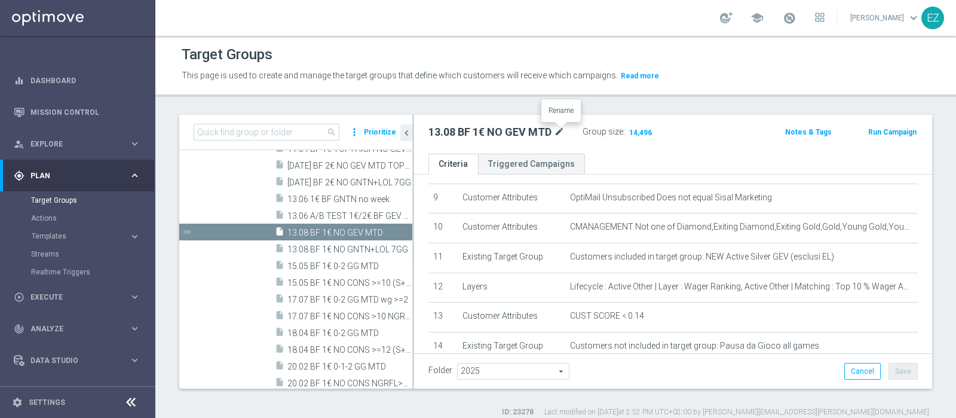
click at [562, 133] on icon "mode_edit" at bounding box center [559, 132] width 11 height 14
click at [555, 133] on input "13.08 BF 1€ NO GEV MTD" at bounding box center [508, 133] width 161 height 17
type input "13.08 BF 1€ NO GEV MTD TOP + HIGH"
click at [682, 90] on header "Target Groups This page is used to create and manage the target groups that def…" at bounding box center [555, 66] width 801 height 61
click at [896, 373] on button "Save" at bounding box center [903, 371] width 29 height 17
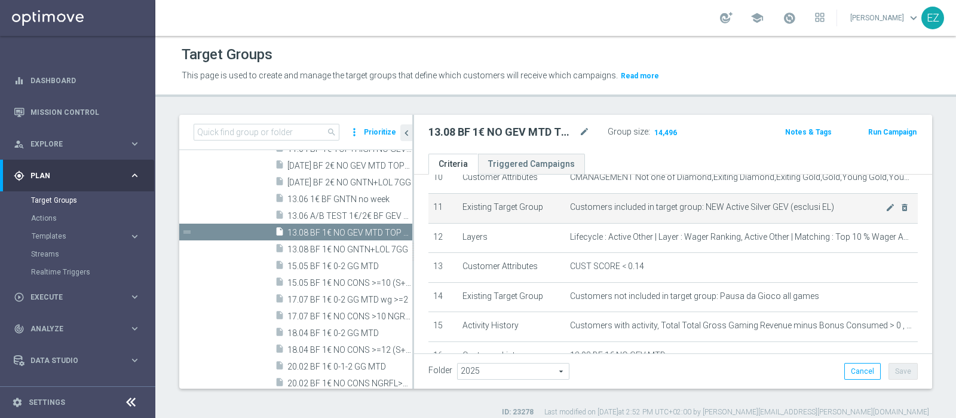
scroll to position [370, 0]
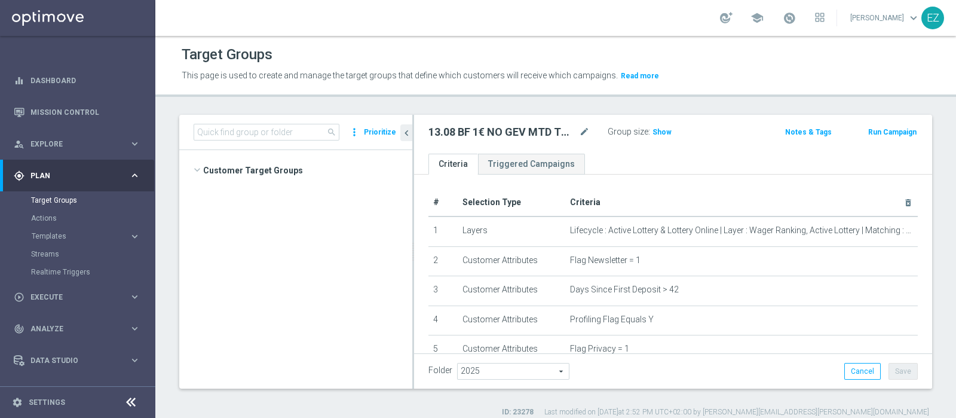
scroll to position [564, 0]
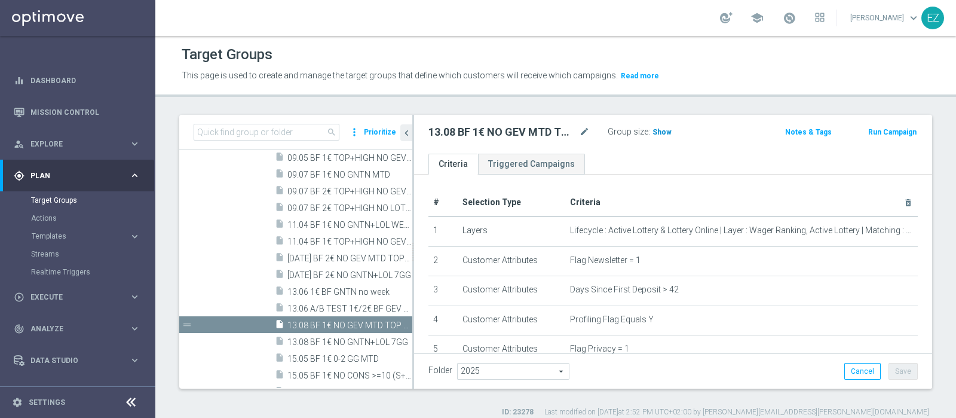
click at [658, 129] on span "Show" at bounding box center [662, 132] width 19 height 8
click at [330, 343] on span "13.08 BF 1€ NO GNTN+LOL 7GG" at bounding box center [336, 342] width 98 height 10
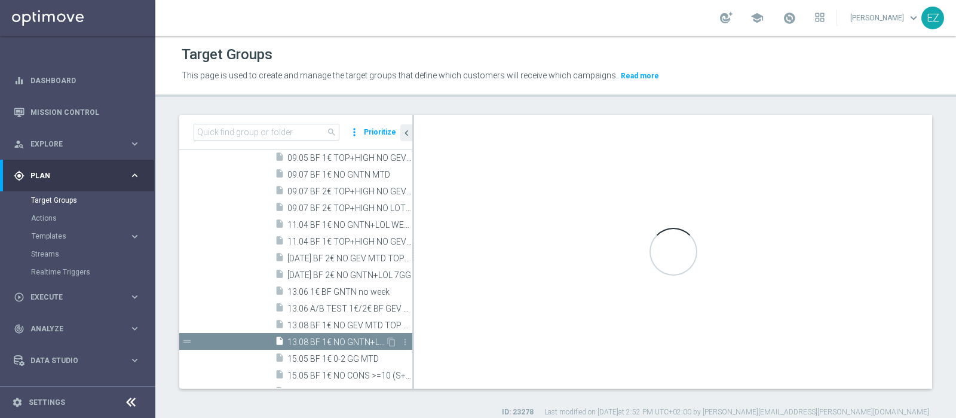
type textarea "(7 or 9) and 1 AND 2 AND 3 AND 4 AND 5 AND 6 AND 8 AND 11 and 12 AND 10 AND 13 …"
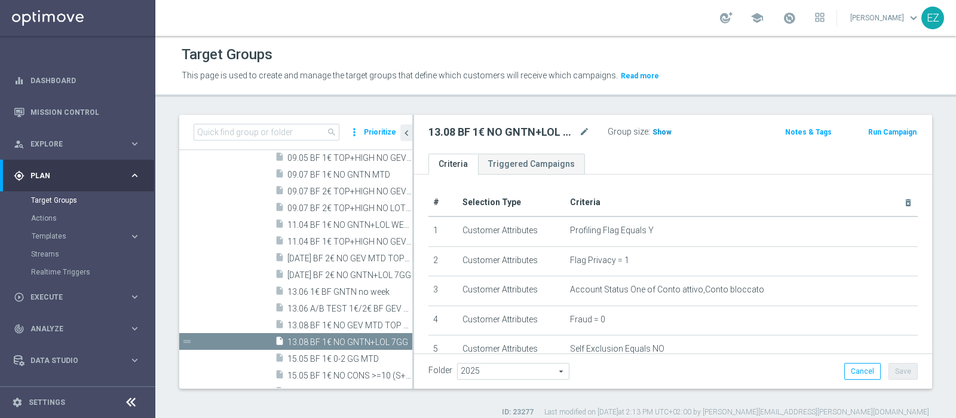
click at [660, 133] on span "Show" at bounding box center [662, 132] width 19 height 8
click at [869, 126] on button "Run Campaign" at bounding box center [892, 131] width 51 height 13
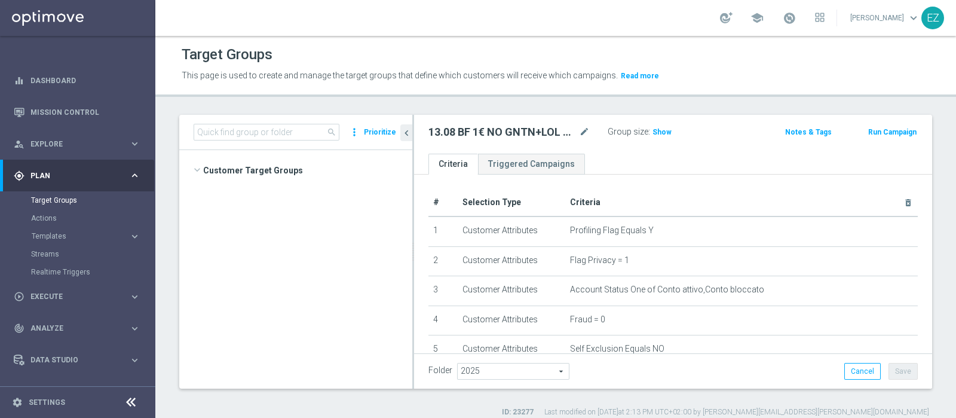
scroll to position [580, 0]
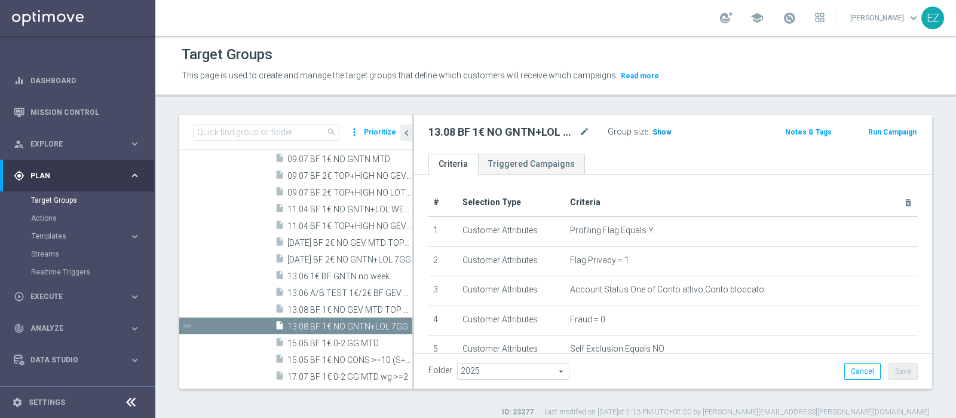
click at [666, 130] on span "Show" at bounding box center [662, 132] width 19 height 8
click at [875, 134] on button "Run Campaign" at bounding box center [892, 131] width 51 height 13
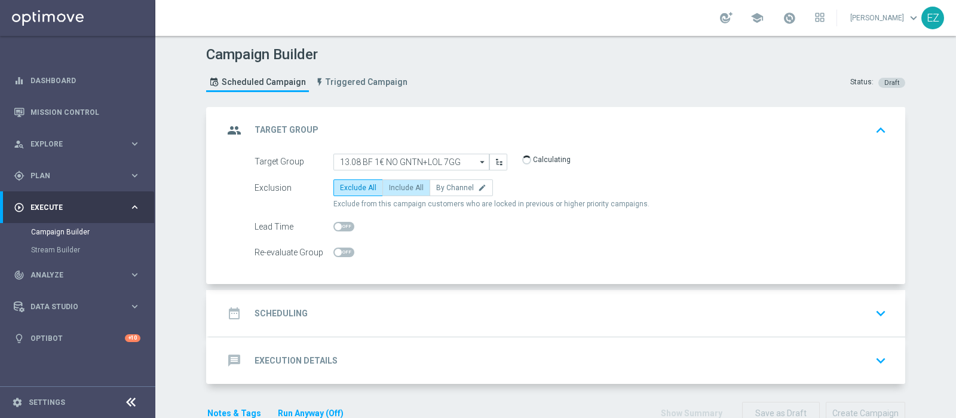
click at [397, 189] on span "Include All" at bounding box center [406, 187] width 35 height 8
click at [397, 189] on input "Include All" at bounding box center [393, 190] width 8 height 8
radio input "true"
click at [312, 300] on div "date_range Scheduling keyboard_arrow_down" at bounding box center [557, 313] width 696 height 47
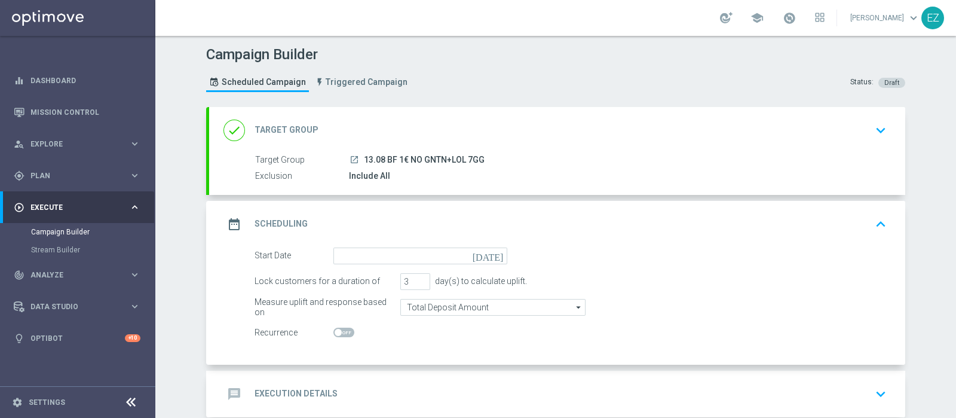
click at [492, 255] on icon "[DATE]" at bounding box center [490, 253] width 35 height 13
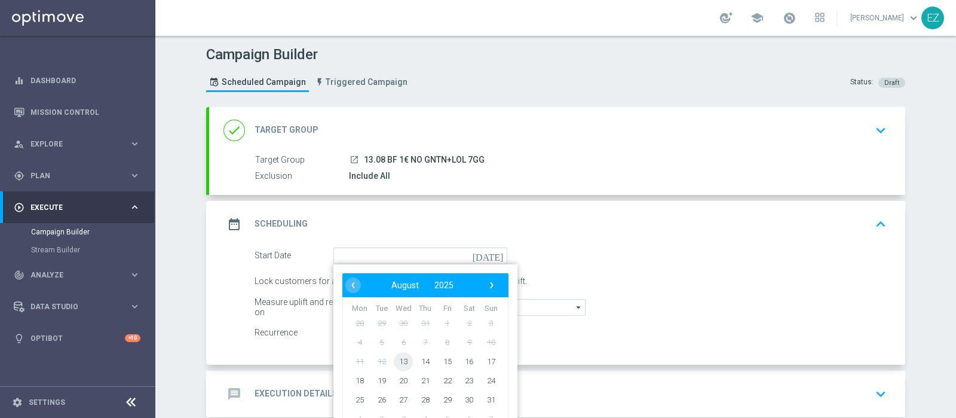
drag, startPoint x: 390, startPoint y: 367, endPoint x: 393, endPoint y: 333, distance: 33.5
click at [394, 363] on span "13" at bounding box center [403, 360] width 19 height 19
type input "13 Aug 2025"
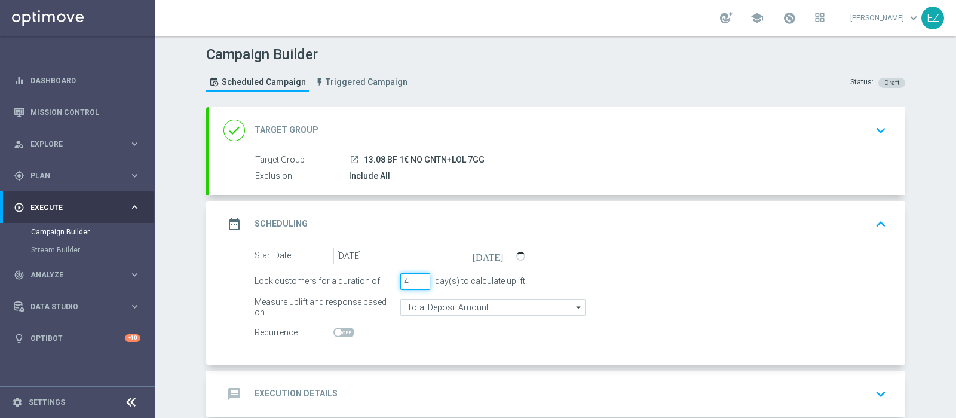
click at [415, 276] on input "4" at bounding box center [415, 281] width 30 height 17
click at [415, 276] on input "5" at bounding box center [415, 281] width 30 height 17
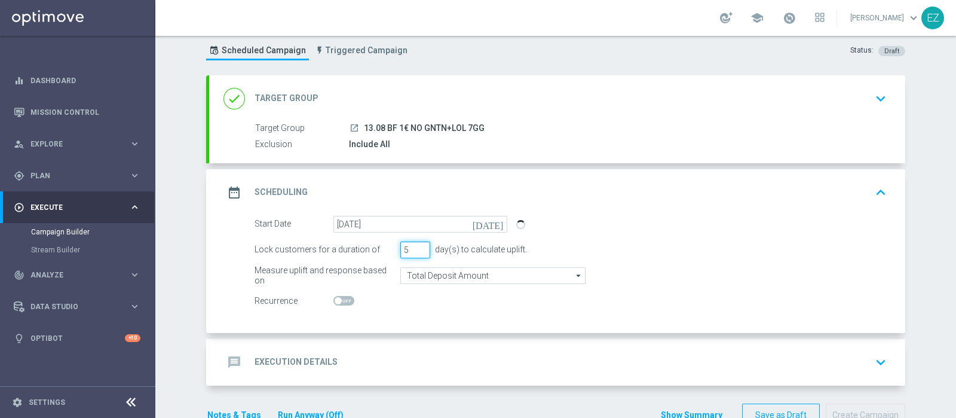
scroll to position [50, 0]
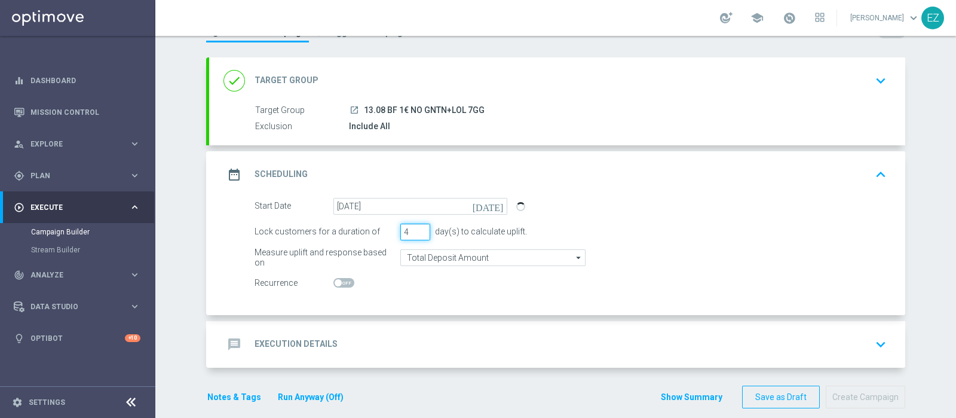
type input "4"
click at [419, 232] on input "4" at bounding box center [415, 231] width 30 height 17
click at [316, 350] on div "message Execution Details" at bounding box center [280, 344] width 114 height 22
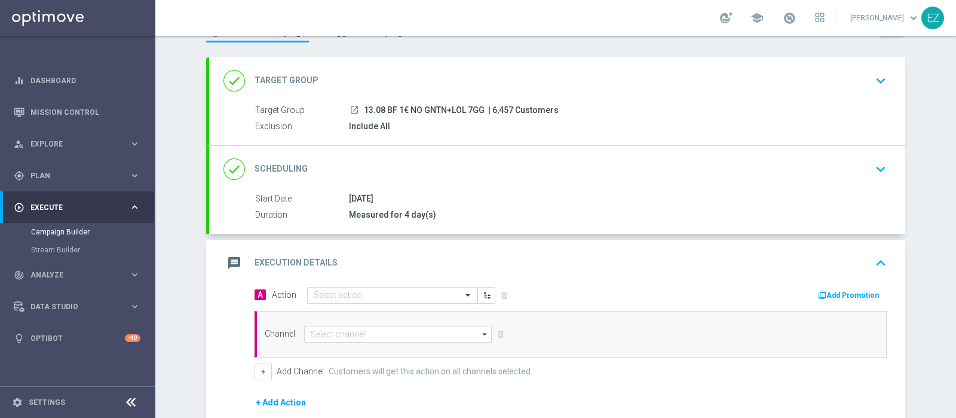
click at [405, 290] on input "text" at bounding box center [380, 295] width 133 height 10
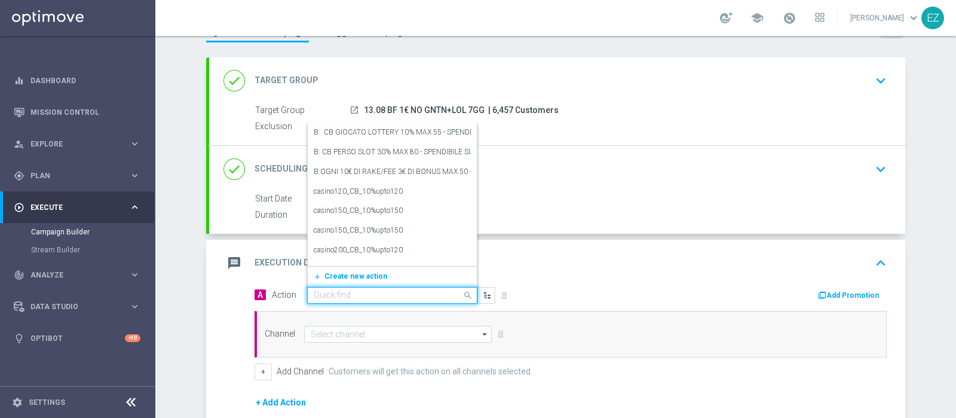
paste input "Lotterie_BF_1€"
type input "Lotterie_BF_1€"
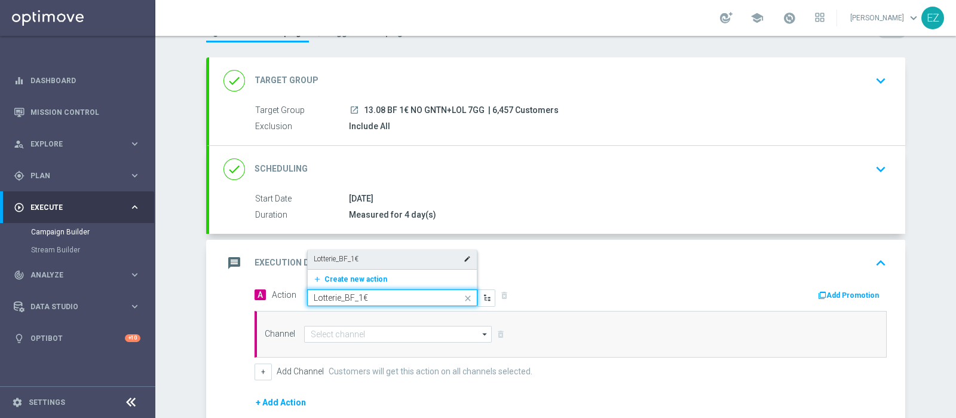
click at [375, 255] on div "Lotterie_BF_1€ edit" at bounding box center [392, 259] width 157 height 20
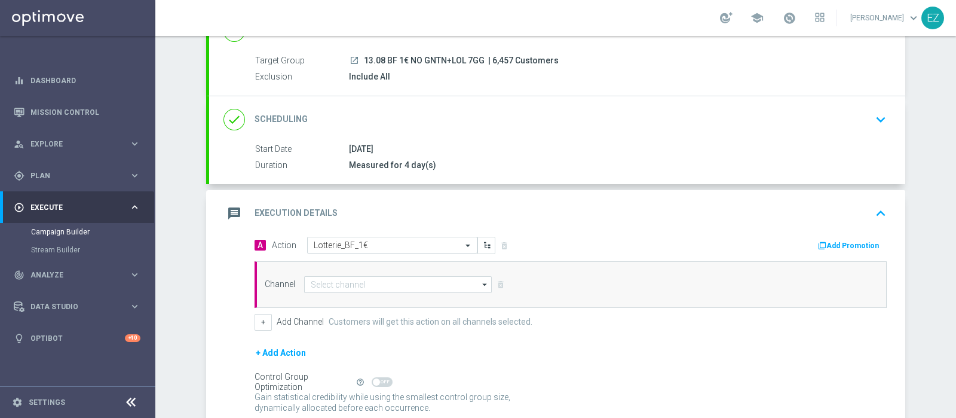
scroll to position [198, 0]
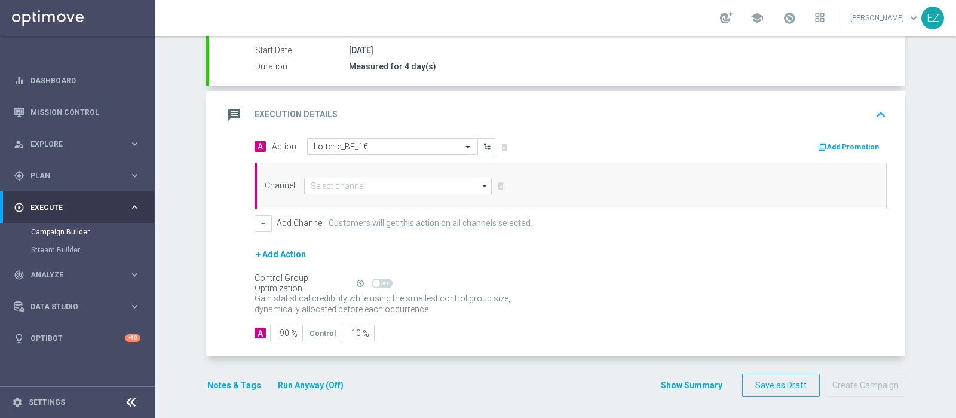
click at [833, 140] on button "Add Promotion" at bounding box center [850, 146] width 66 height 13
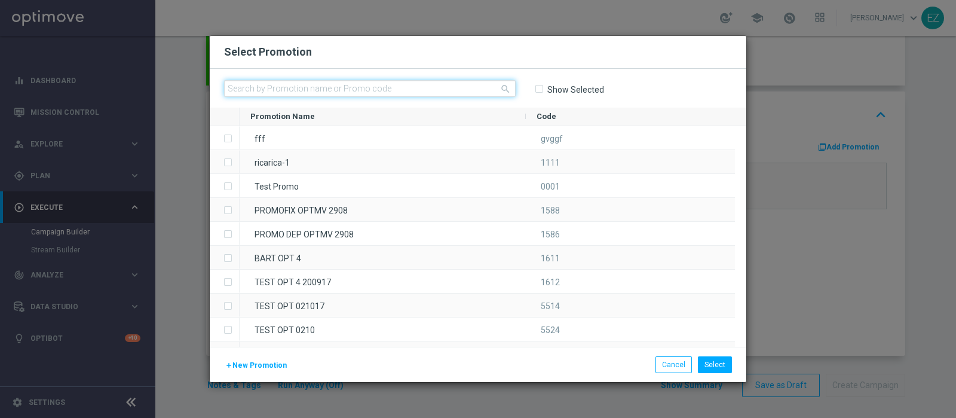
click at [313, 85] on input "text" at bounding box center [370, 88] width 292 height 17
paste input "228807"
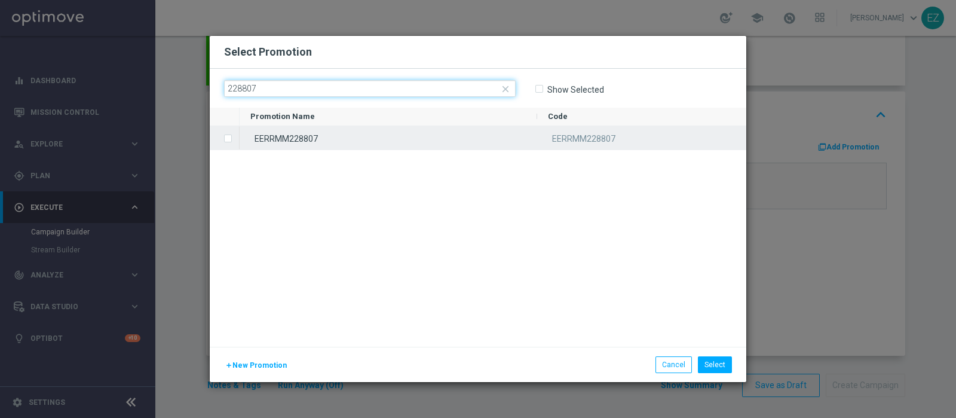
type input "228807"
click at [313, 138] on div "EERRMM228807" at bounding box center [389, 137] width 298 height 23
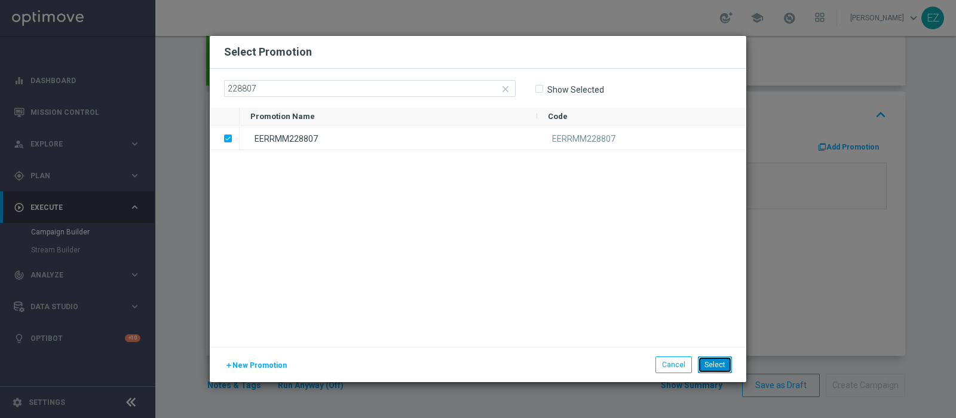
click at [717, 368] on button "Select" at bounding box center [715, 364] width 34 height 17
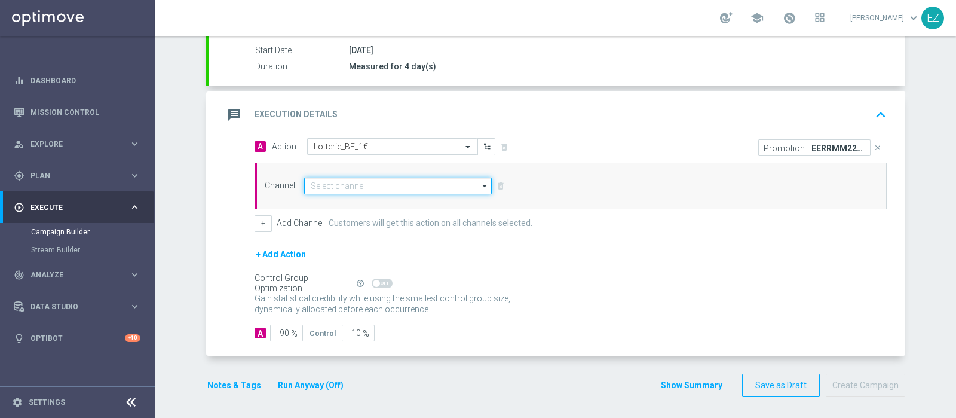
click at [437, 177] on input at bounding box center [398, 185] width 188 height 17
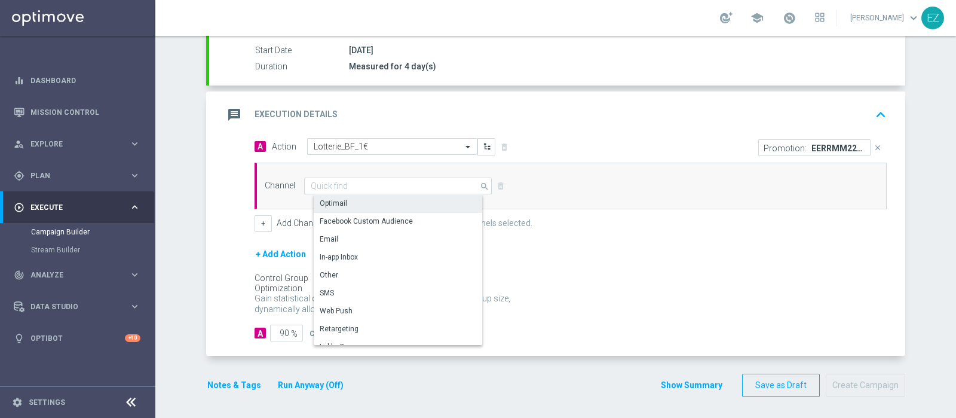
click at [370, 203] on div "Optimail" at bounding box center [403, 203] width 178 height 17
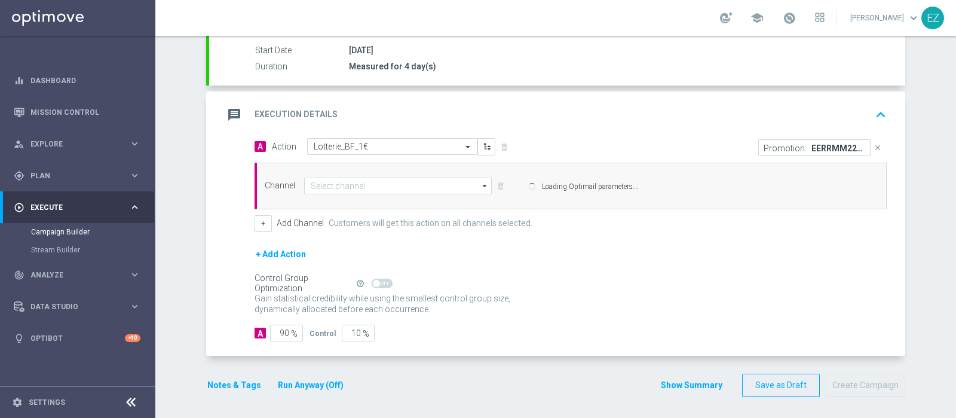
type input "Optimail"
click at [255, 219] on button "+" at bounding box center [263, 223] width 17 height 17
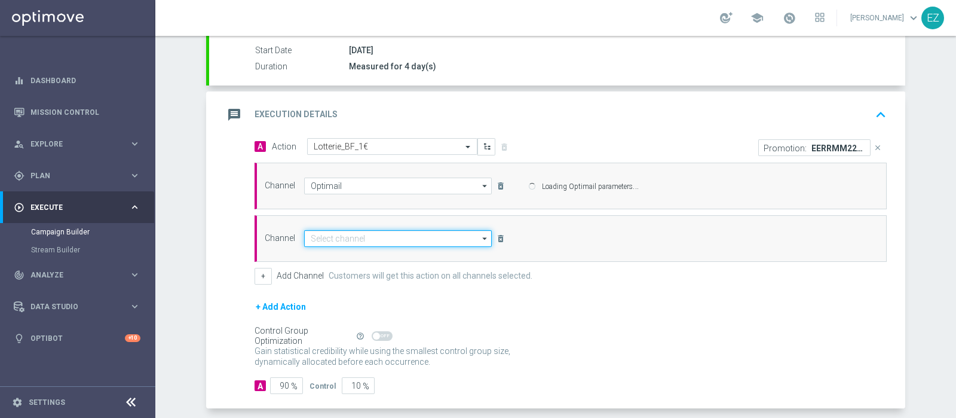
click at [369, 230] on input at bounding box center [398, 238] width 188 height 17
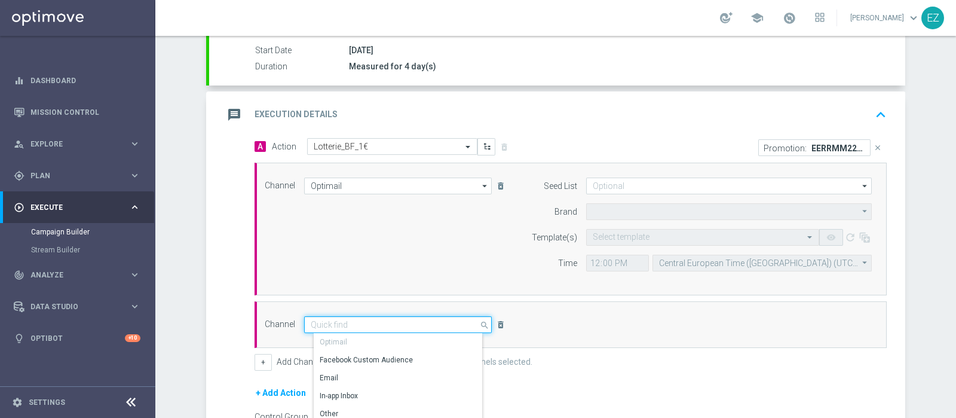
type input "Sisal Marketing"
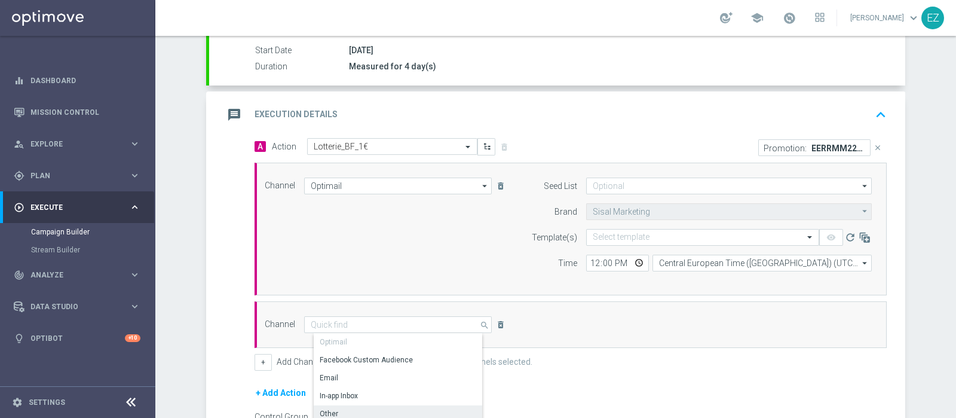
click at [345, 408] on div "Other" at bounding box center [403, 413] width 178 height 17
type input "Other"
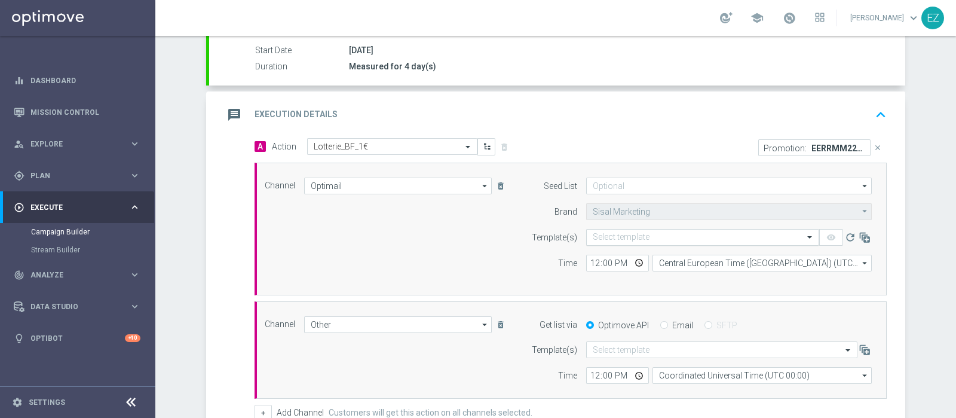
click at [605, 237] on input "text" at bounding box center [691, 237] width 196 height 10
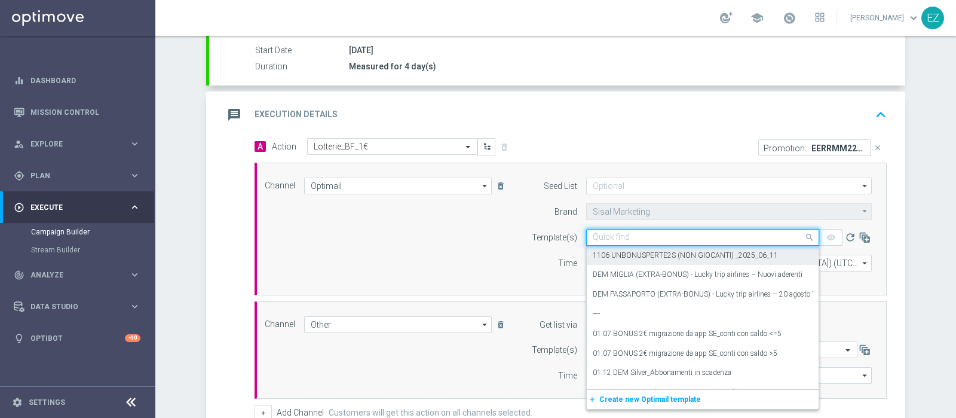
paste input "1308 REGALOPERTE GL"
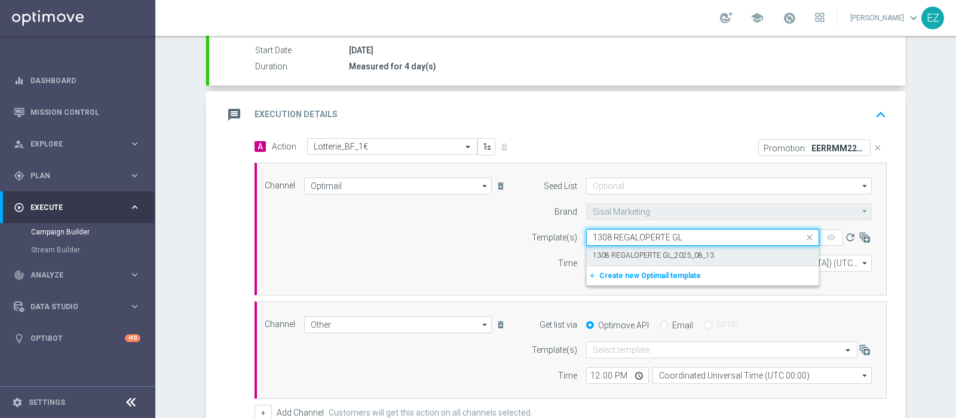
click at [647, 255] on label "1308 REGALOPERTE GL_2025_08_13" at bounding box center [653, 255] width 121 height 10
type input "1308 REGALOPERTE GL"
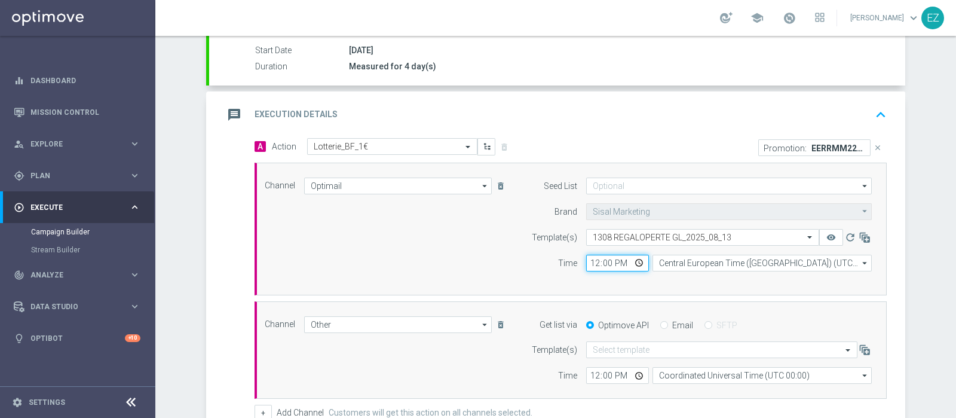
click at [587, 262] on input "12:00" at bounding box center [617, 263] width 63 height 17
type input "16:30"
click at [660, 324] on input "Email" at bounding box center [664, 326] width 8 height 8
radio input "true"
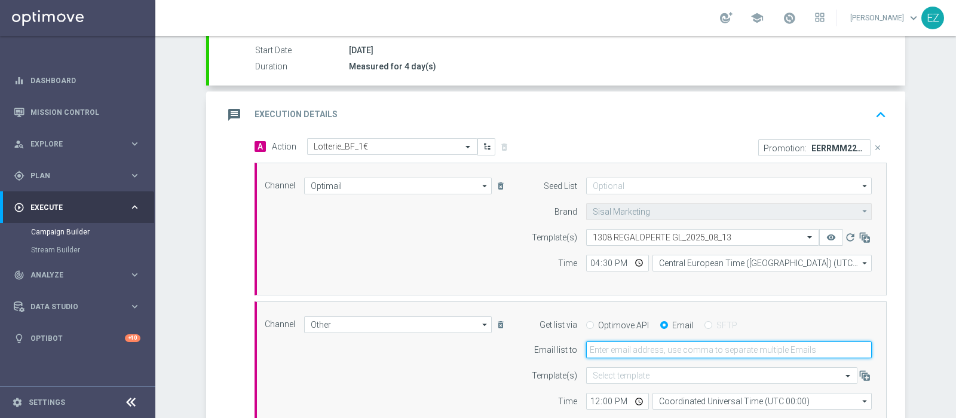
click at [638, 341] on input "email" at bounding box center [729, 349] width 286 height 17
type input "elena.zarbin@sisal.it"
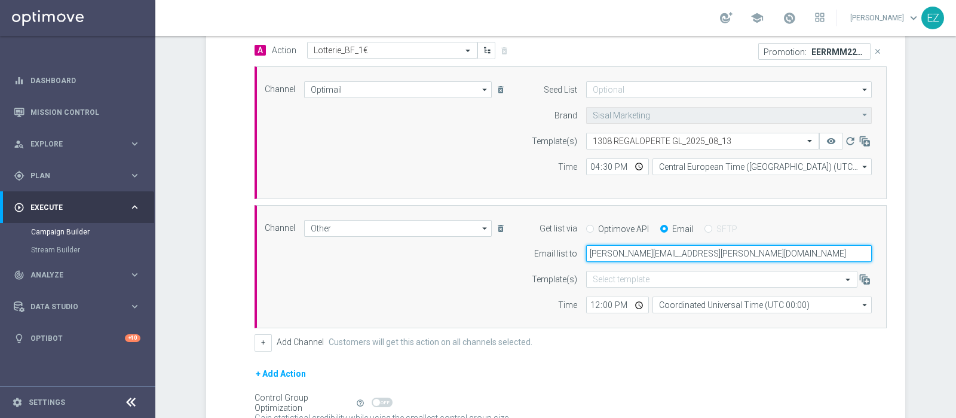
scroll to position [298, 0]
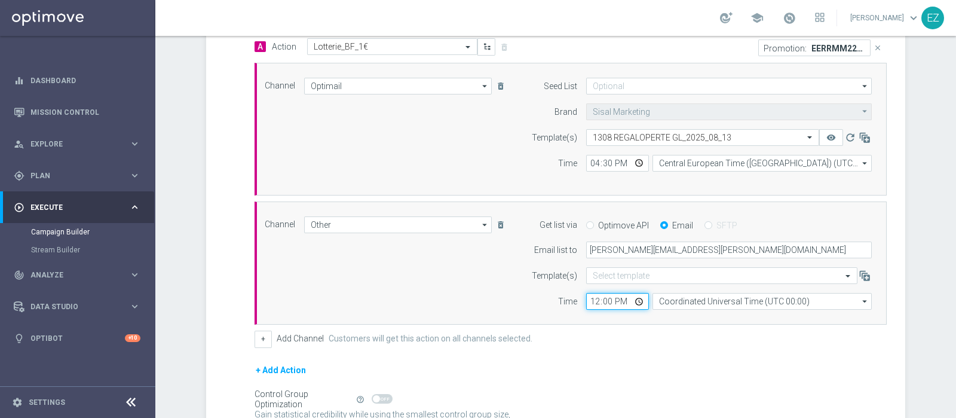
click at [588, 301] on input "12:00" at bounding box center [617, 301] width 63 height 17
type input "16:00"
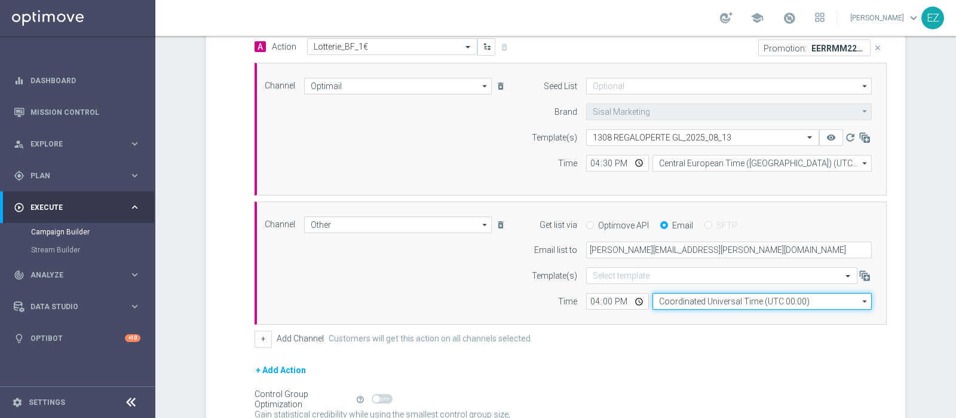
click at [726, 294] on input "Coordinated Universal Time (UTC 00:00)" at bounding box center [762, 301] width 219 height 17
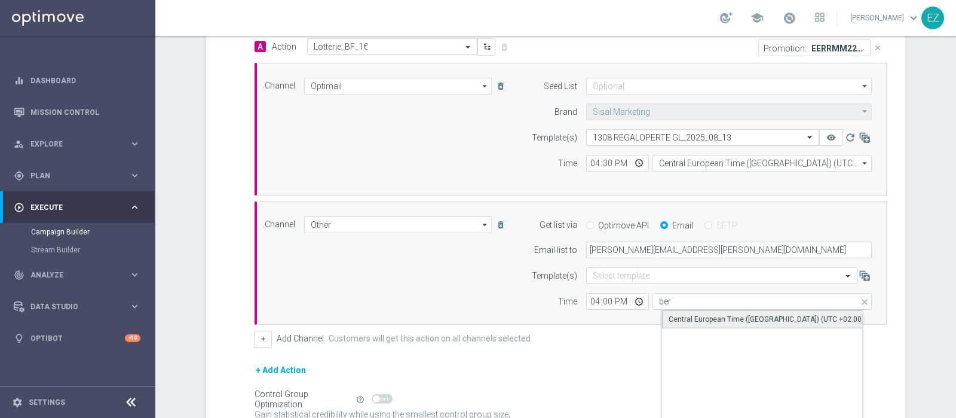
click at [723, 314] on div "Central European Time (Berlin) (UTC +02:00)" at bounding box center [766, 319] width 195 height 11
type input "Central European Time (Berlin) (UTC +02:00)"
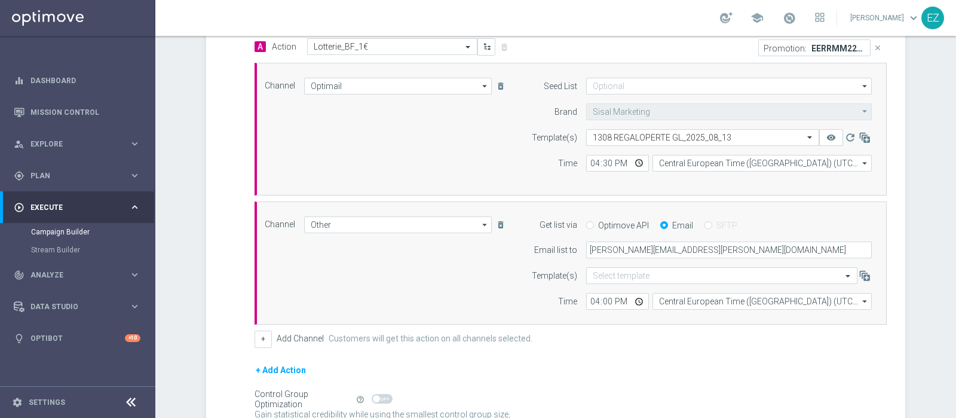
scroll to position [414, 0]
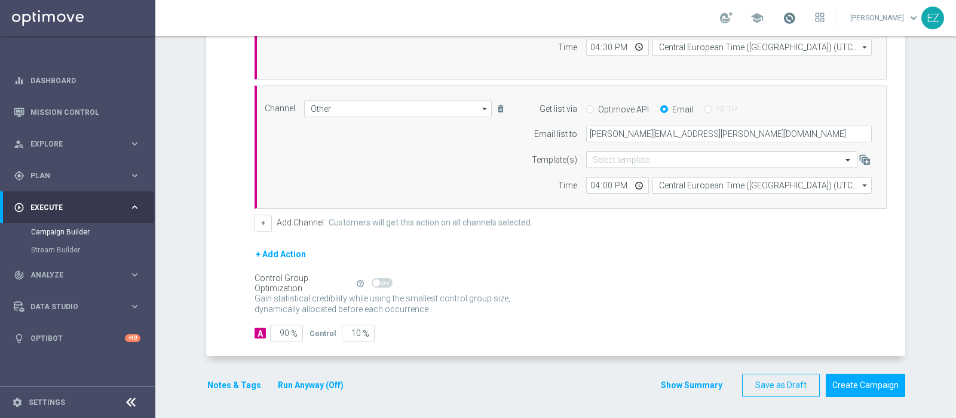
click at [796, 22] on span at bounding box center [789, 17] width 13 height 13
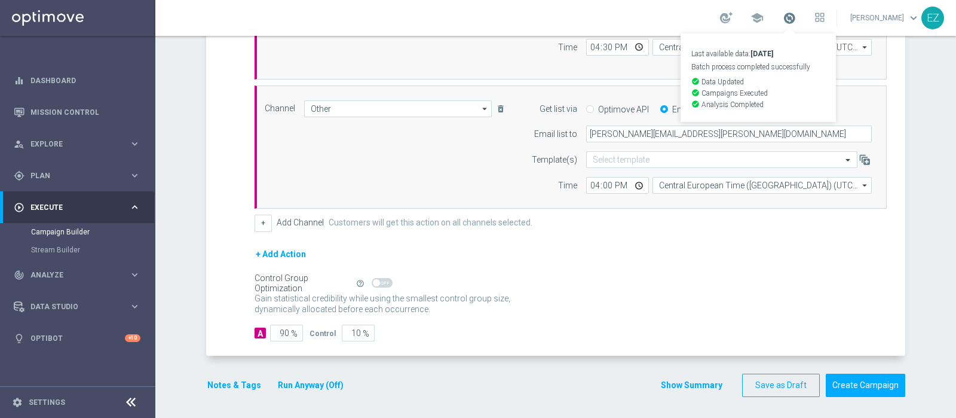
click at [796, 22] on span at bounding box center [789, 17] width 13 height 13
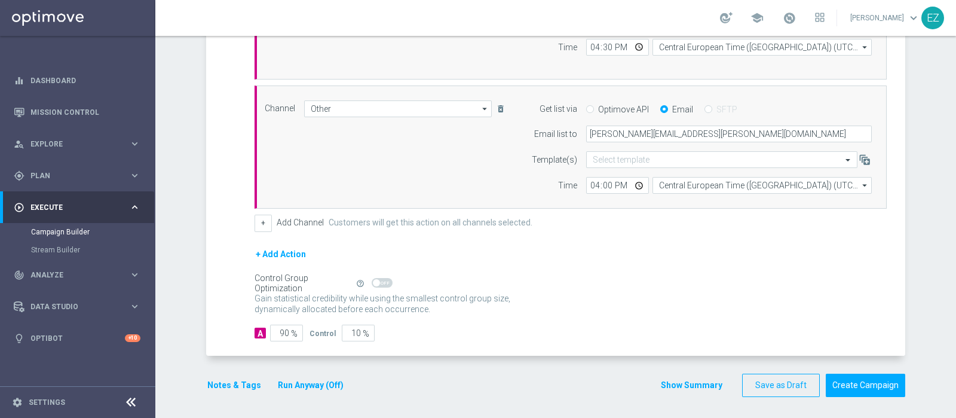
click at [206, 381] on button "Notes & Tags" at bounding box center [234, 385] width 56 height 15
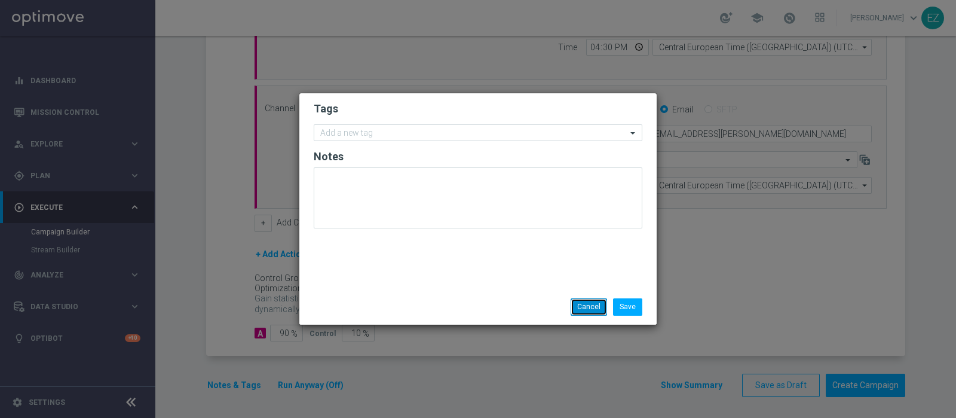
click at [584, 302] on button "Cancel" at bounding box center [589, 306] width 36 height 17
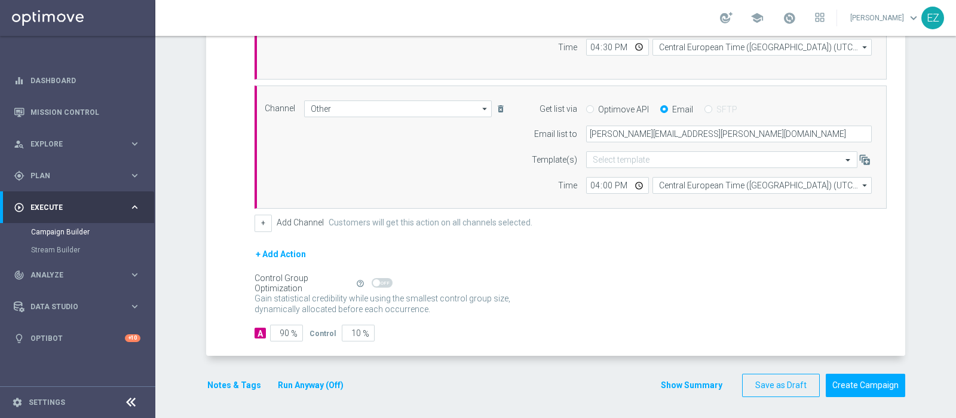
click at [685, 386] on button "Show Summary" at bounding box center [691, 385] width 63 height 14
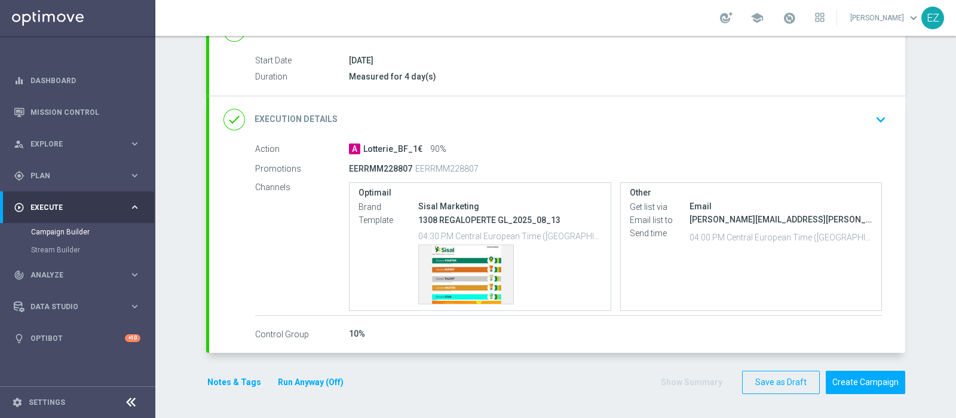
scroll to position [185, 0]
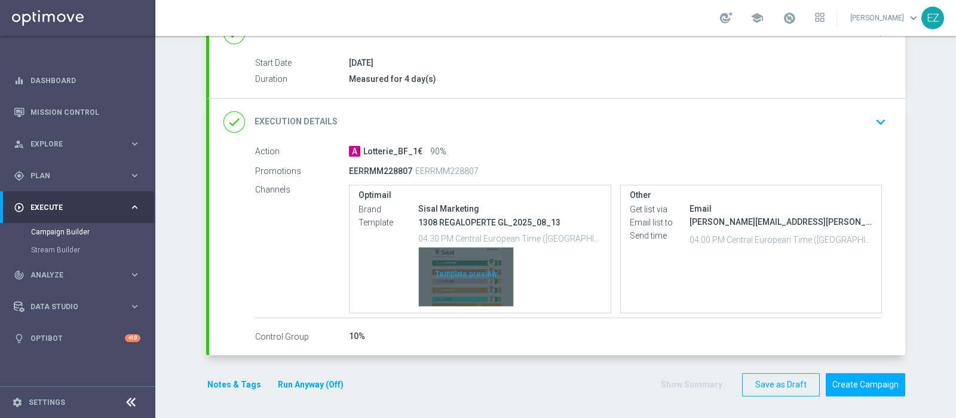
click at [452, 280] on div "Template preview" at bounding box center [466, 276] width 94 height 59
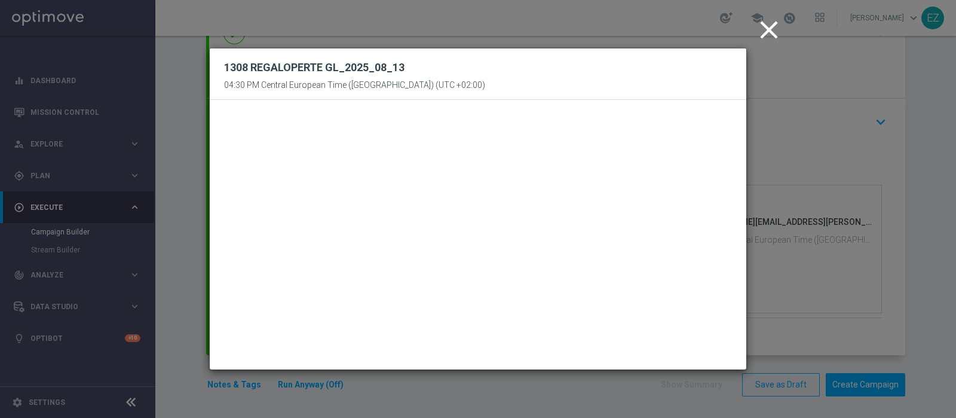
click at [768, 23] on icon "close" at bounding box center [769, 30] width 30 height 30
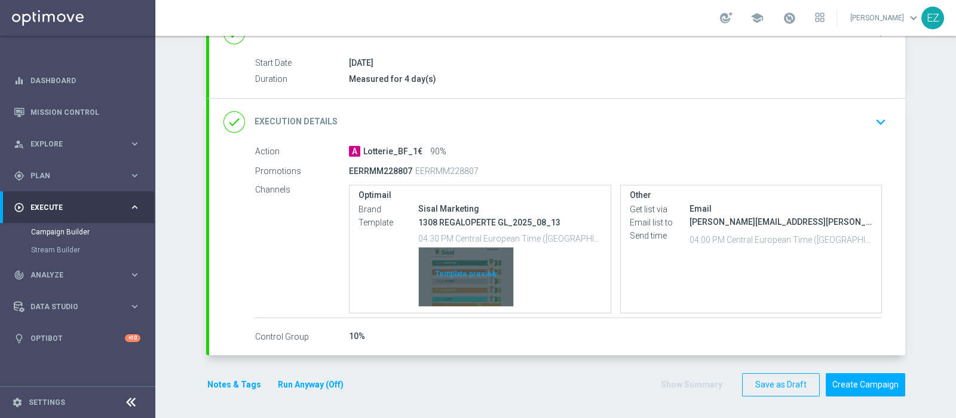
click at [460, 273] on div "Template preview" at bounding box center [466, 276] width 94 height 59
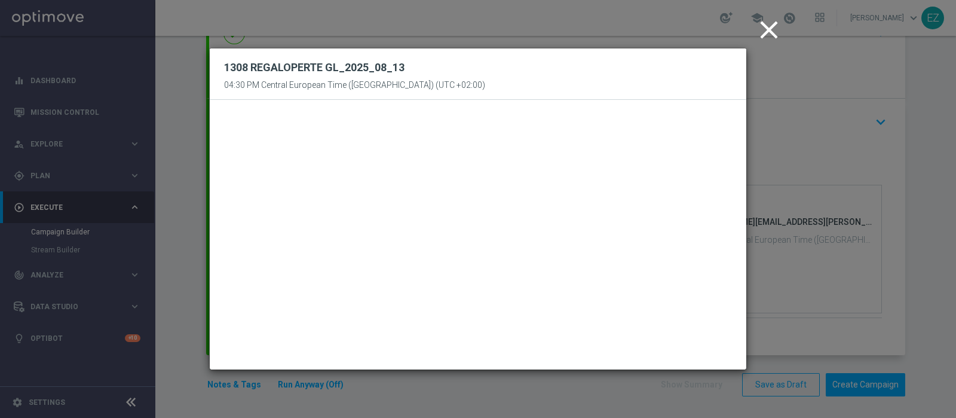
click at [775, 27] on icon "close" at bounding box center [769, 30] width 30 height 30
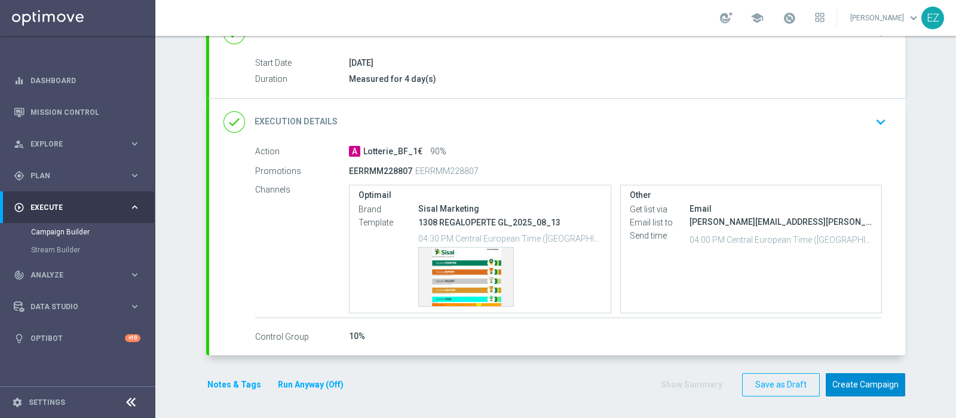
click at [875, 387] on button "Create Campaign" at bounding box center [865, 384] width 79 height 23
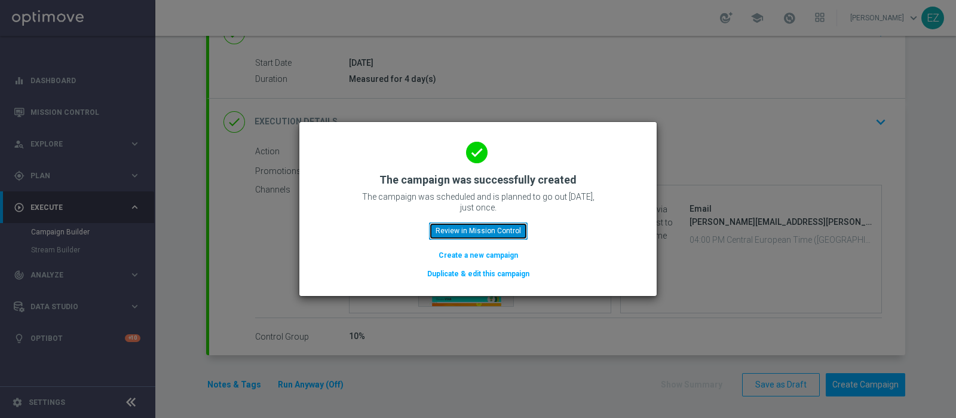
click at [505, 228] on button "Review in Mission Control" at bounding box center [478, 230] width 99 height 17
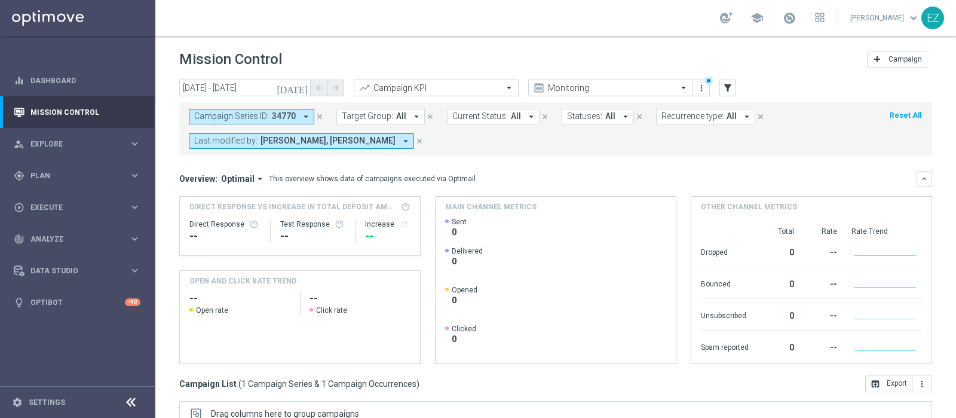
scroll to position [203, 0]
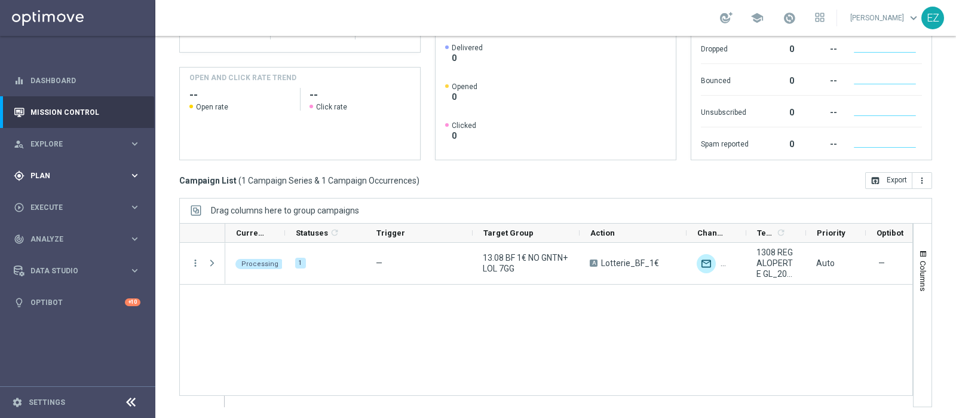
click at [53, 177] on span "Plan" at bounding box center [79, 175] width 99 height 7
click at [54, 197] on link "Target Groups" at bounding box center [77, 200] width 93 height 10
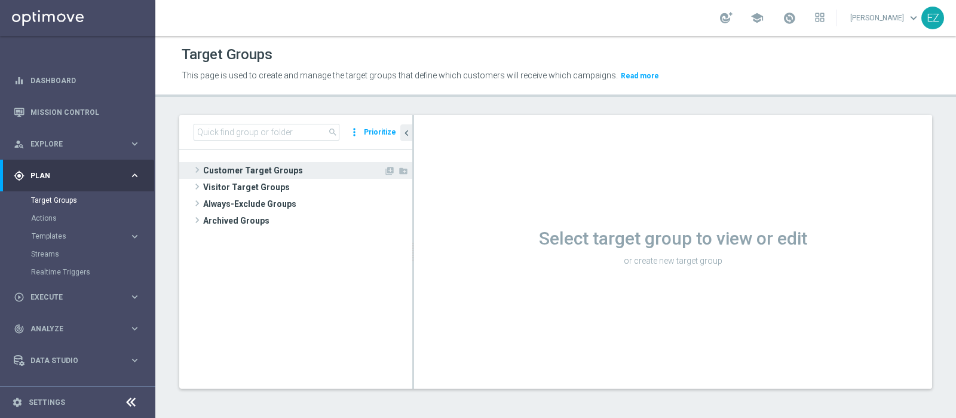
click at [295, 171] on span "Customer Target Groups" at bounding box center [293, 170] width 180 height 17
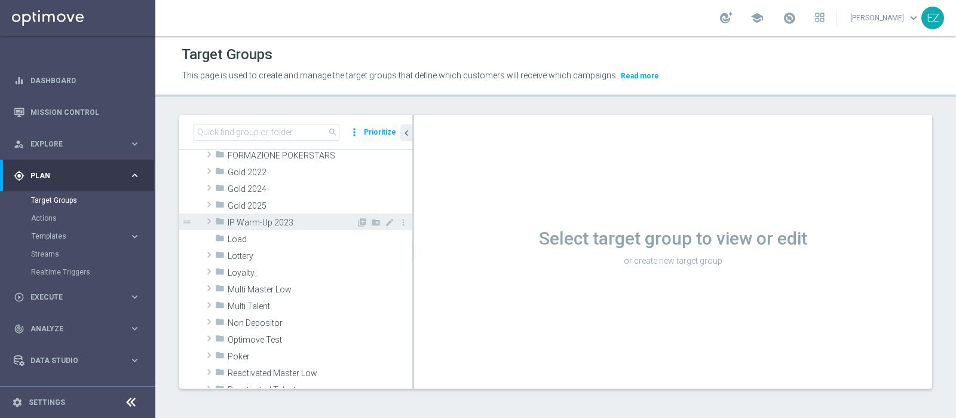
scroll to position [249, 0]
click at [268, 225] on span "Lottery" at bounding box center [292, 224] width 128 height 10
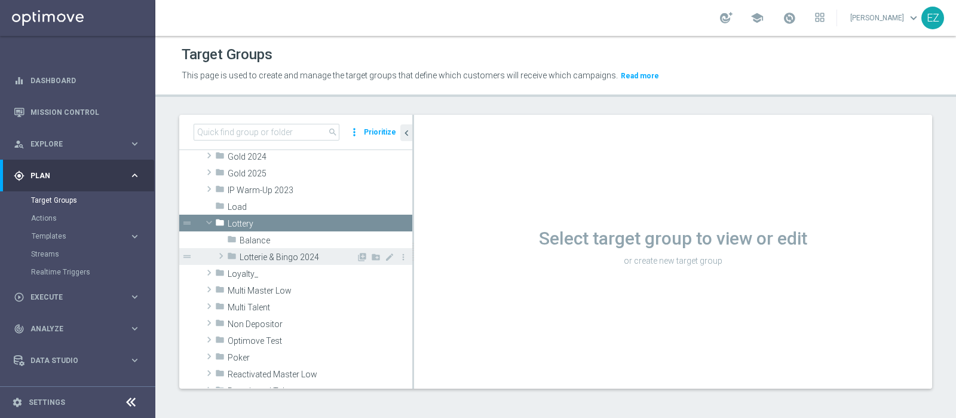
click at [268, 259] on span "Lotterie & Bingo 2024" at bounding box center [298, 257] width 117 height 10
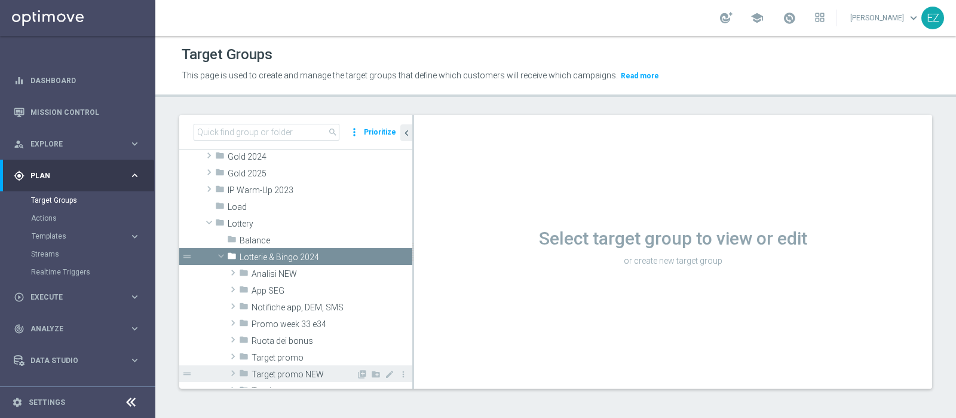
click at [289, 369] on span "Target promo NEW" at bounding box center [304, 374] width 105 height 10
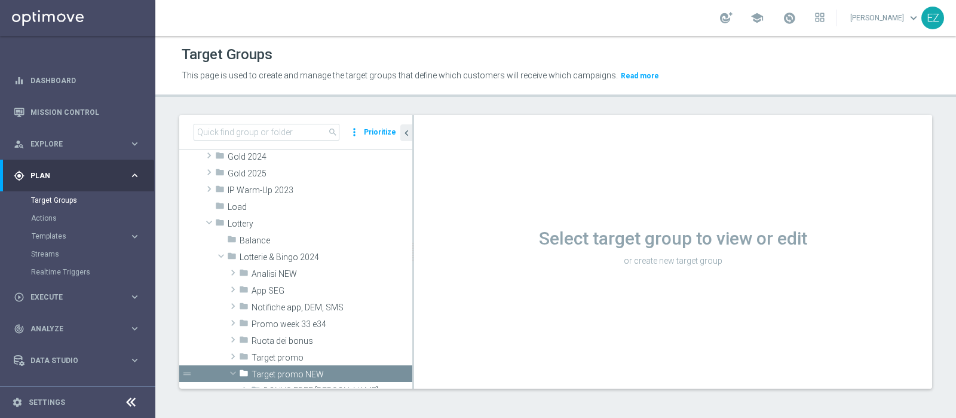
scroll to position [298, 0]
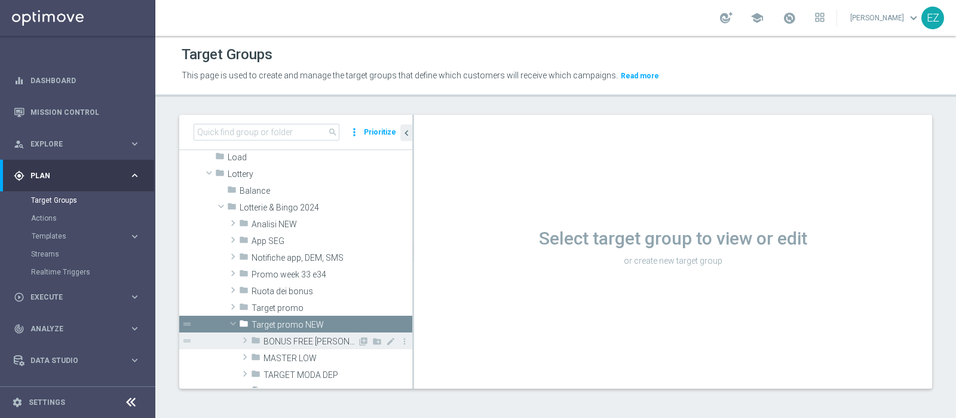
click at [295, 342] on span "BONUS FREE LOTT" at bounding box center [311, 341] width 94 height 10
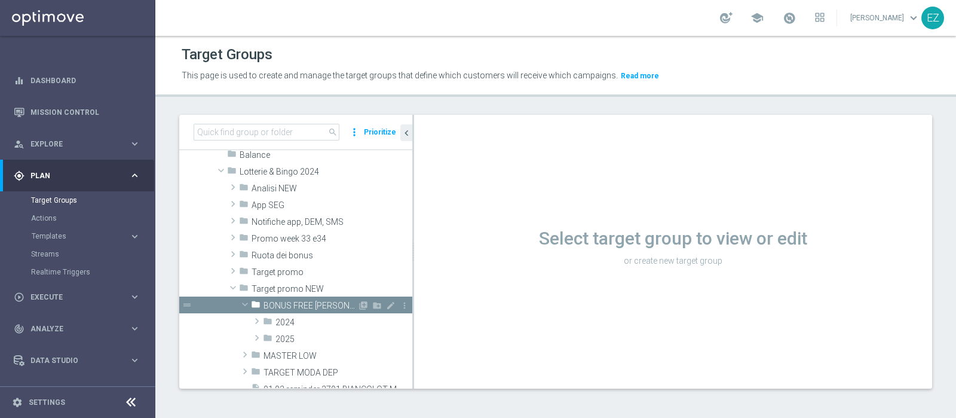
scroll to position [348, 0]
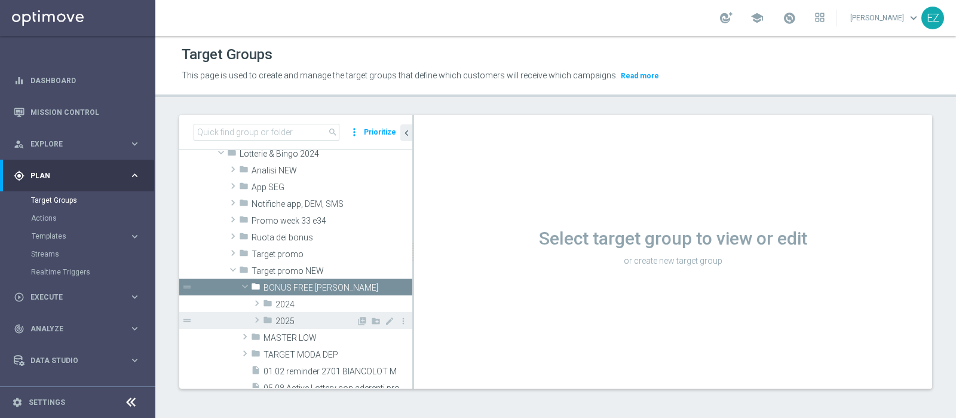
click at [295, 326] on div "folder 2025" at bounding box center [309, 320] width 93 height 17
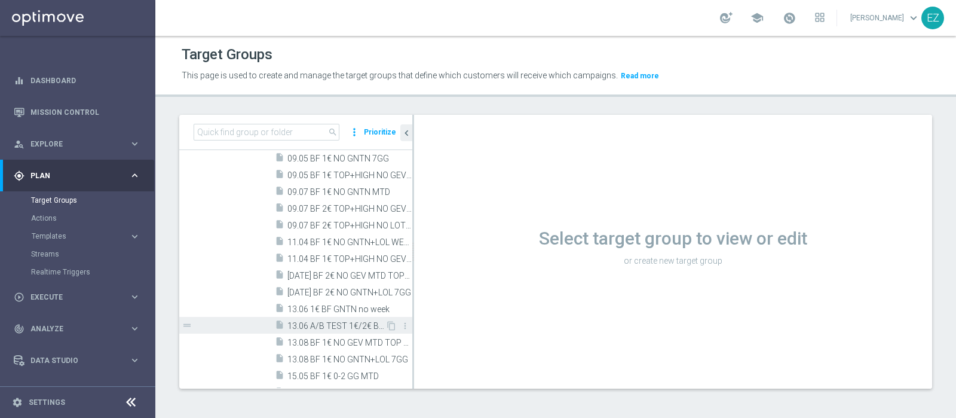
scroll to position [547, 0]
click at [327, 341] on span "13.08 BF 1€ NO GEV MTD TOP + HIGH" at bounding box center [336, 342] width 98 height 10
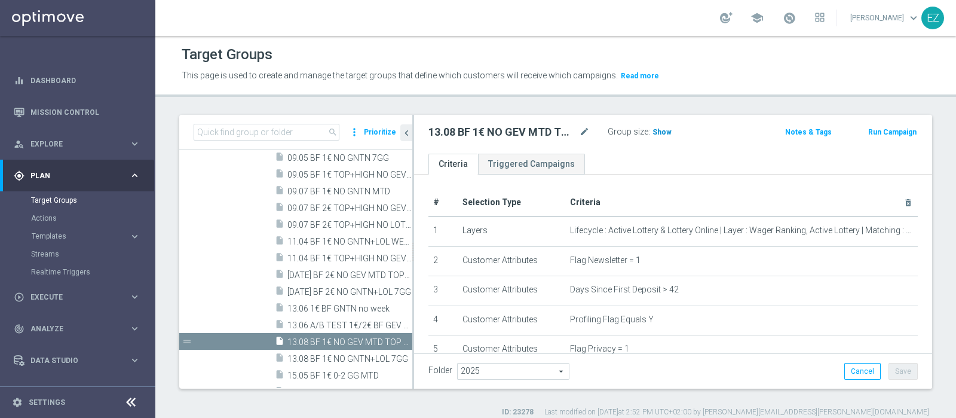
click at [660, 129] on span "Show" at bounding box center [662, 132] width 19 height 8
click at [871, 133] on button "Run Campaign" at bounding box center [892, 131] width 51 height 13
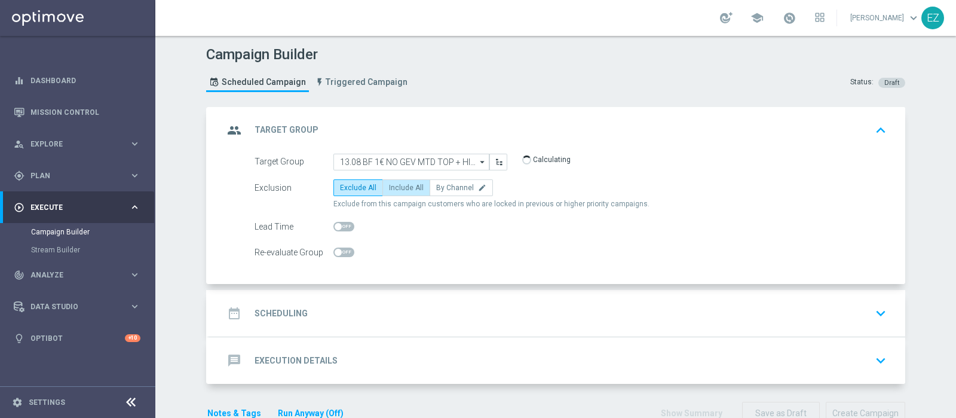
click at [399, 183] on span "Include All" at bounding box center [406, 187] width 35 height 8
click at [397, 186] on input "Include All" at bounding box center [393, 190] width 8 height 8
radio input "true"
click at [284, 318] on div "date_range Scheduling" at bounding box center [265, 313] width 84 height 22
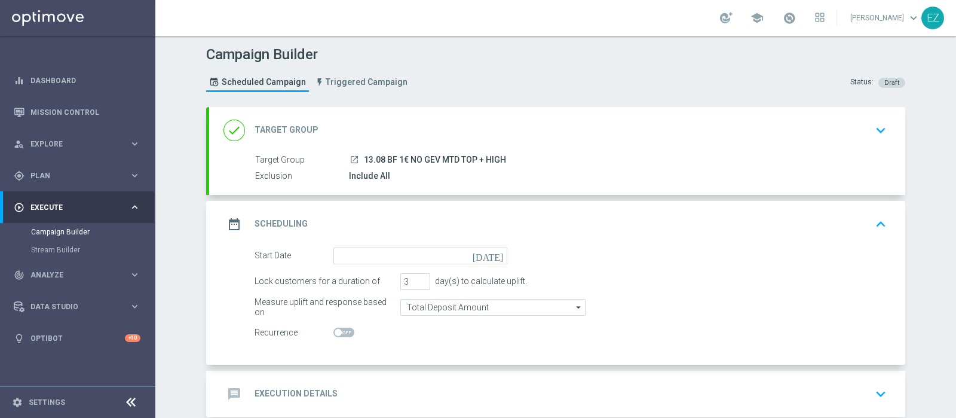
click at [492, 258] on icon "[DATE]" at bounding box center [490, 253] width 35 height 13
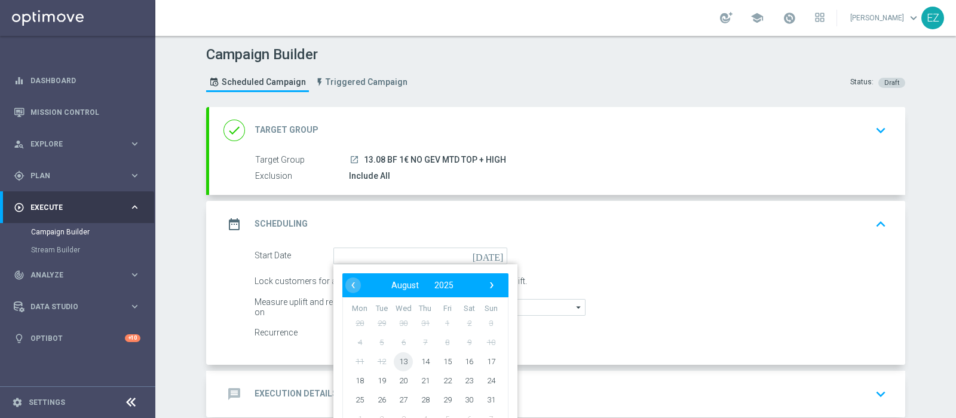
click at [394, 359] on span "13" at bounding box center [403, 360] width 19 height 19
type input "13 Aug 2025"
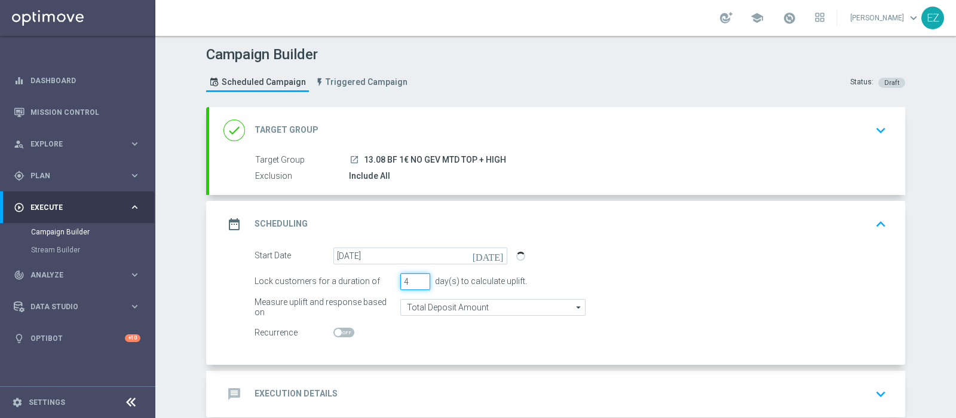
type input "4"
click at [417, 276] on input "4" at bounding box center [415, 281] width 30 height 17
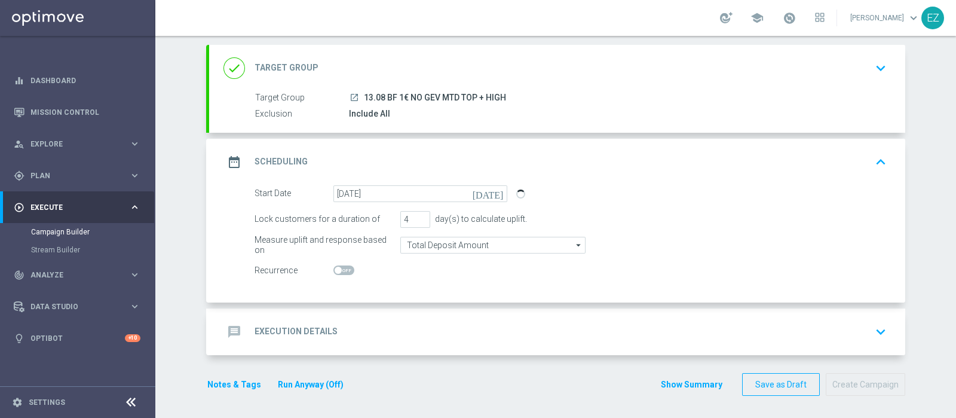
click at [302, 339] on div "message Execution Details" at bounding box center [280, 332] width 114 height 22
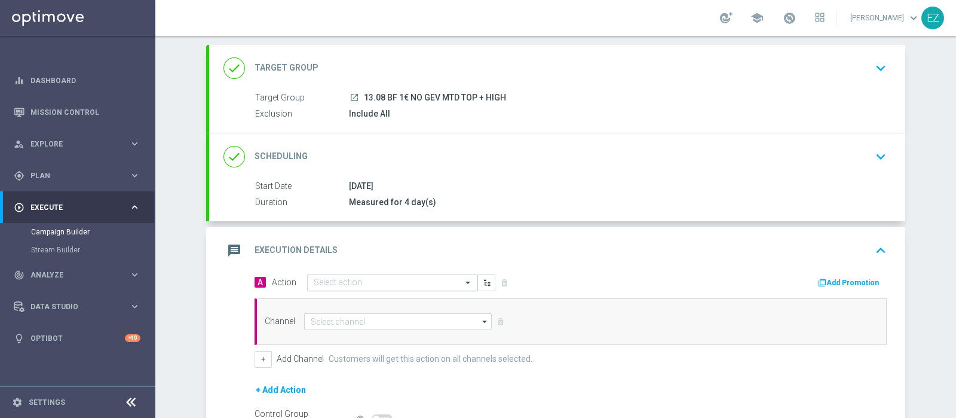
click at [421, 284] on input "text" at bounding box center [380, 283] width 133 height 10
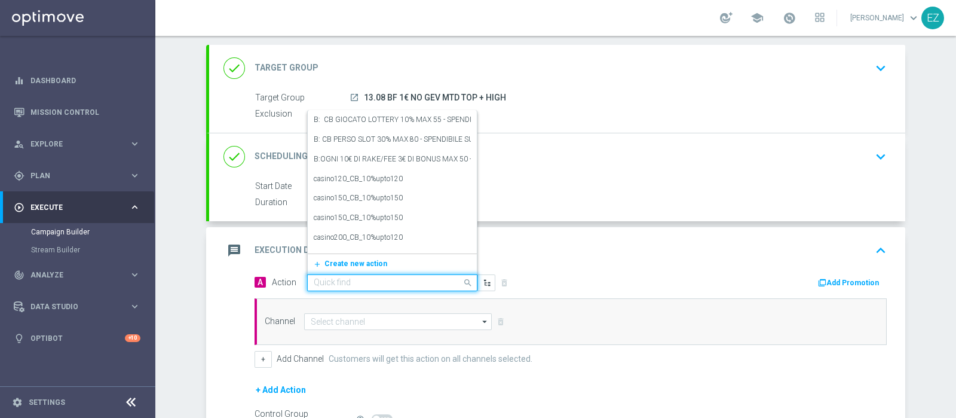
paste input "Lotterie_BF_1€"
type input "Lotterie_BF_1€"
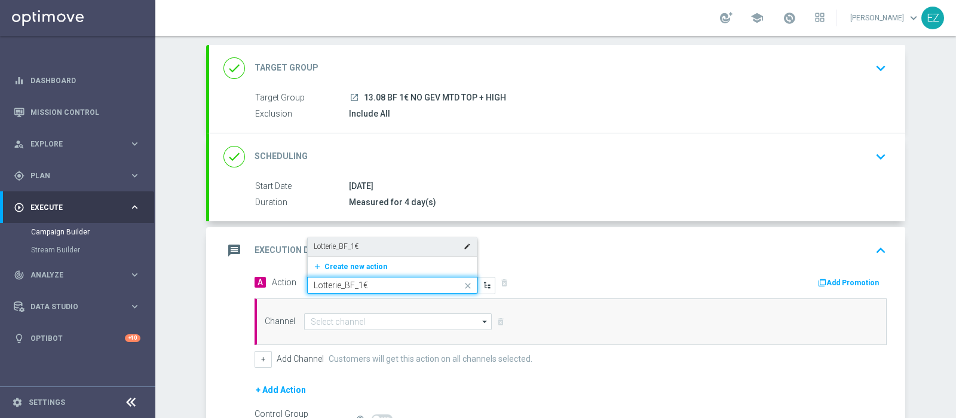
click at [374, 249] on div "Lotterie_BF_1€ edit" at bounding box center [392, 247] width 157 height 20
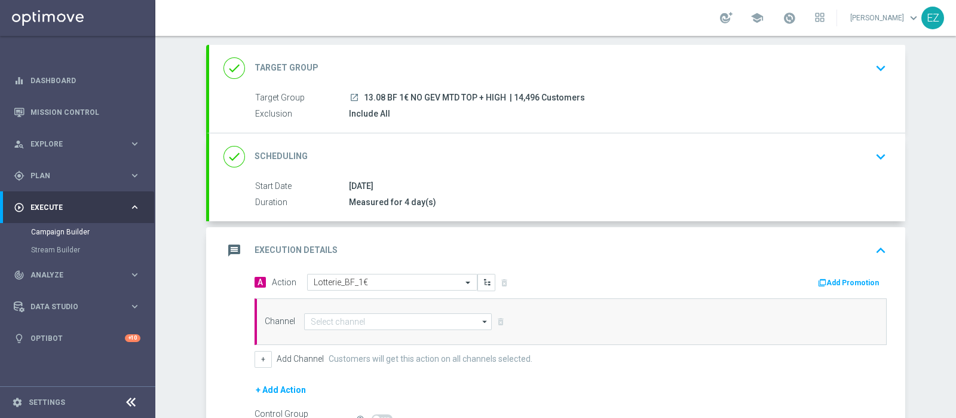
click at [832, 276] on button "Add Promotion" at bounding box center [850, 282] width 66 height 13
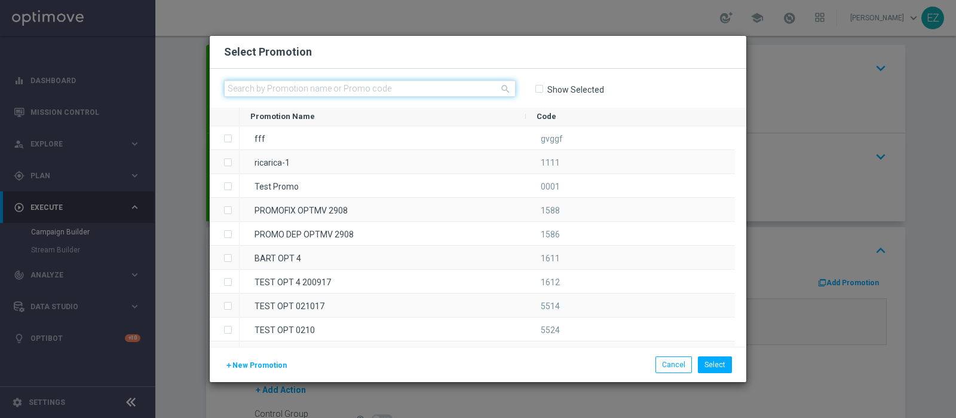
click at [421, 91] on input "text" at bounding box center [370, 88] width 292 height 17
paste input "228809"
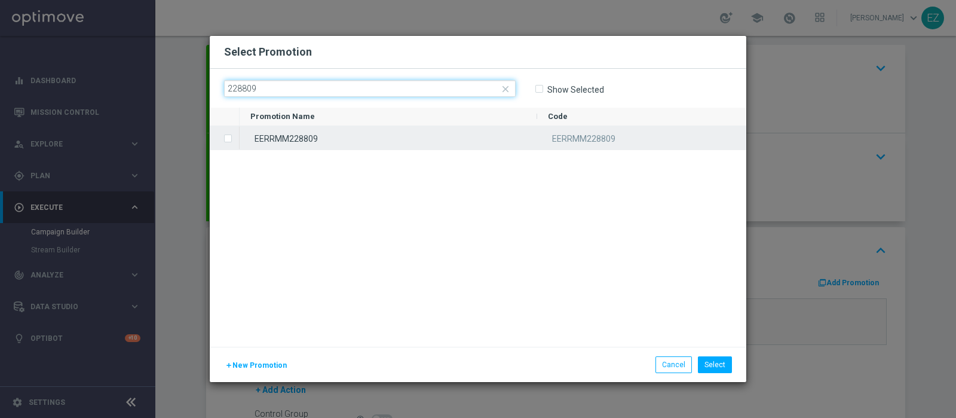
type input "228809"
click at [350, 139] on div "EERRMM228809" at bounding box center [389, 137] width 298 height 23
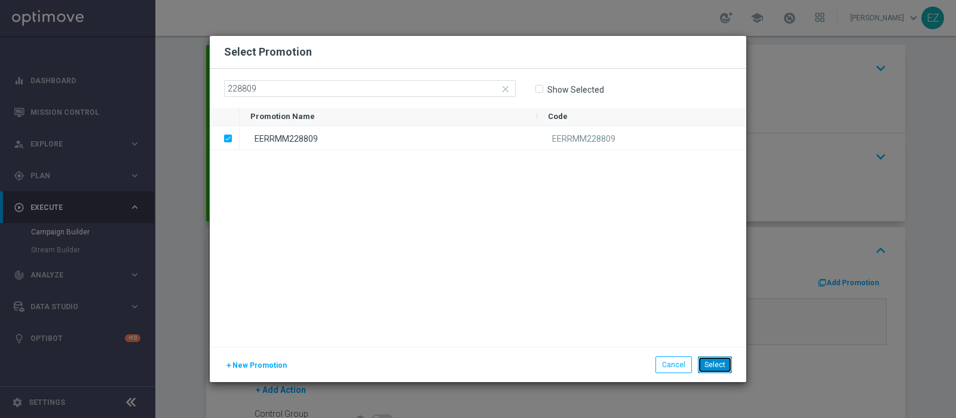
click at [718, 369] on button "Select" at bounding box center [715, 364] width 34 height 17
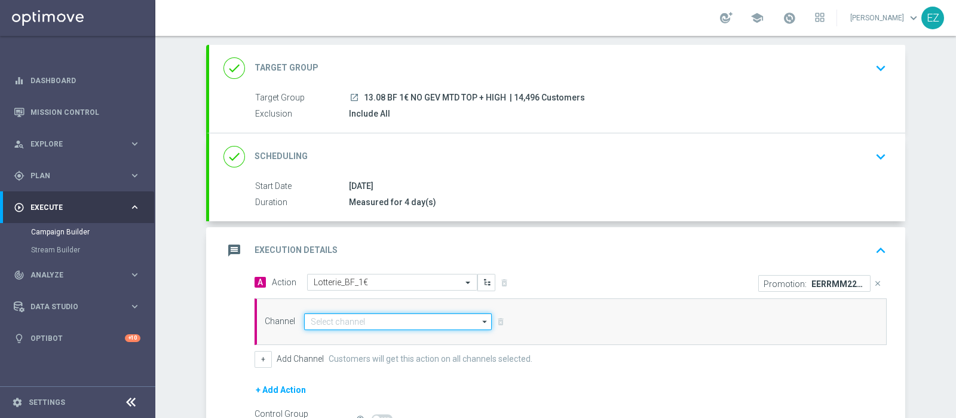
click at [332, 317] on input at bounding box center [398, 321] width 188 height 17
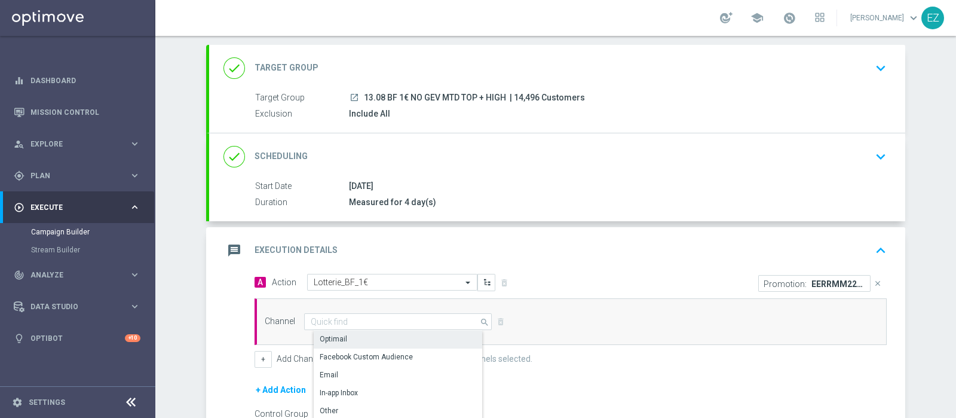
click at [344, 333] on div "Optimail" at bounding box center [403, 338] width 178 height 17
type input "Optimail"
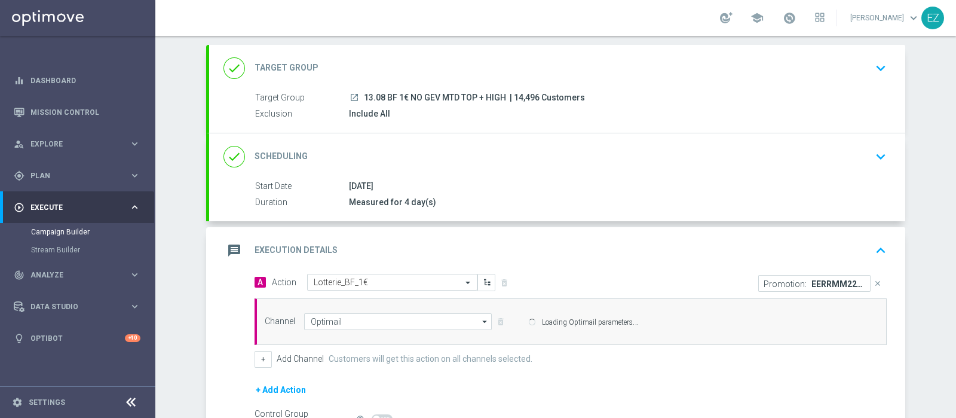
scroll to position [198, 0]
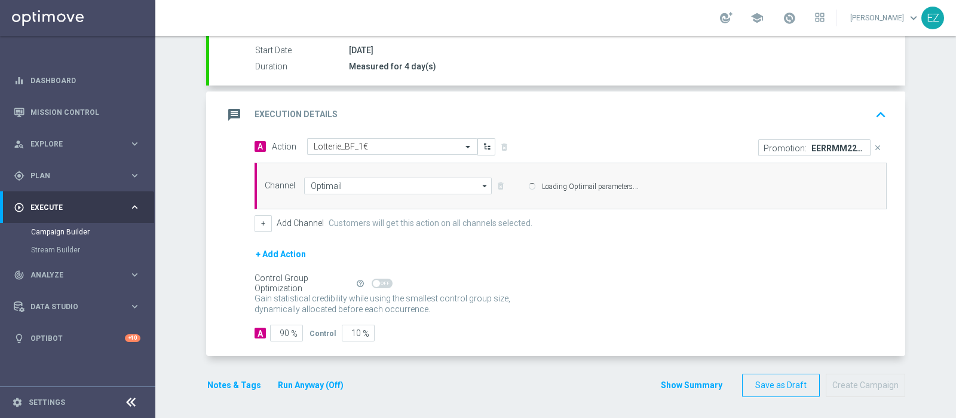
click at [260, 194] on div "Channel Optimail Optimail arrow_drop_down Drag here to set row groups Drag here…" at bounding box center [568, 185] width 625 height 17
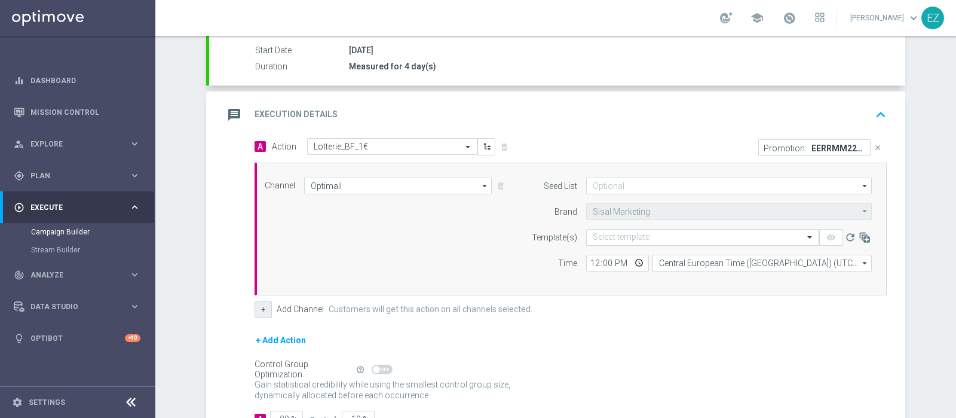
click at [262, 305] on button "+" at bounding box center [263, 309] width 17 height 17
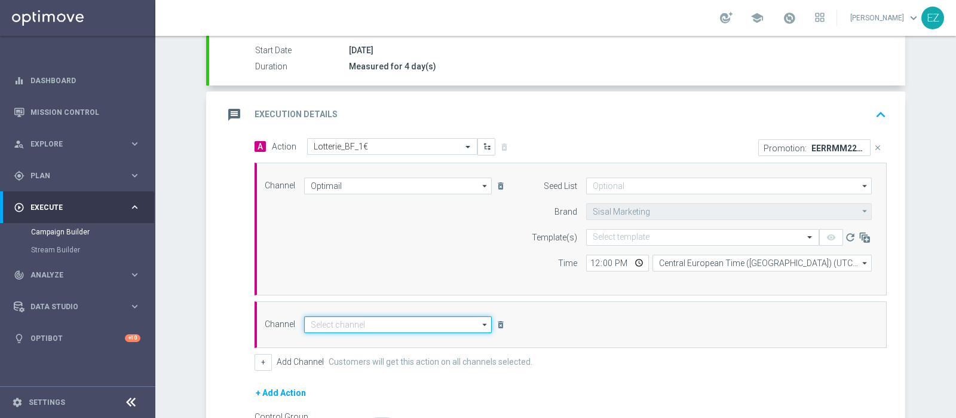
click at [330, 316] on input at bounding box center [398, 324] width 188 height 17
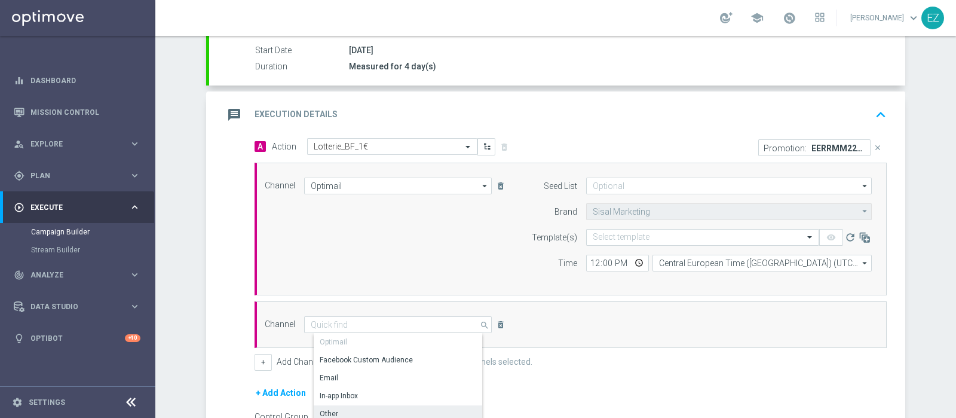
click at [332, 413] on div "Other" at bounding box center [403, 413] width 178 height 17
type input "Other"
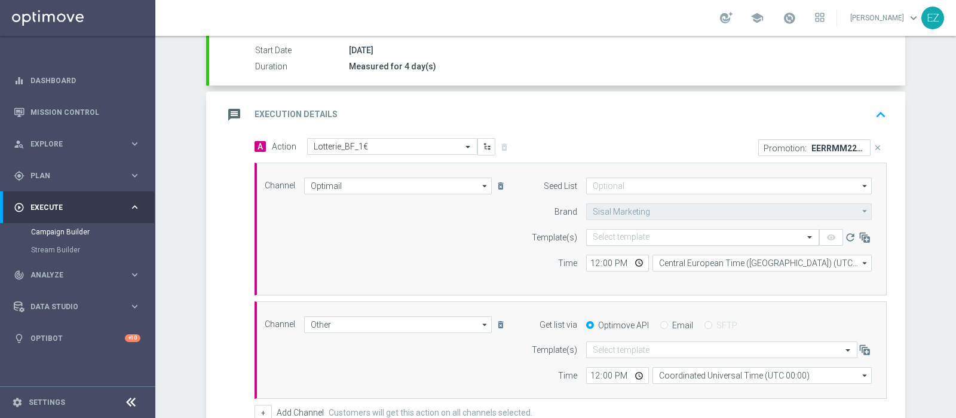
click at [656, 241] on div "Select template" at bounding box center [702, 237] width 233 height 17
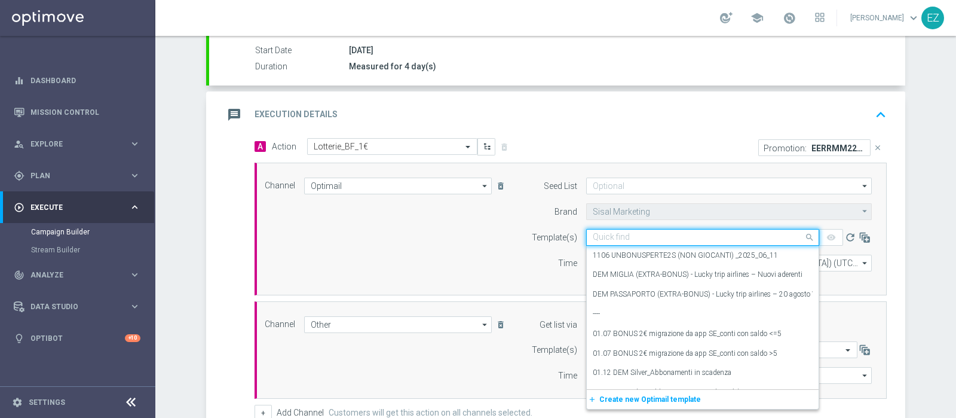
paste input "1308 REGALOPERTE GEV"
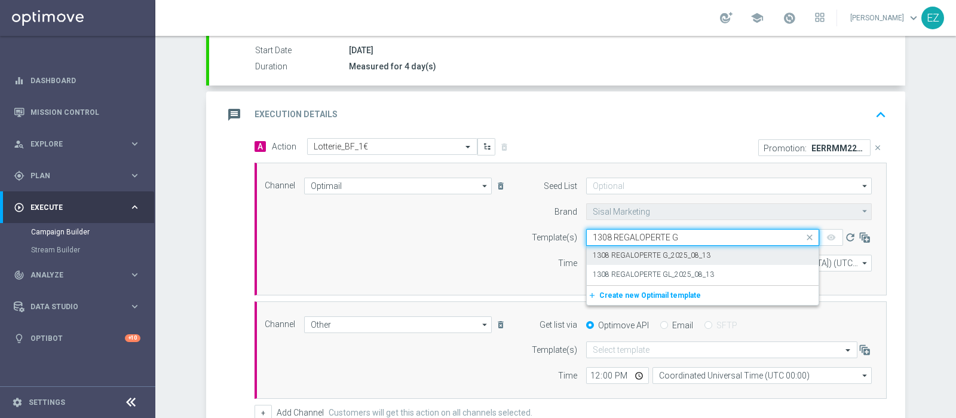
click at [717, 258] on div "1308 REGALOPERTE G_2025_08_13" at bounding box center [703, 256] width 220 height 20
type input "1308 REGALOPERTE G"
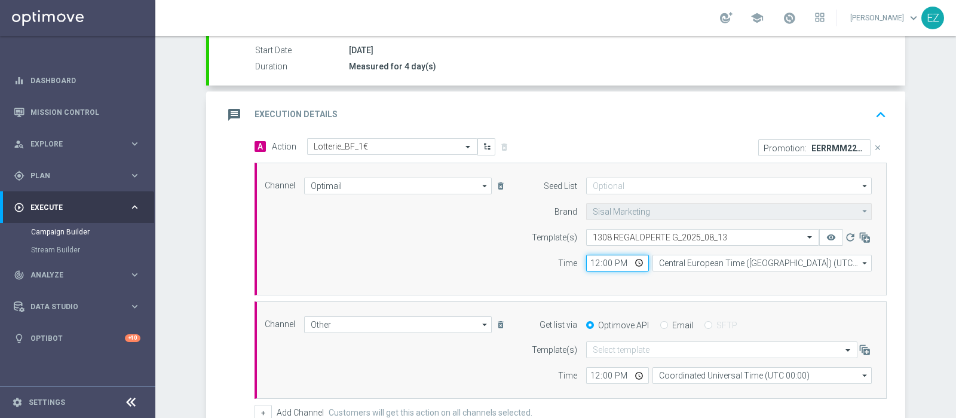
click at [589, 264] on input "12:00" at bounding box center [617, 263] width 63 height 17
type input "16:30"
click at [660, 322] on input "Email" at bounding box center [664, 326] width 8 height 8
radio input "true"
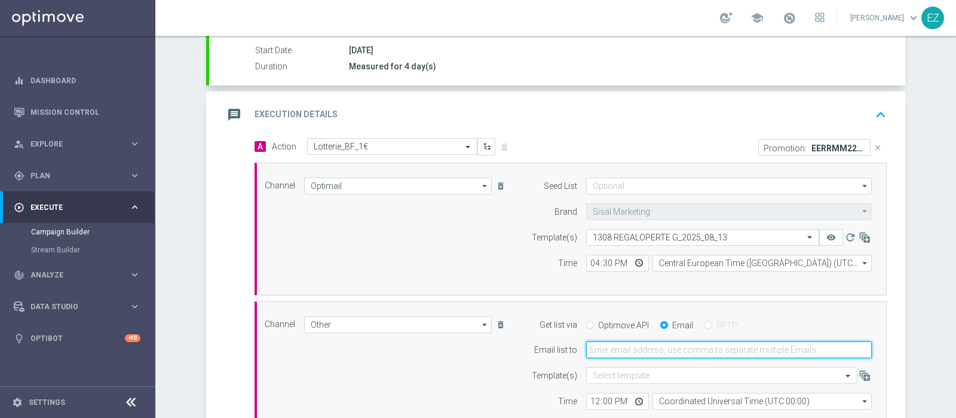
click at [653, 351] on input "email" at bounding box center [729, 349] width 286 height 17
type input "elena.zarbin@sisal.it"
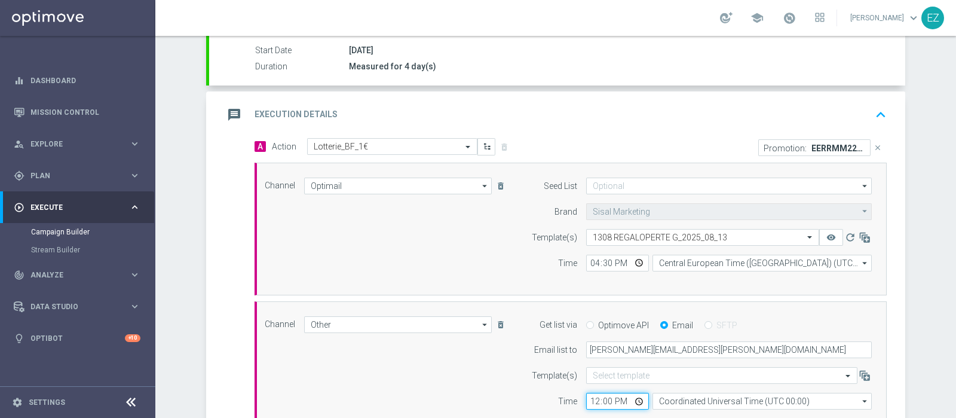
click at [588, 395] on input "12:00" at bounding box center [617, 401] width 63 height 17
type input "16:00"
click at [684, 390] on form "Template(s) Select template Time 16:00 Coordinated Universal Time (UTC 00:00) C…" at bounding box center [698, 388] width 347 height 42
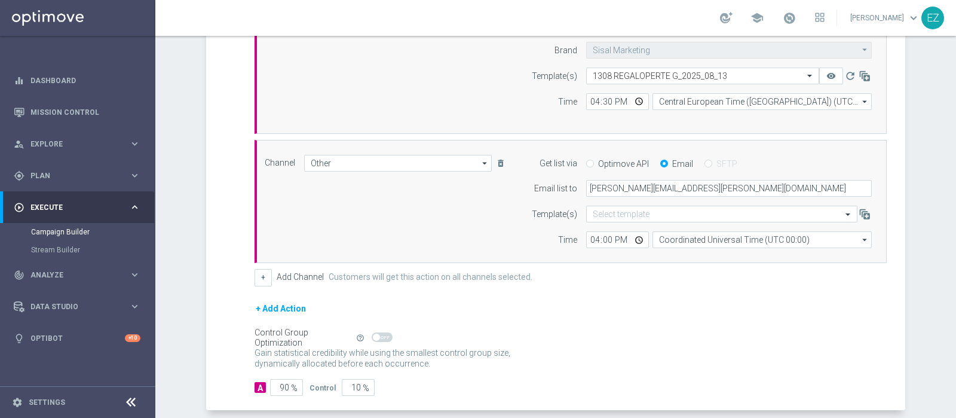
scroll to position [361, 0]
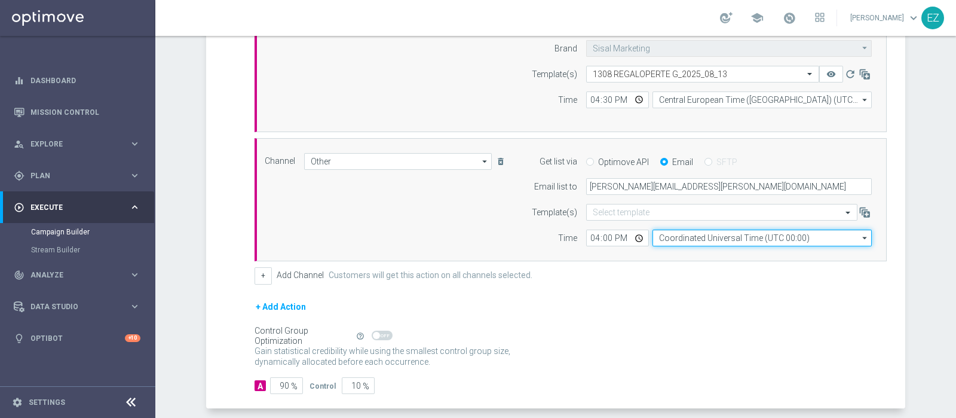
click at [737, 235] on input "Coordinated Universal Time (UTC 00:00)" at bounding box center [762, 237] width 219 height 17
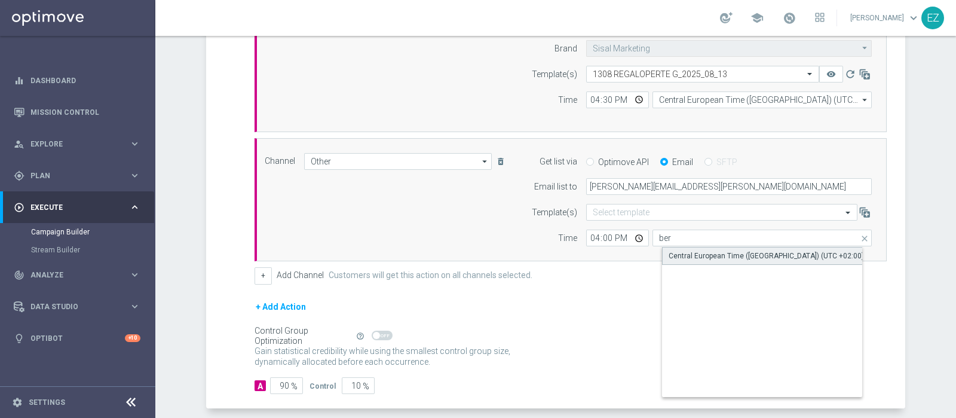
click at [734, 250] on div "Central European Time (Berlin) (UTC +02:00)" at bounding box center [766, 255] width 195 height 11
type input "Central European Time (Berlin) (UTC +02:00)"
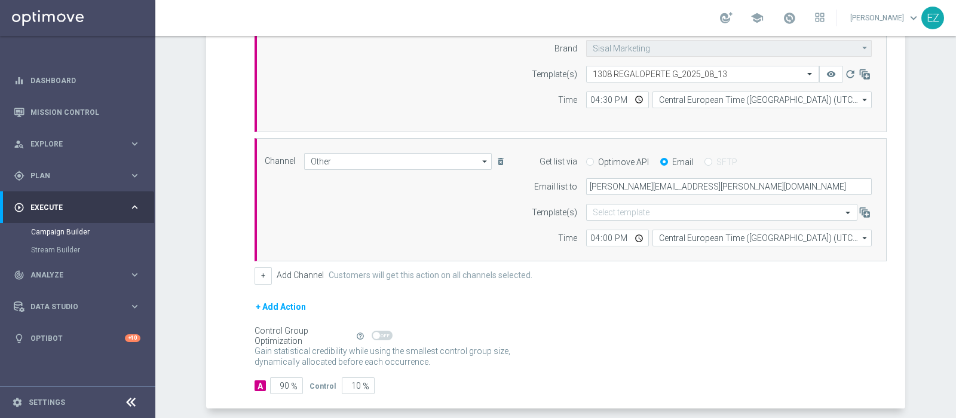
scroll to position [414, 0]
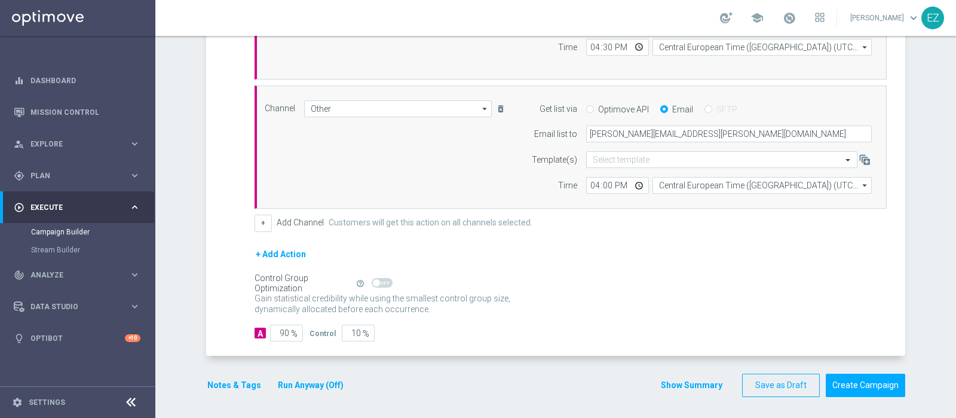
click at [694, 386] on button "Show Summary" at bounding box center [691, 385] width 63 height 14
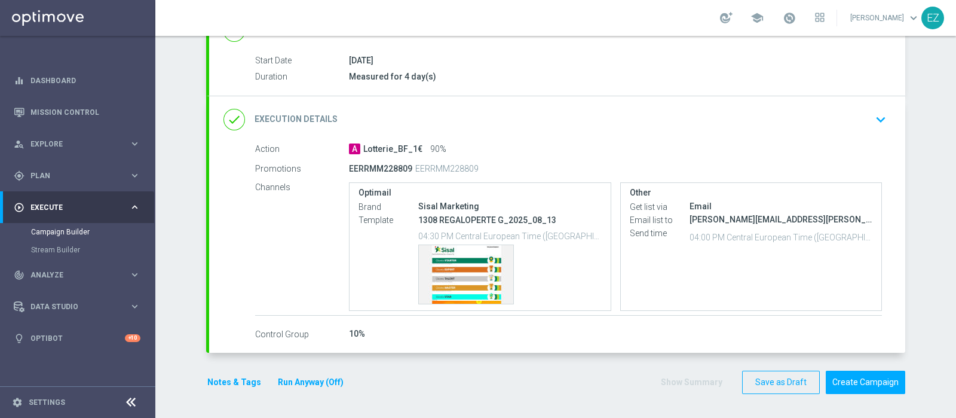
scroll to position [185, 0]
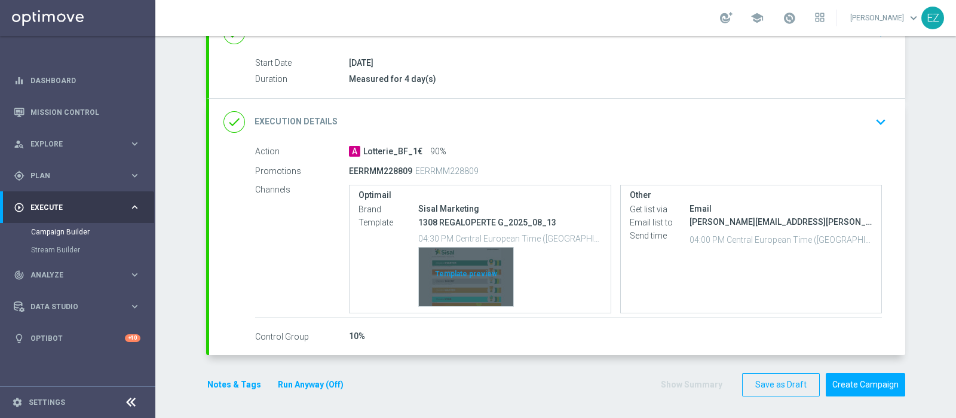
click at [446, 282] on div "Template preview" at bounding box center [466, 276] width 94 height 59
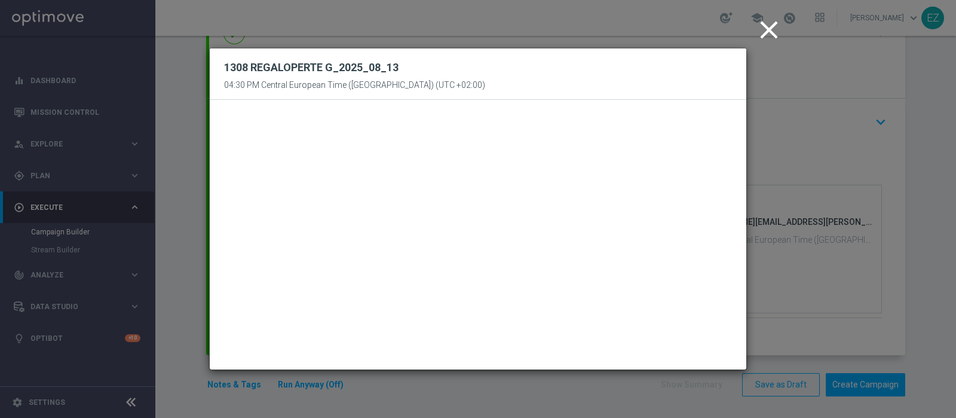
click at [774, 35] on icon "close" at bounding box center [769, 30] width 30 height 30
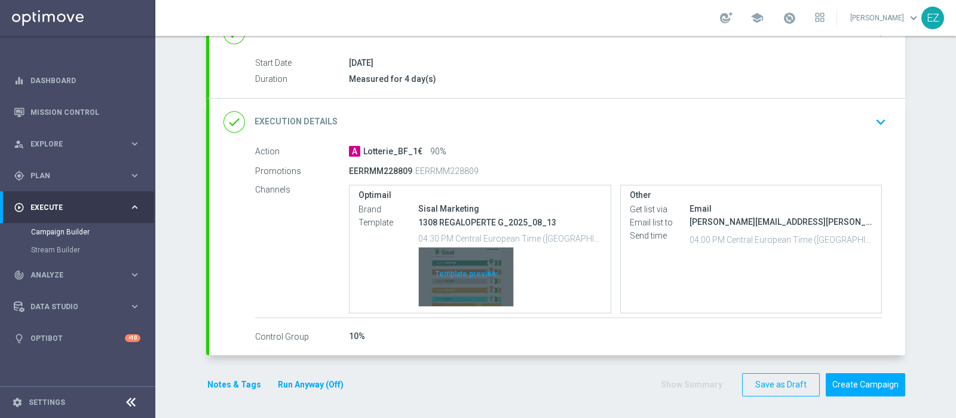
click at [452, 284] on div "Template preview" at bounding box center [466, 276] width 94 height 59
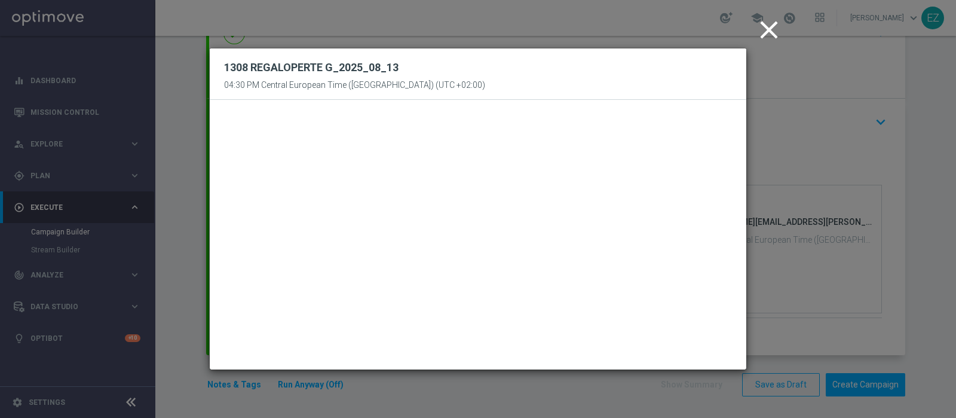
click at [771, 44] on icon "close" at bounding box center [769, 30] width 30 height 30
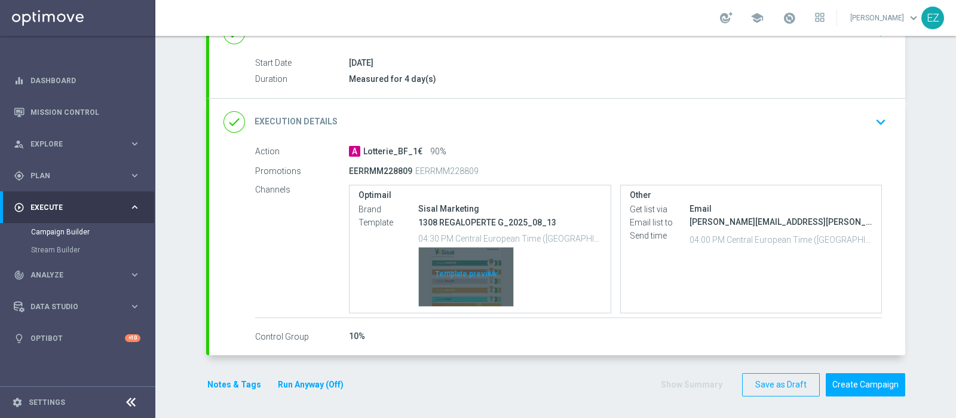
click at [475, 270] on div "Template preview" at bounding box center [466, 276] width 94 height 59
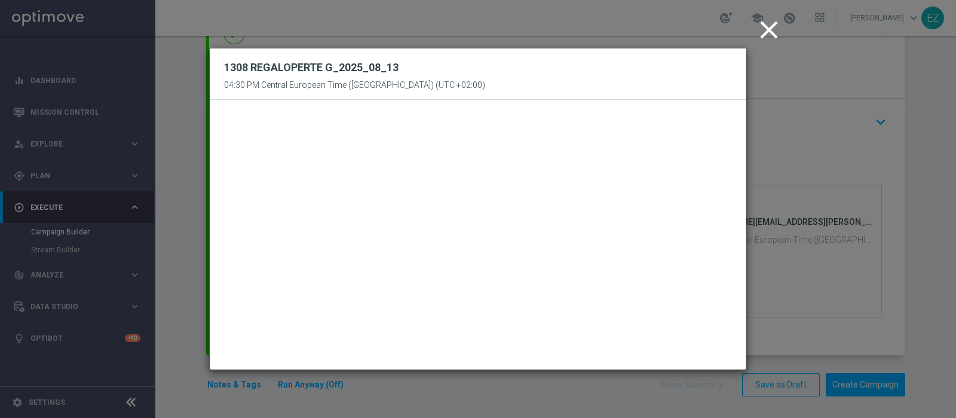
click at [773, 34] on icon "close" at bounding box center [769, 30] width 30 height 30
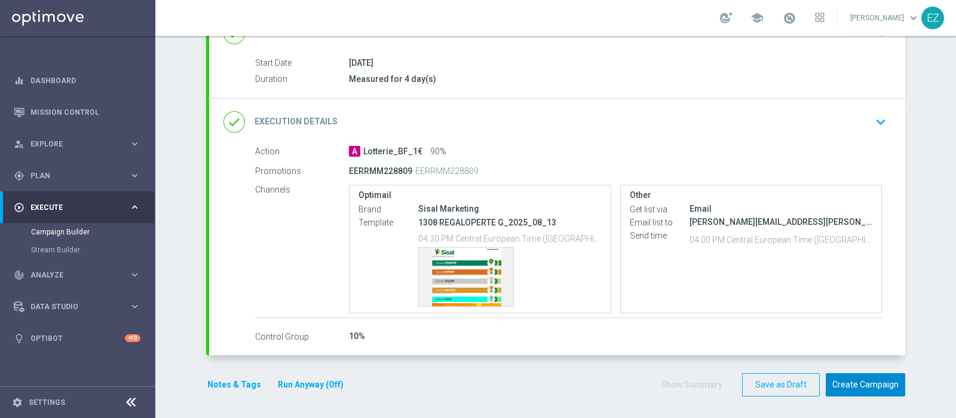
click at [844, 382] on button "Create Campaign" at bounding box center [865, 384] width 79 height 23
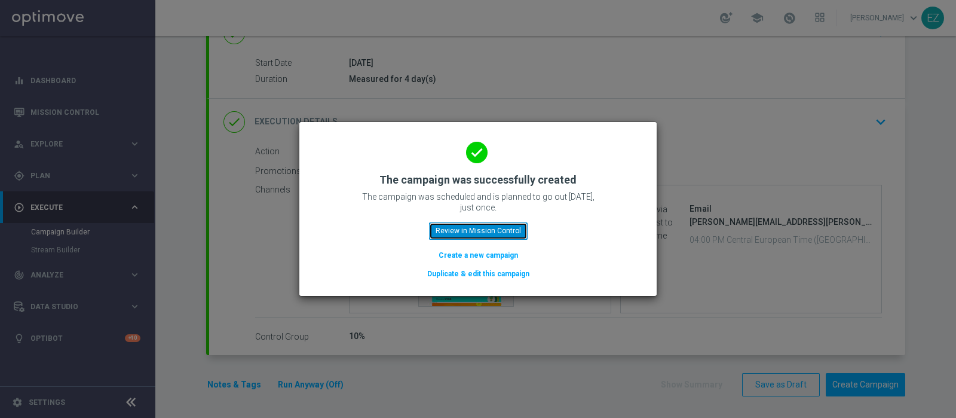
click at [460, 233] on button "Review in Mission Control" at bounding box center [478, 230] width 99 height 17
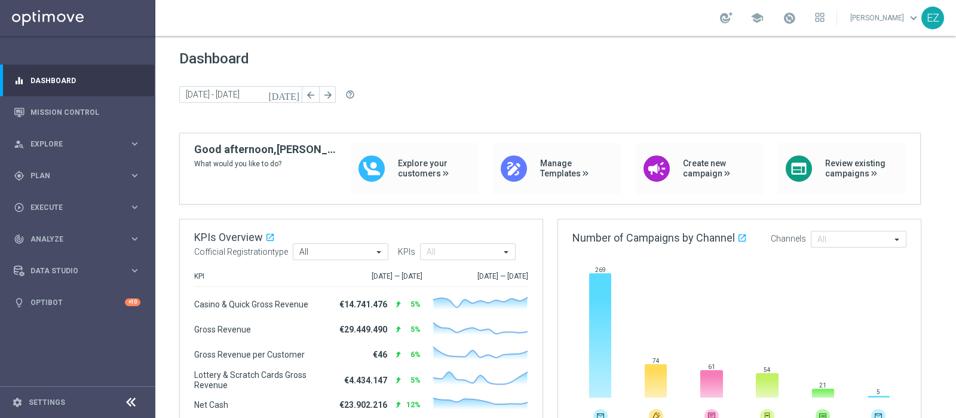
click at [82, 103] on link "Mission Control" at bounding box center [85, 112] width 110 height 32
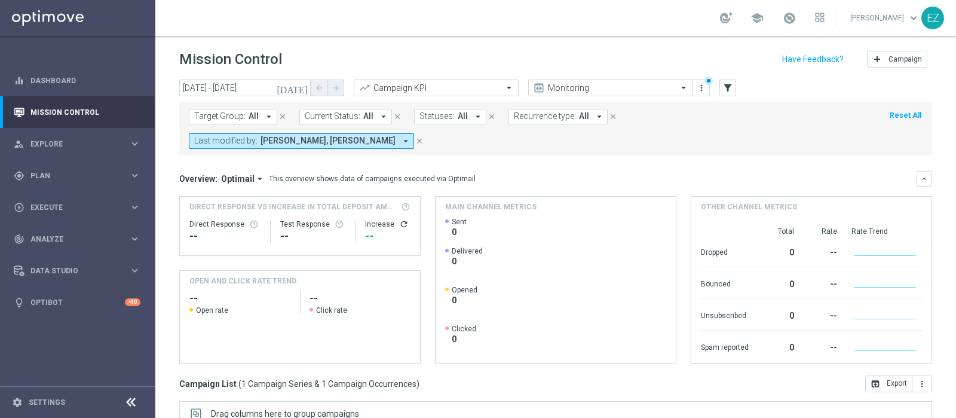
click at [299, 91] on icon "[DATE]" at bounding box center [293, 87] width 32 height 11
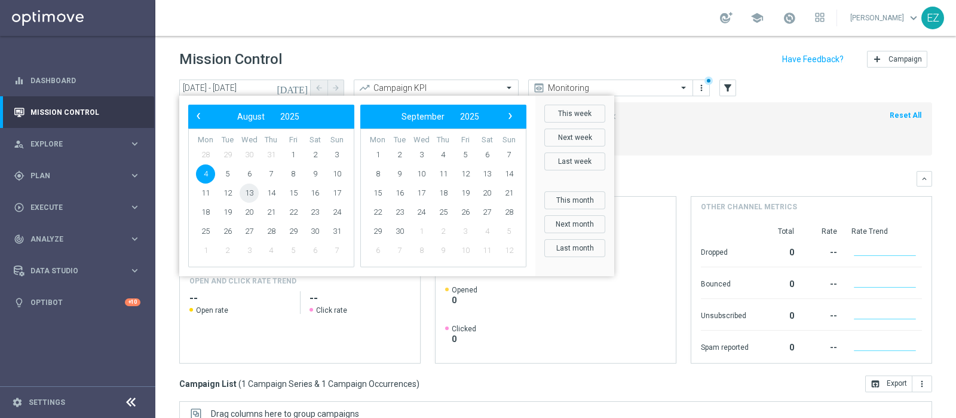
click at [248, 191] on span "13" at bounding box center [249, 192] width 19 height 19
click at [248, 190] on span "13" at bounding box center [249, 192] width 19 height 19
type input "[DATE] - [DATE]"
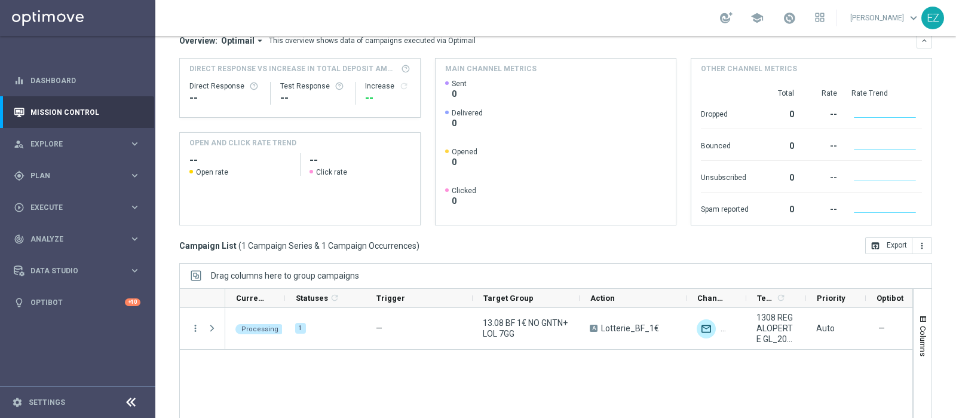
scroll to position [149, 0]
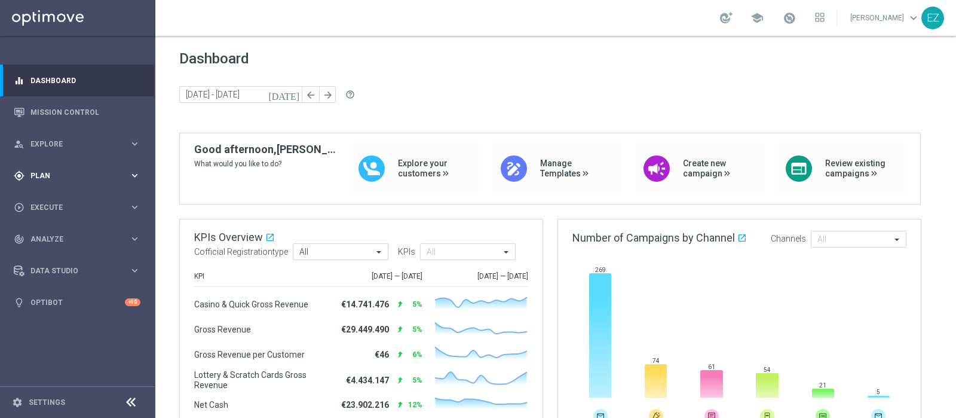
click at [39, 173] on span "Plan" at bounding box center [79, 175] width 99 height 7
click at [45, 237] on span "Templates" at bounding box center [74, 235] width 85 height 7
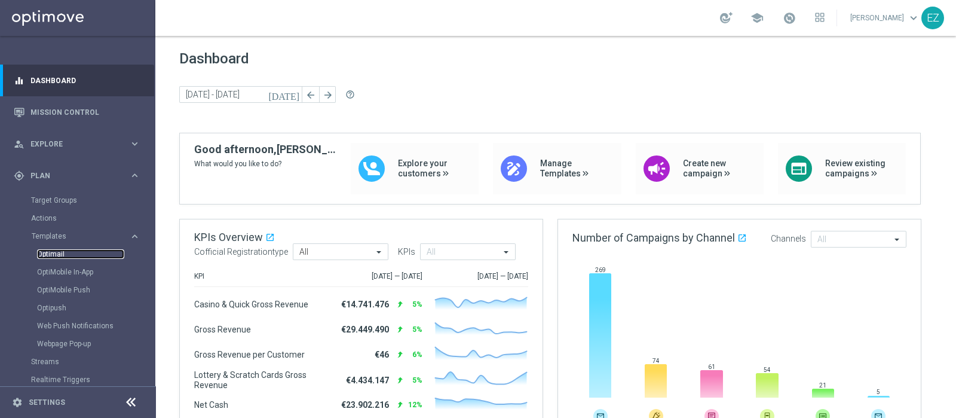
click at [53, 251] on link "Optimail" at bounding box center [80, 254] width 87 height 10
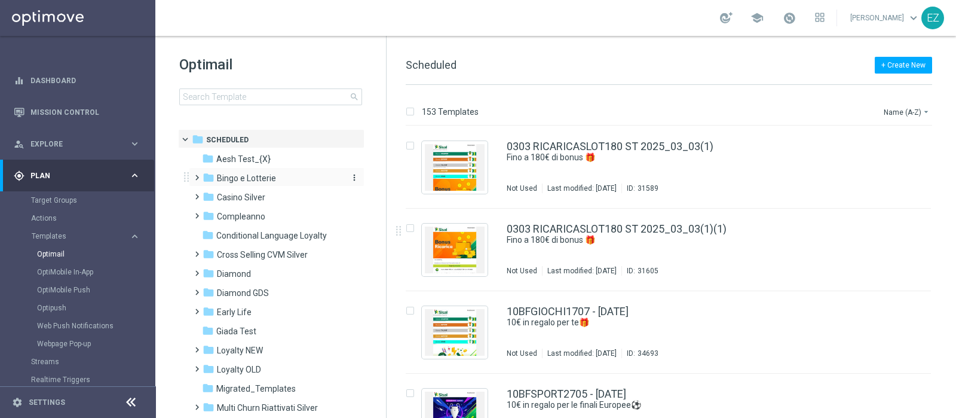
click at [250, 180] on span "Bingo e Lotterie" at bounding box center [246, 178] width 59 height 11
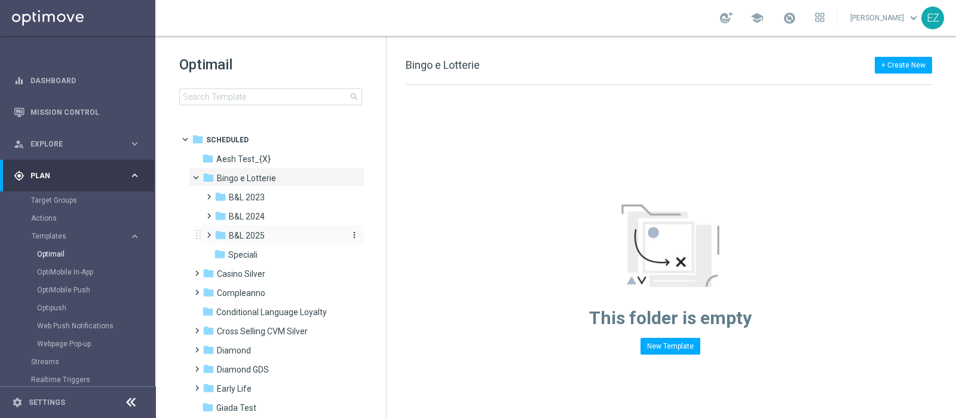
click at [238, 237] on span "B&L 2025" at bounding box center [247, 235] width 36 height 11
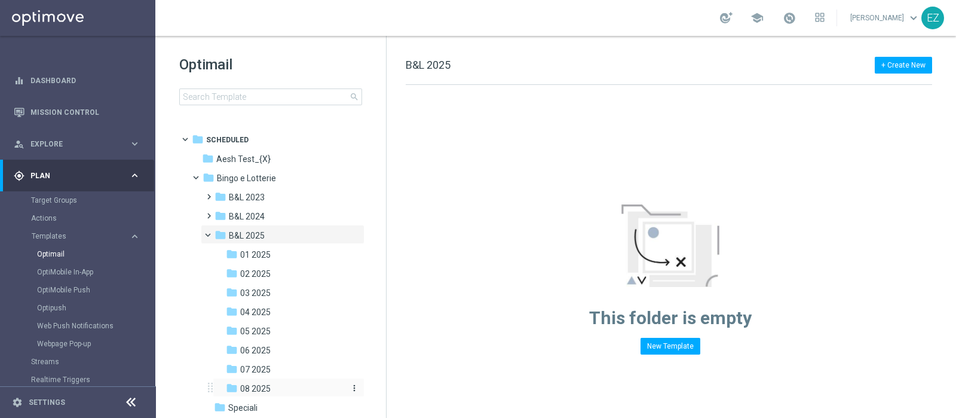
click at [258, 388] on span "08 2025" at bounding box center [255, 388] width 30 height 11
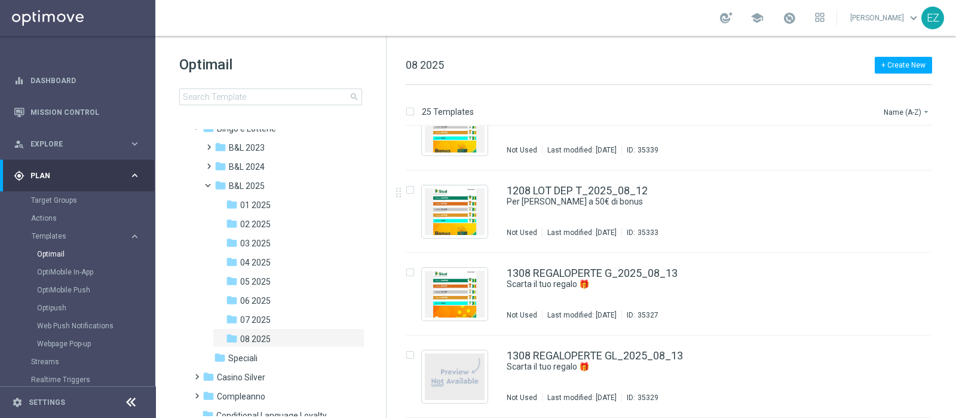
scroll to position [1468, 0]
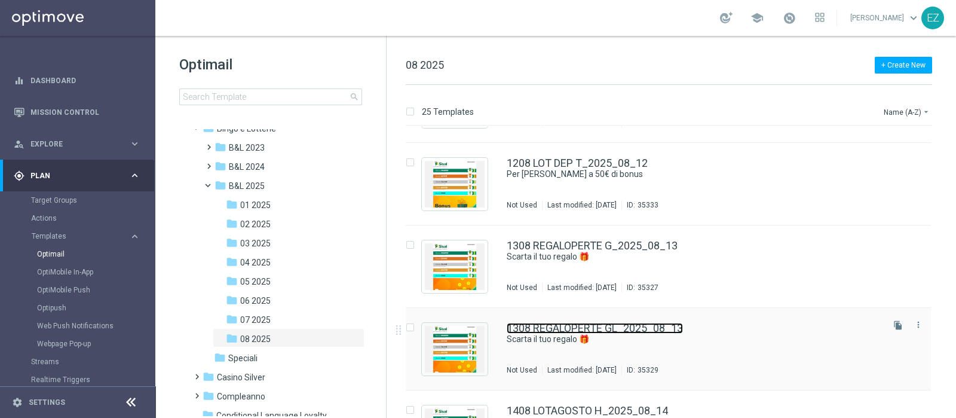
click at [593, 327] on link "1308 REGALOPERTE GL_2025_08_13" at bounding box center [595, 328] width 176 height 11
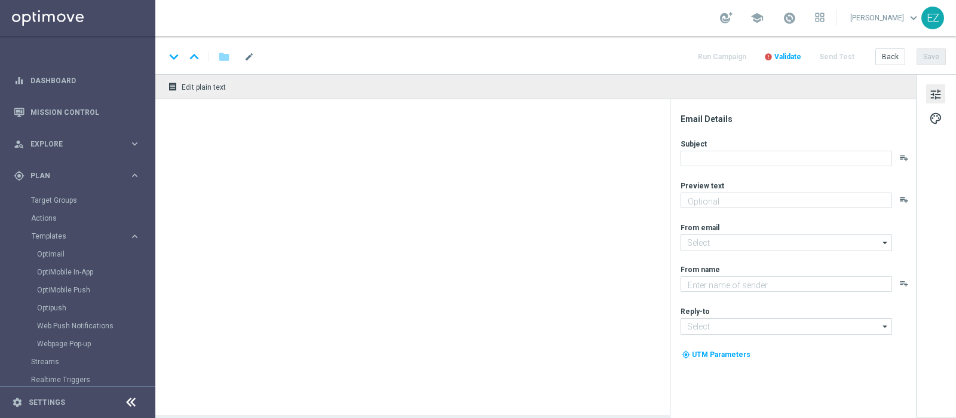
type textarea "1€ di bonus ti aspetta"
type input "newsletter@comunicazioni.sisal.it"
type textarea "Sisal"
type input "info@sisal.it"
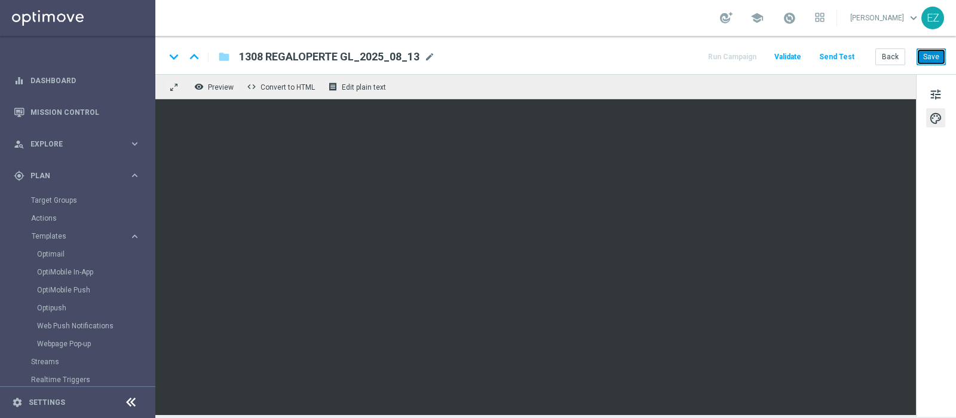
click at [932, 58] on button "Save" at bounding box center [931, 56] width 29 height 17
click at [932, 57] on button "Save" at bounding box center [931, 56] width 29 height 17
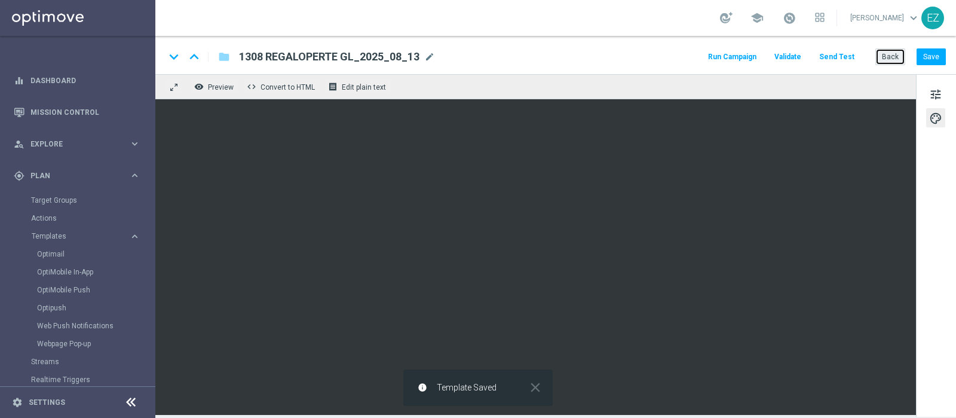
click at [892, 56] on button "Back" at bounding box center [890, 56] width 30 height 17
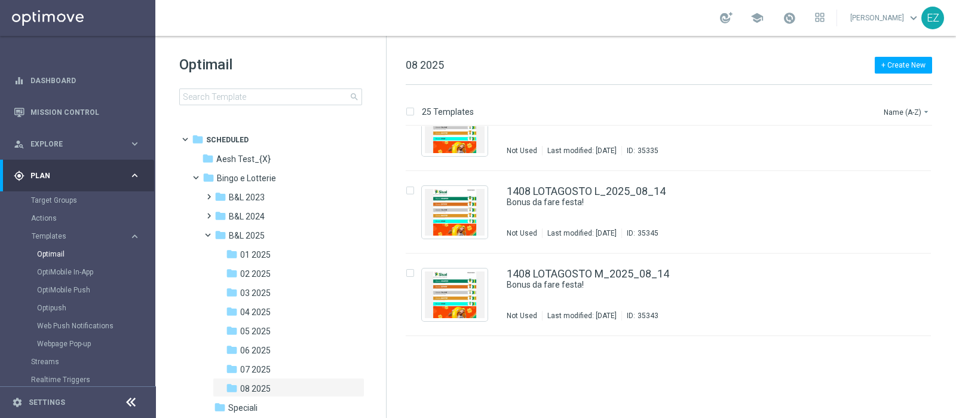
scroll to position [1505, 0]
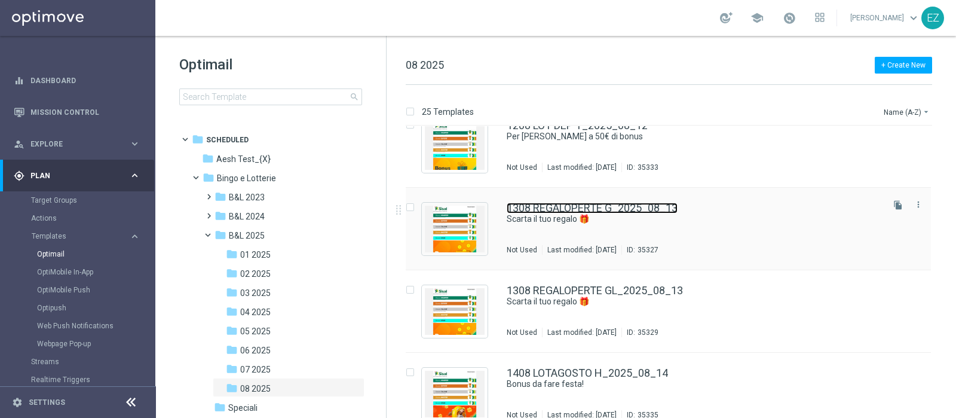
click at [610, 207] on link "1308 REGALOPERTE G_2025_08_13" at bounding box center [592, 208] width 171 height 11
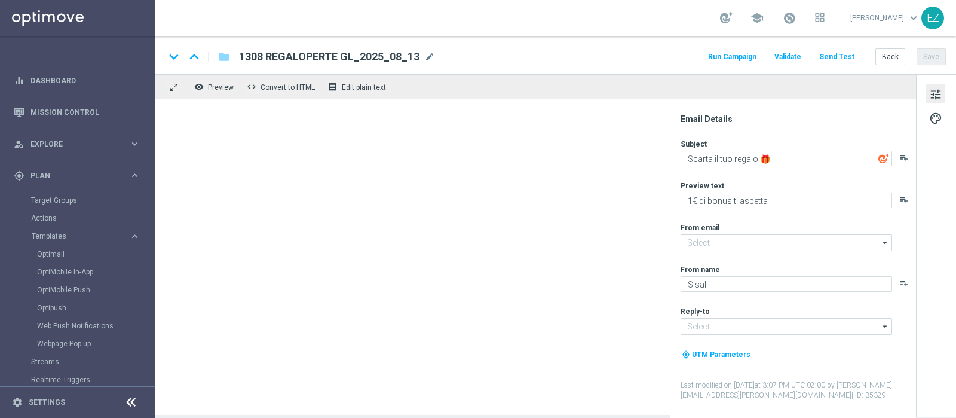
type textarea "2€ di bonus ti aspettano"
type input "newsletter@comunicazioni.sisal.it"
type input "info@sisal.it"
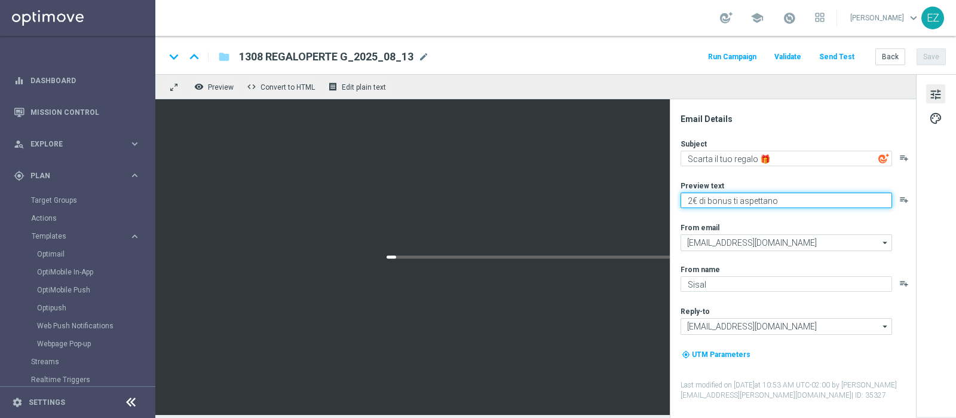
click at [692, 203] on textarea "2€ di bonus ti aspettano" at bounding box center [787, 200] width 212 height 16
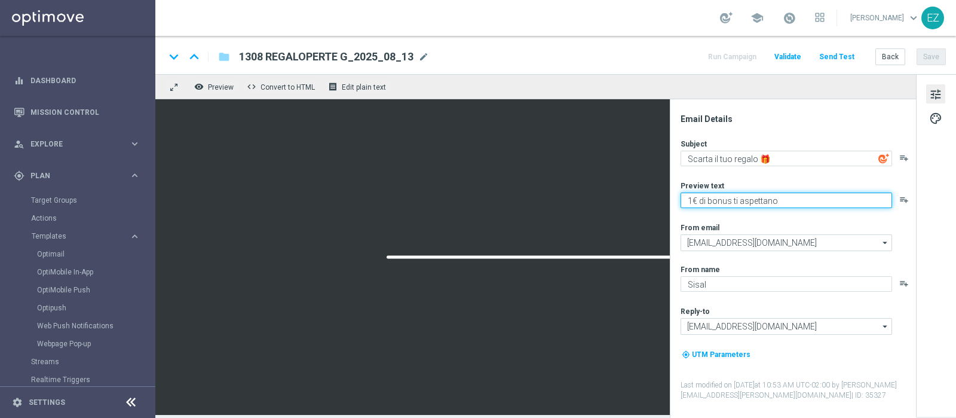
type textarea "1€ di bonus ti aspettano"
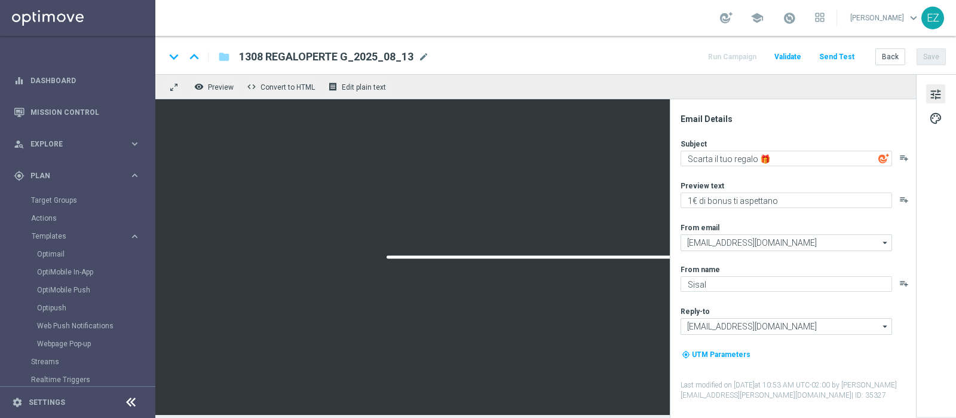
click at [775, 115] on div "Email Details" at bounding box center [798, 119] width 234 height 11
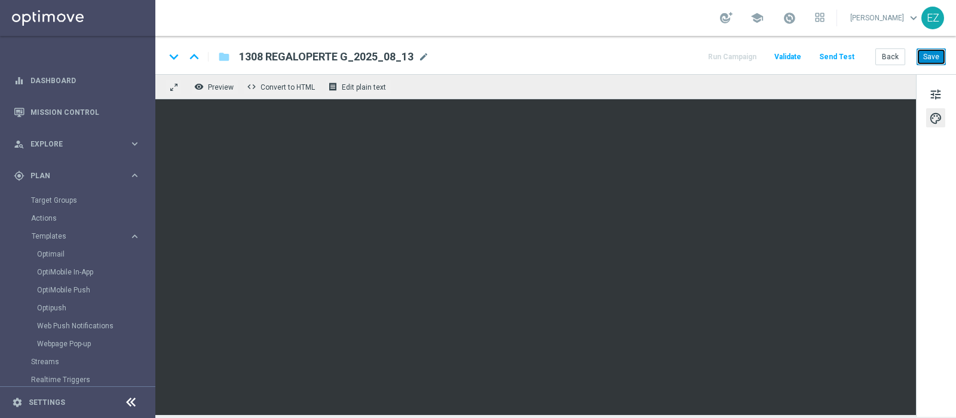
click at [939, 58] on button "Save" at bounding box center [931, 56] width 29 height 17
click at [935, 55] on button "Save" at bounding box center [931, 56] width 29 height 17
